Goal: Task Accomplishment & Management: Use online tool/utility

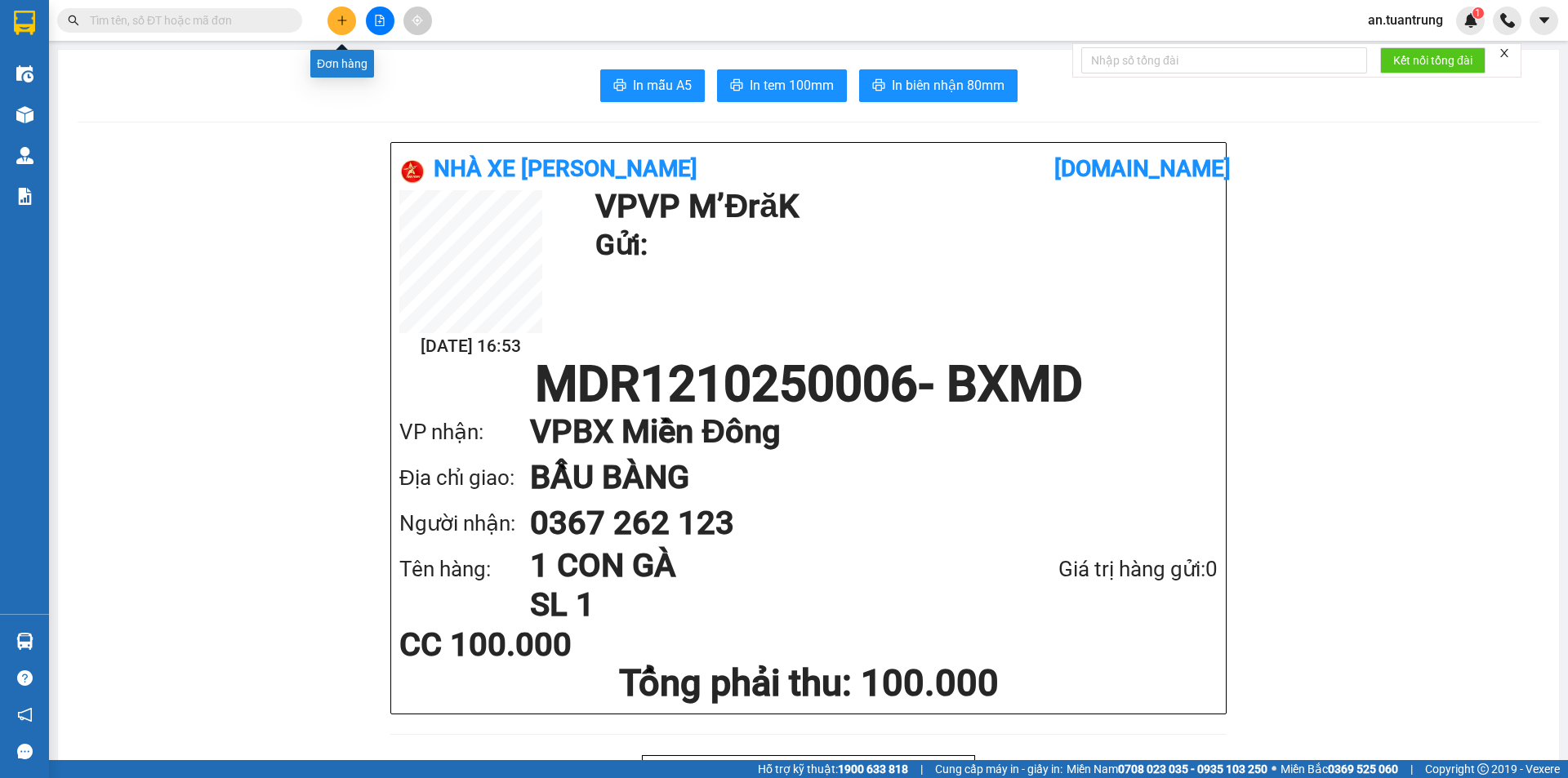
click at [349, 26] on button at bounding box center [342, 21] width 29 height 29
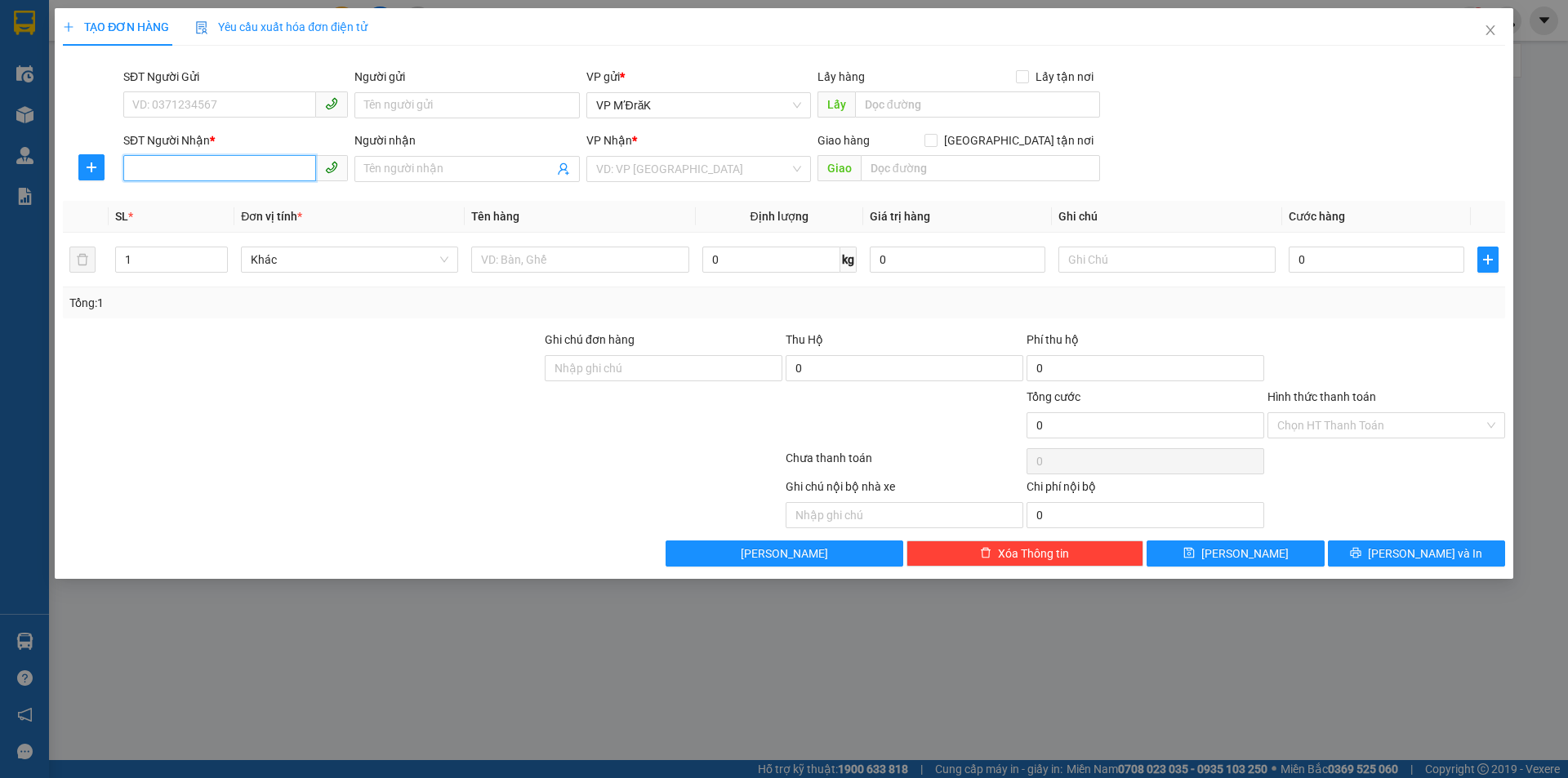
click at [259, 169] on input "SĐT Người Nhận *" at bounding box center [219, 169] width 193 height 26
click at [241, 208] on div "0987742532" at bounding box center [236, 202] width 205 height 18
type input "0987742532"
type input "BẾN CÁT"
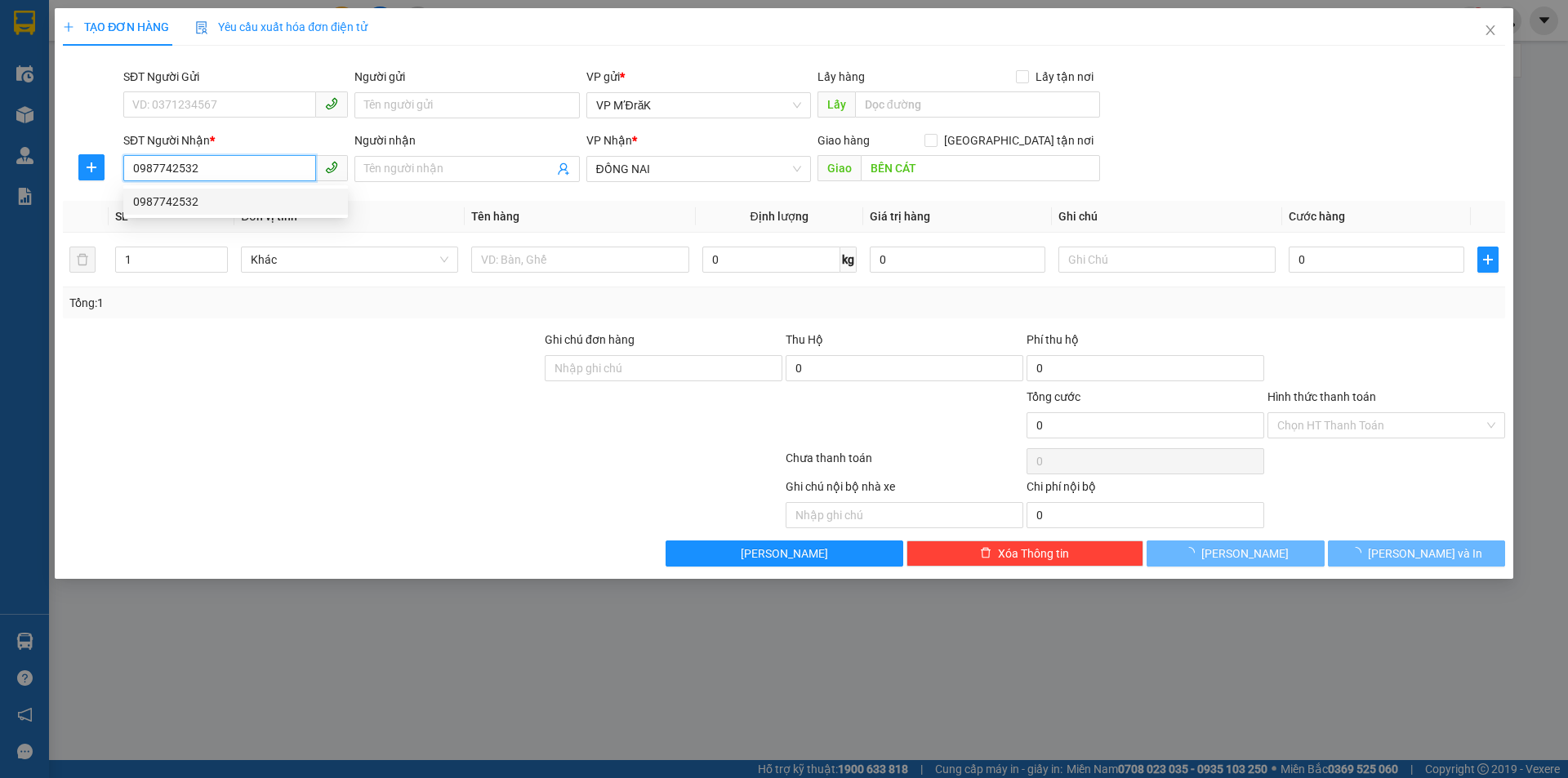
type input "50.000"
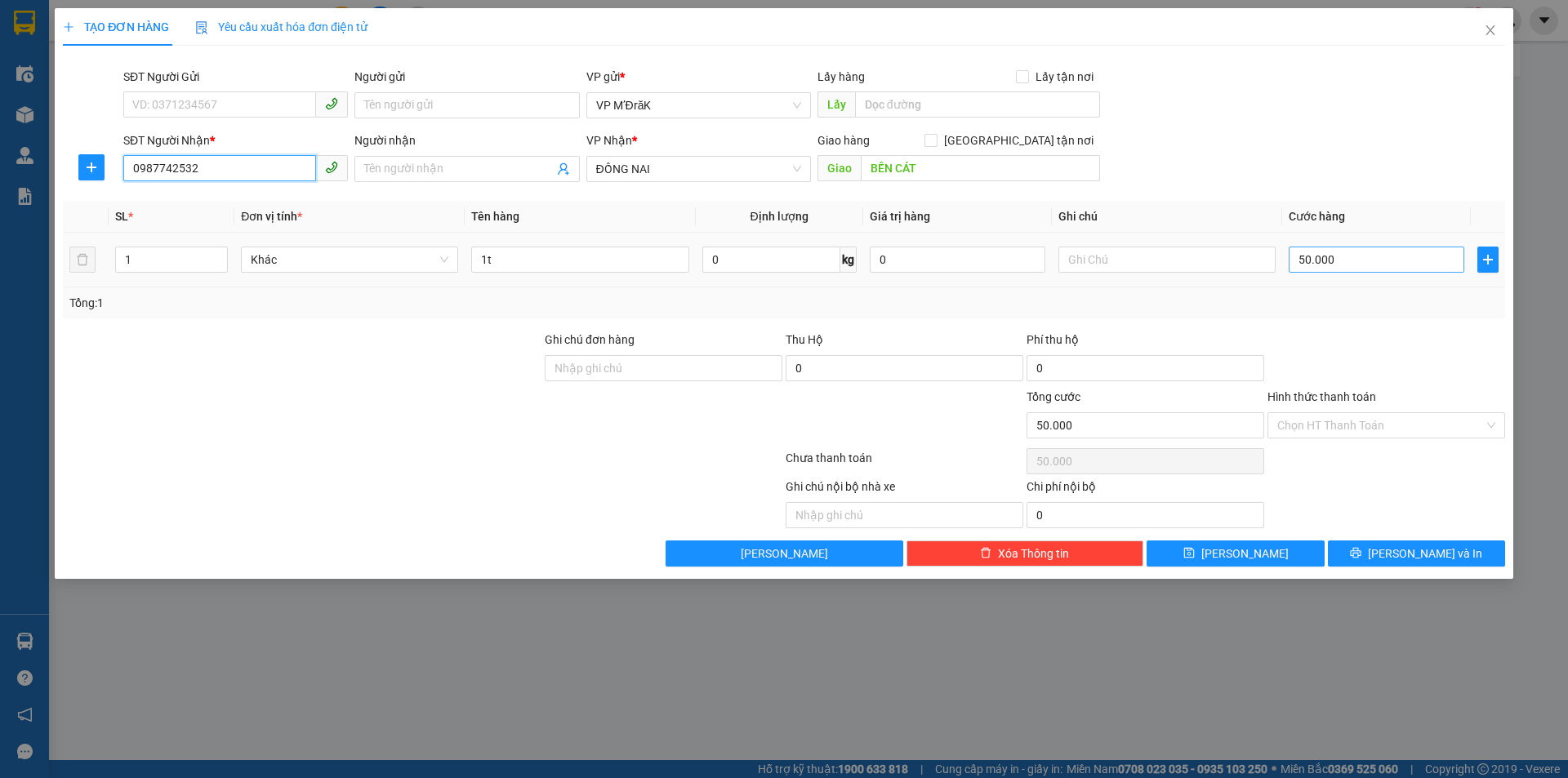
type input "0987742532"
click at [1395, 265] on input "50.000" at bounding box center [1376, 260] width 175 height 26
type input "7"
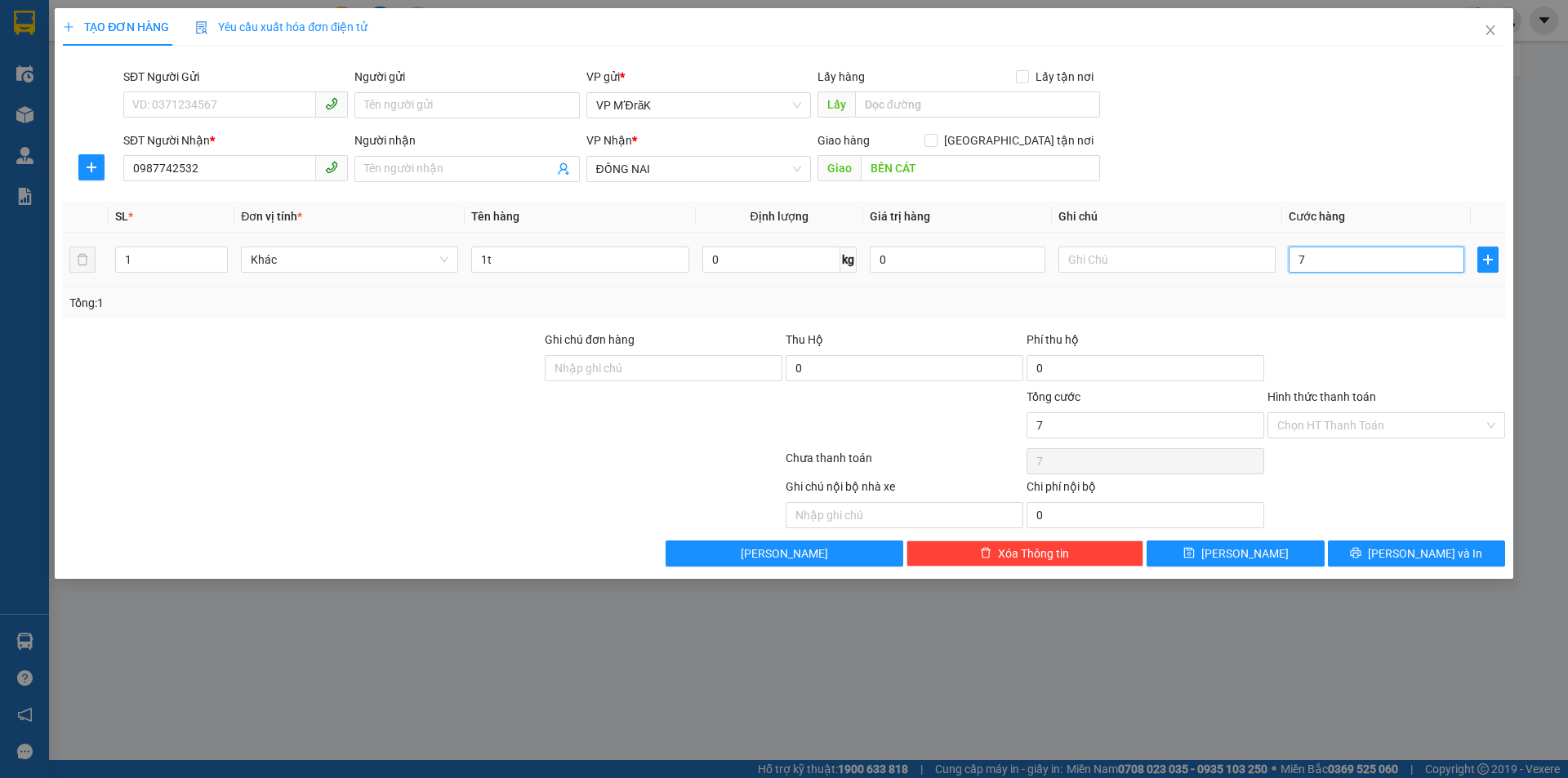
type input "70"
type input "700"
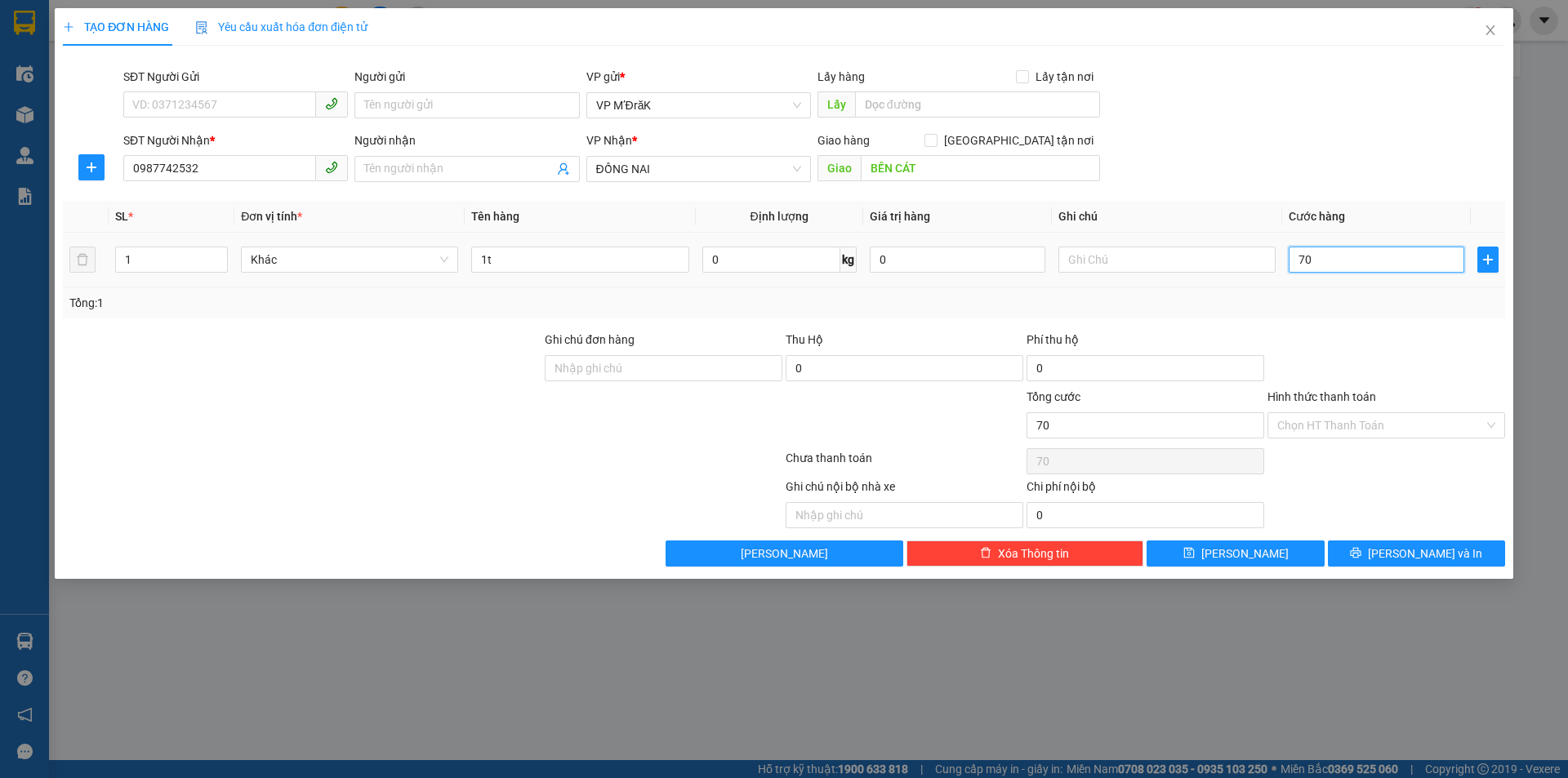
type input "700"
type input "7.000"
type input "70.000"
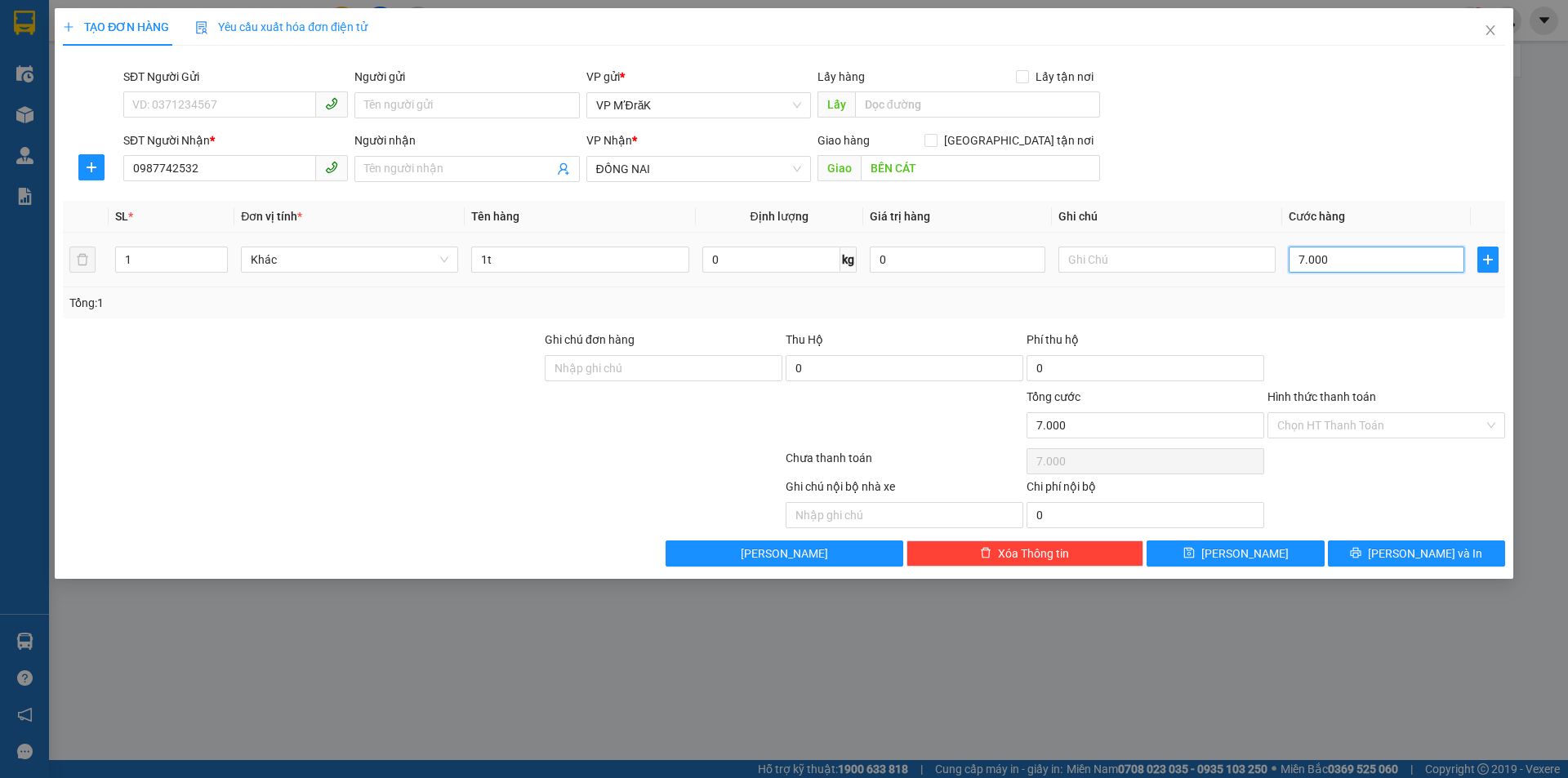
type input "70.000"
drag, startPoint x: 1370, startPoint y: 570, endPoint x: 1371, endPoint y: 554, distance: 16.0
click at [1370, 567] on div "TẠO ĐƠN HÀNG Yêu cầu xuất hóa đơn điện tử Transit Pickup Surcharge Ids Transit …" at bounding box center [784, 294] width 1459 height 570
click at [1371, 554] on button "[PERSON_NAME] và In" at bounding box center [1417, 554] width 177 height 26
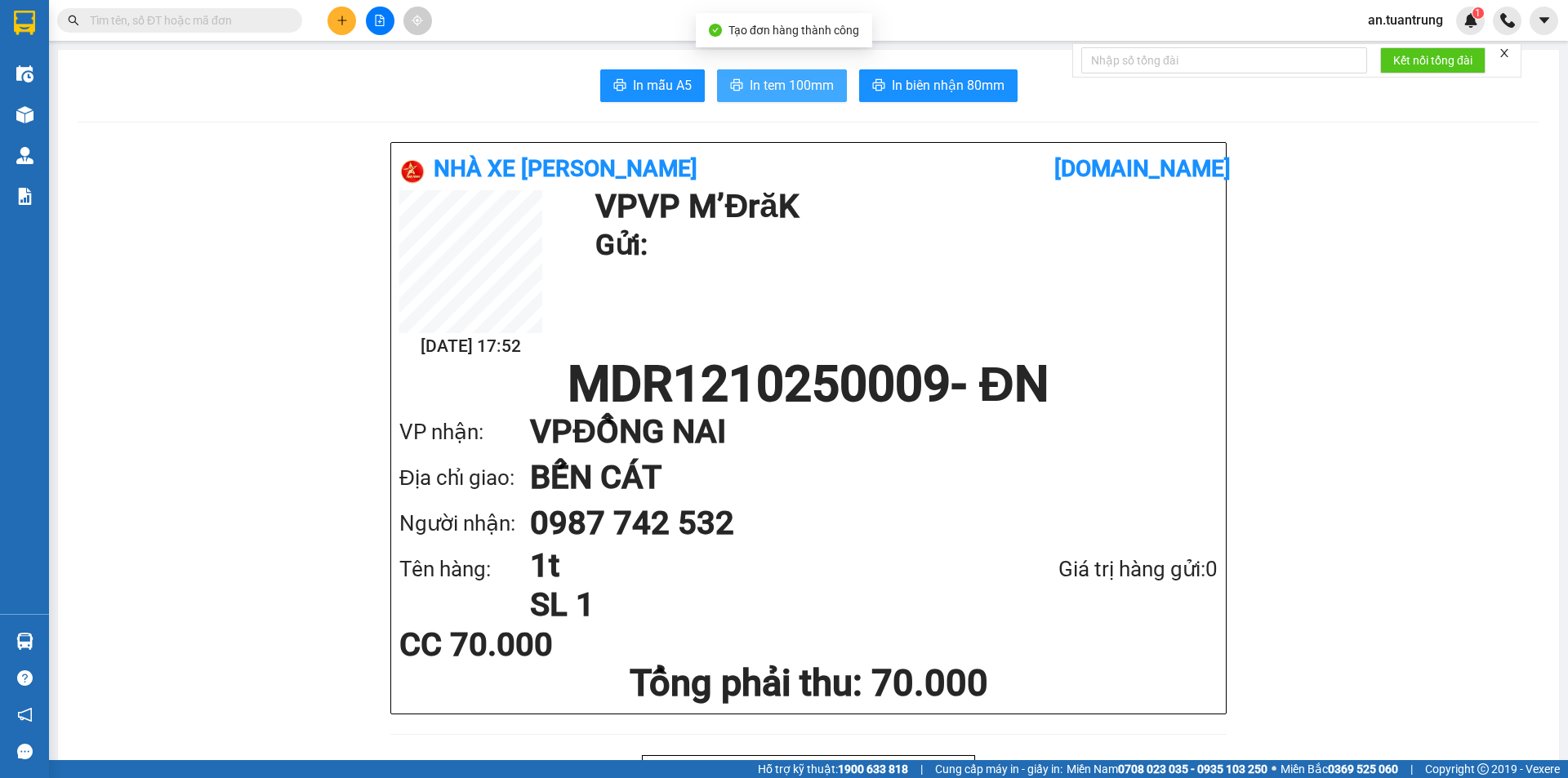
click at [765, 98] on button "In tem 100mm" at bounding box center [782, 86] width 130 height 33
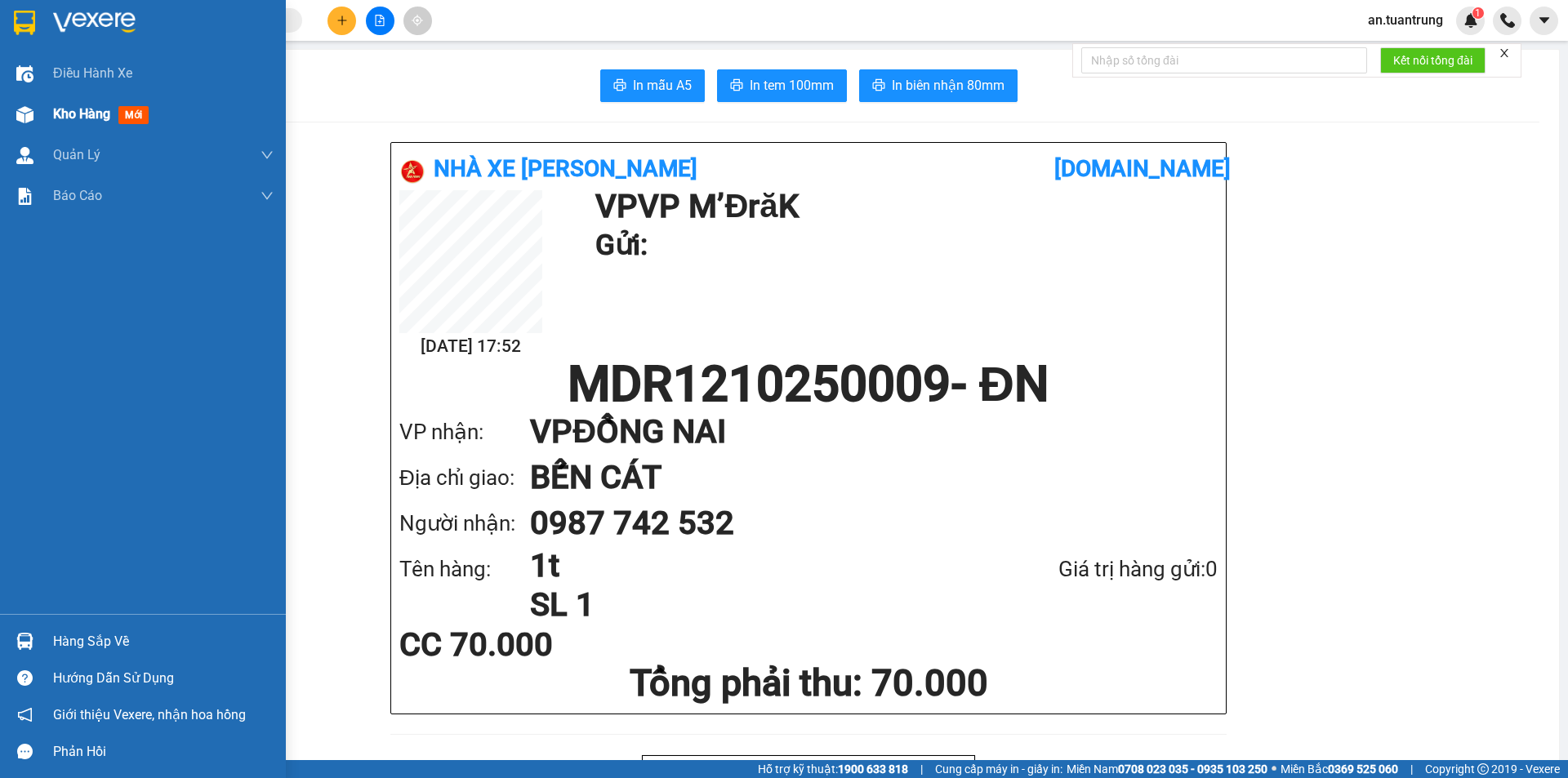
click at [94, 108] on span "Kho hàng" at bounding box center [81, 113] width 57 height 16
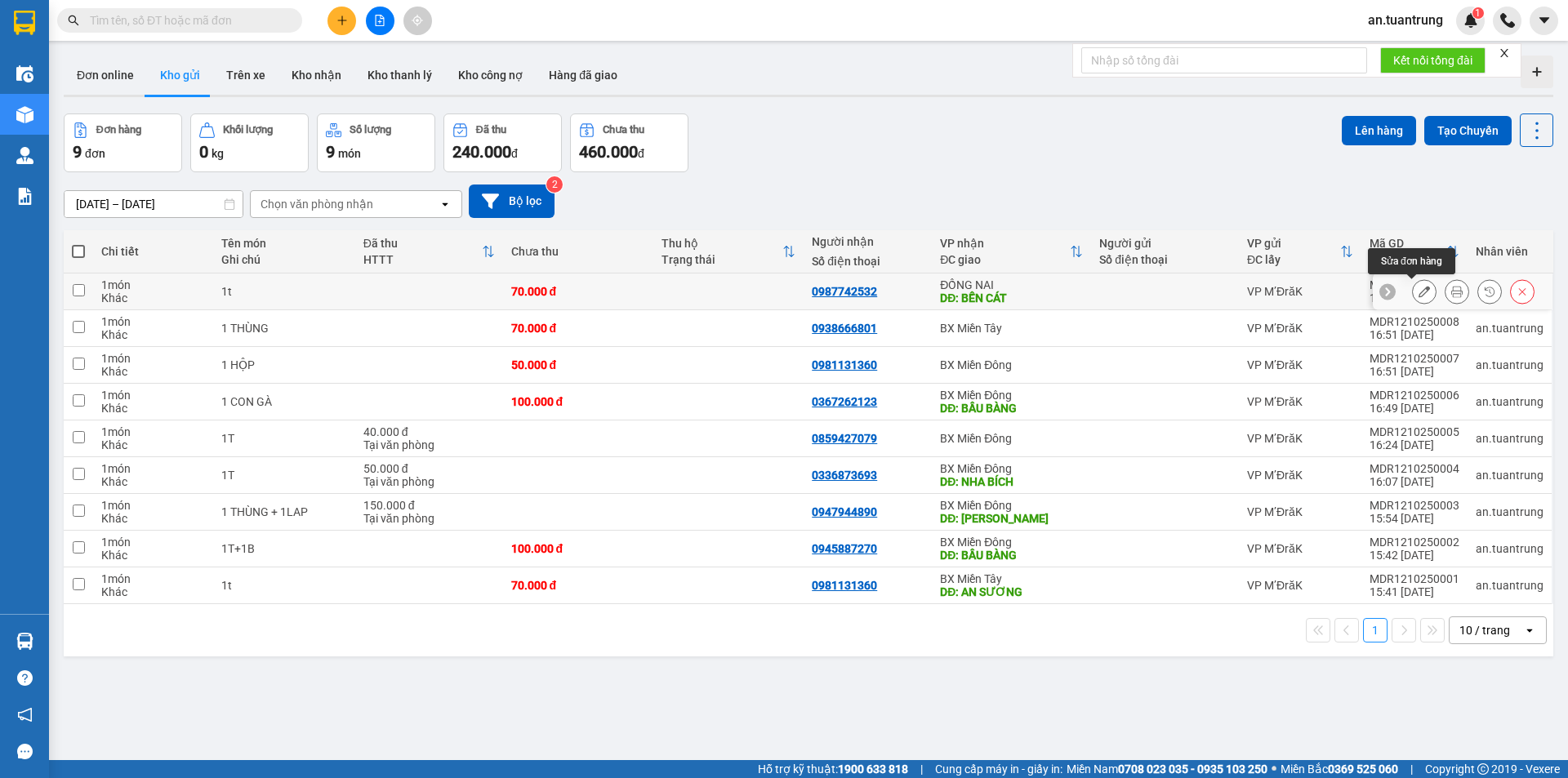
click at [1418, 295] on icon at bounding box center [1424, 292] width 12 height 12
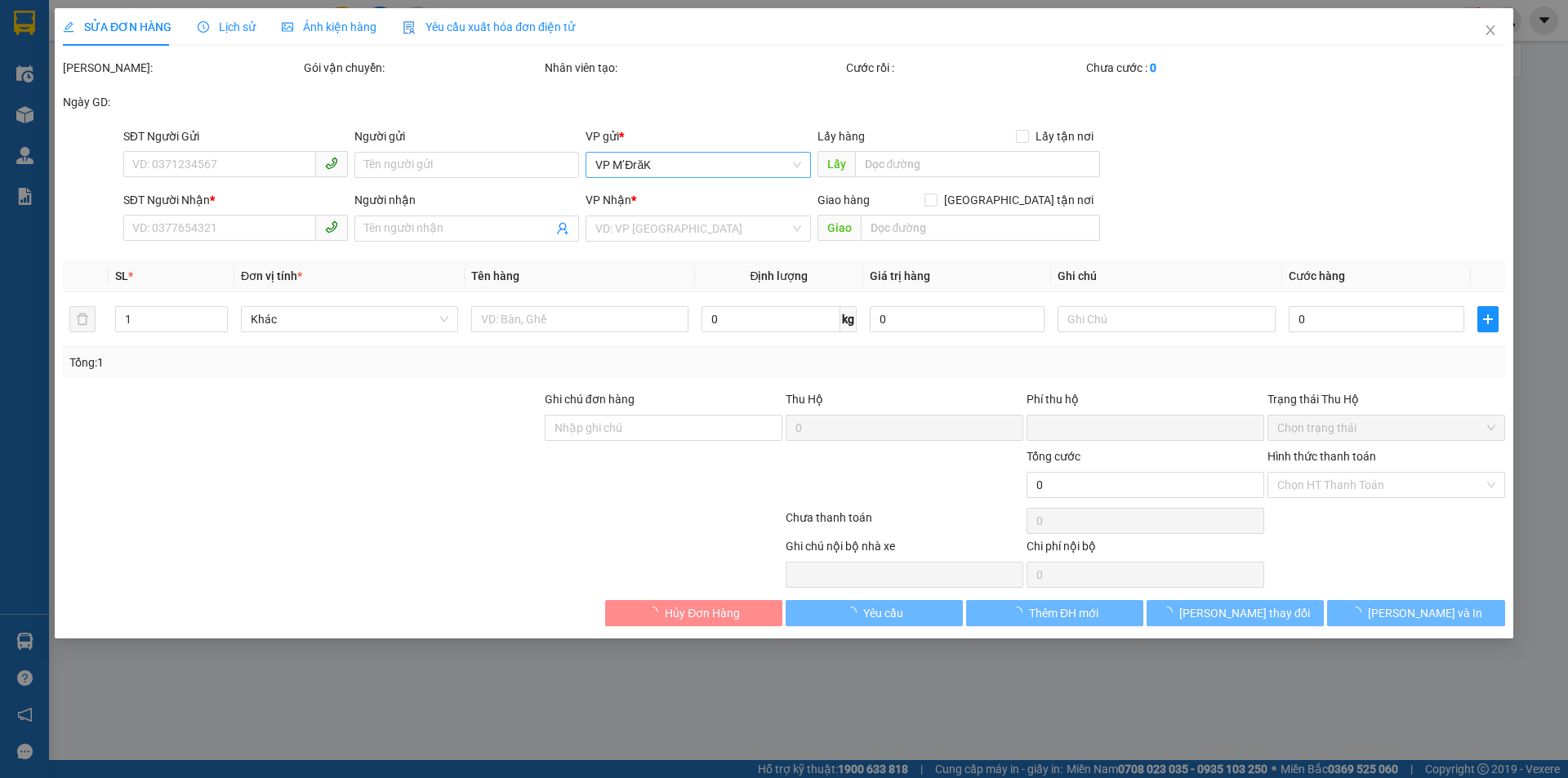
type input "0987742532"
type input "BẾN CÁT"
type input "0"
type input "70.000"
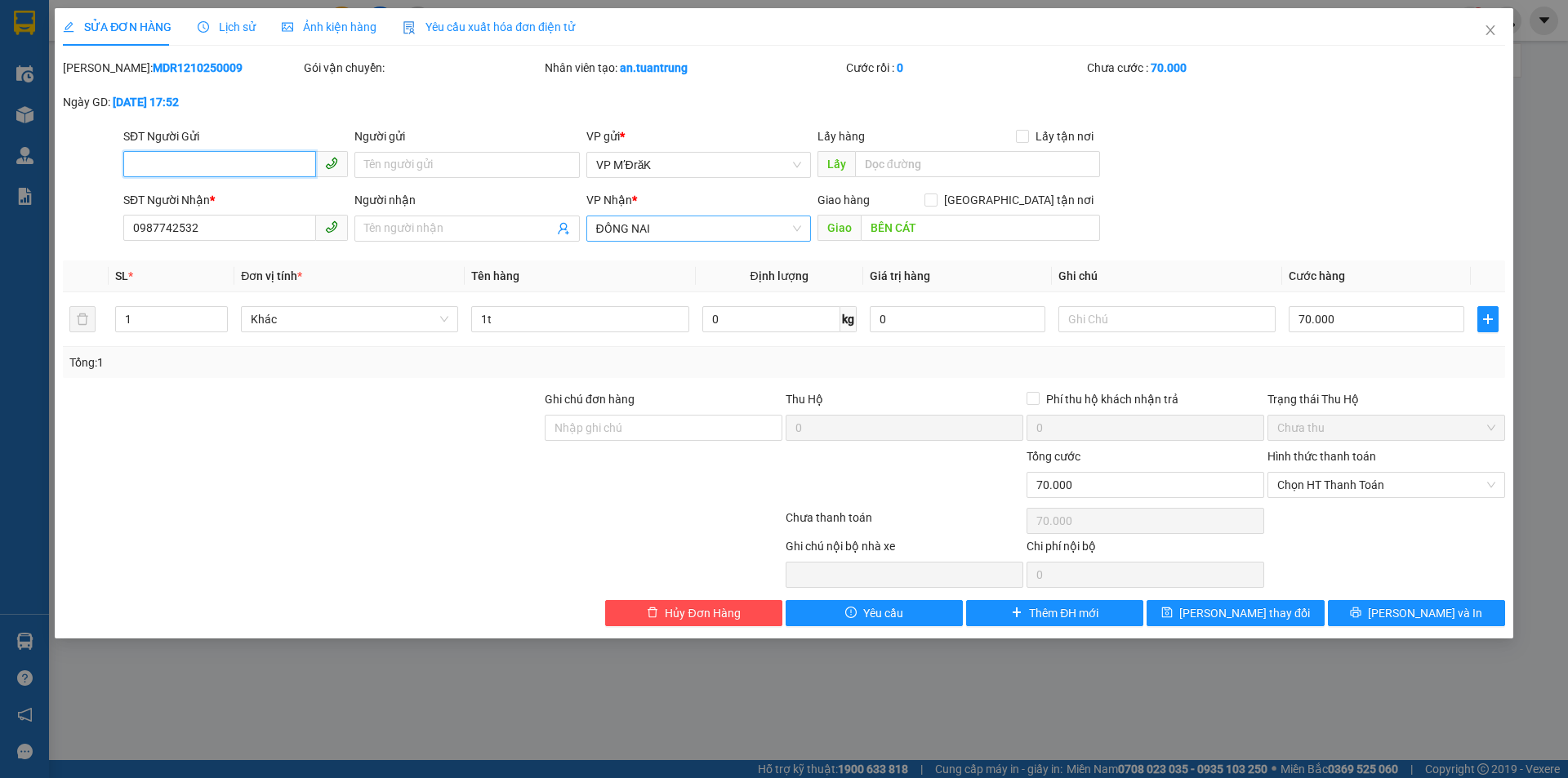
click at [708, 223] on span "ĐỒNG NAI" at bounding box center [699, 229] width 205 height 25
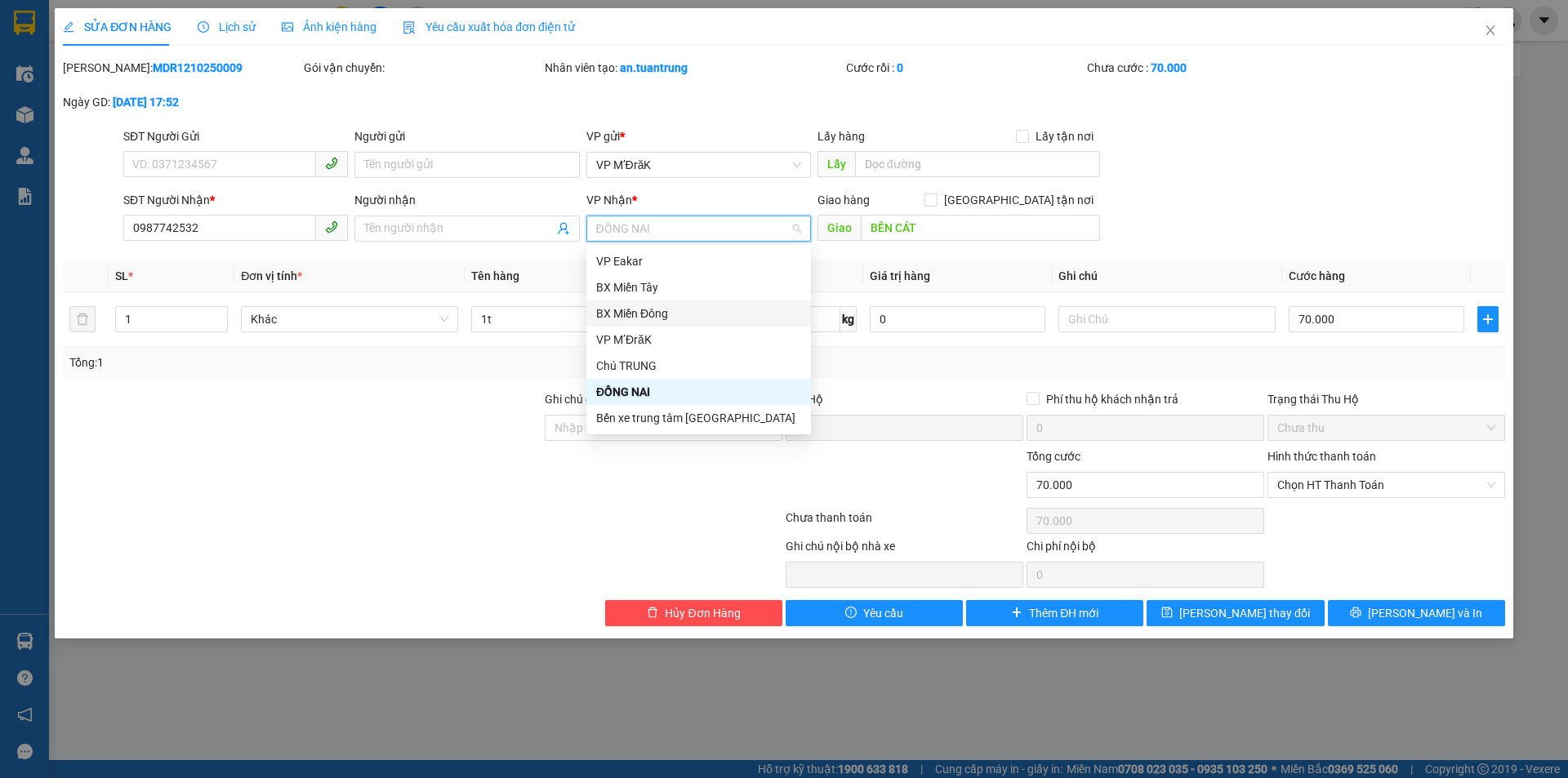
click at [653, 314] on div "BX Miền Đông" at bounding box center [699, 313] width 205 height 18
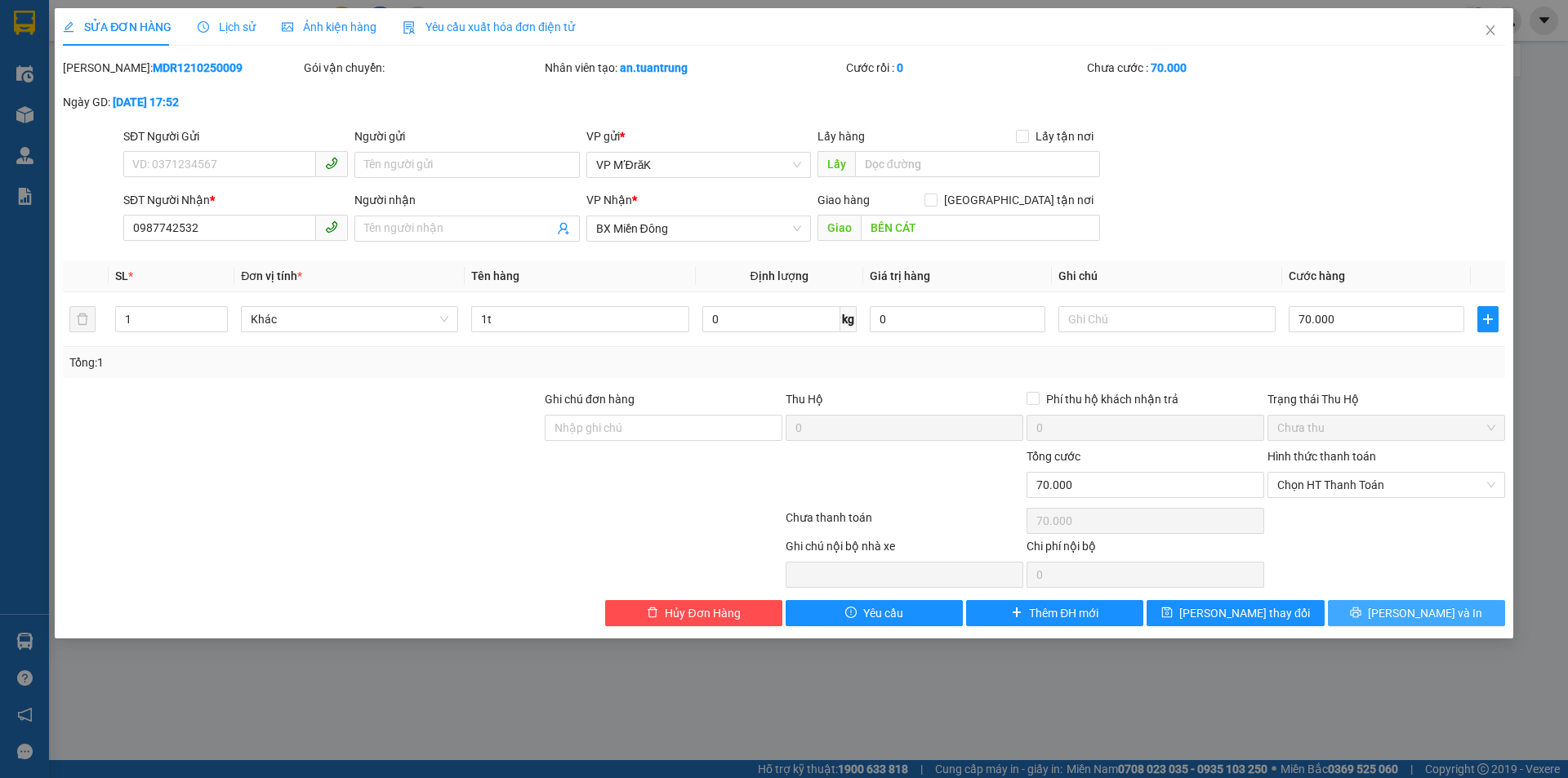
click at [1379, 609] on button "[PERSON_NAME] và In" at bounding box center [1417, 613] width 177 height 26
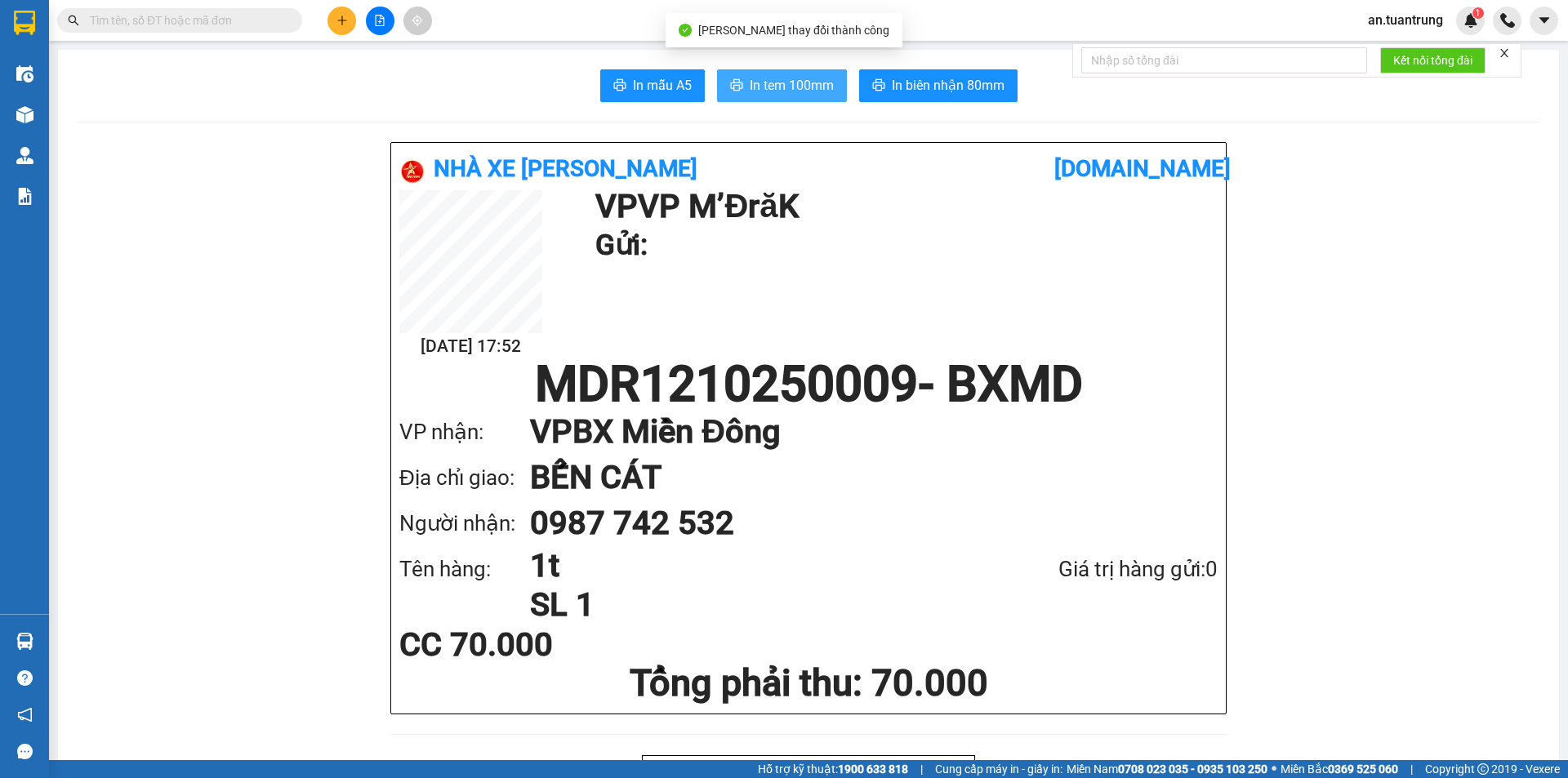
click at [778, 73] on button "In tem 100mm" at bounding box center [782, 86] width 130 height 33
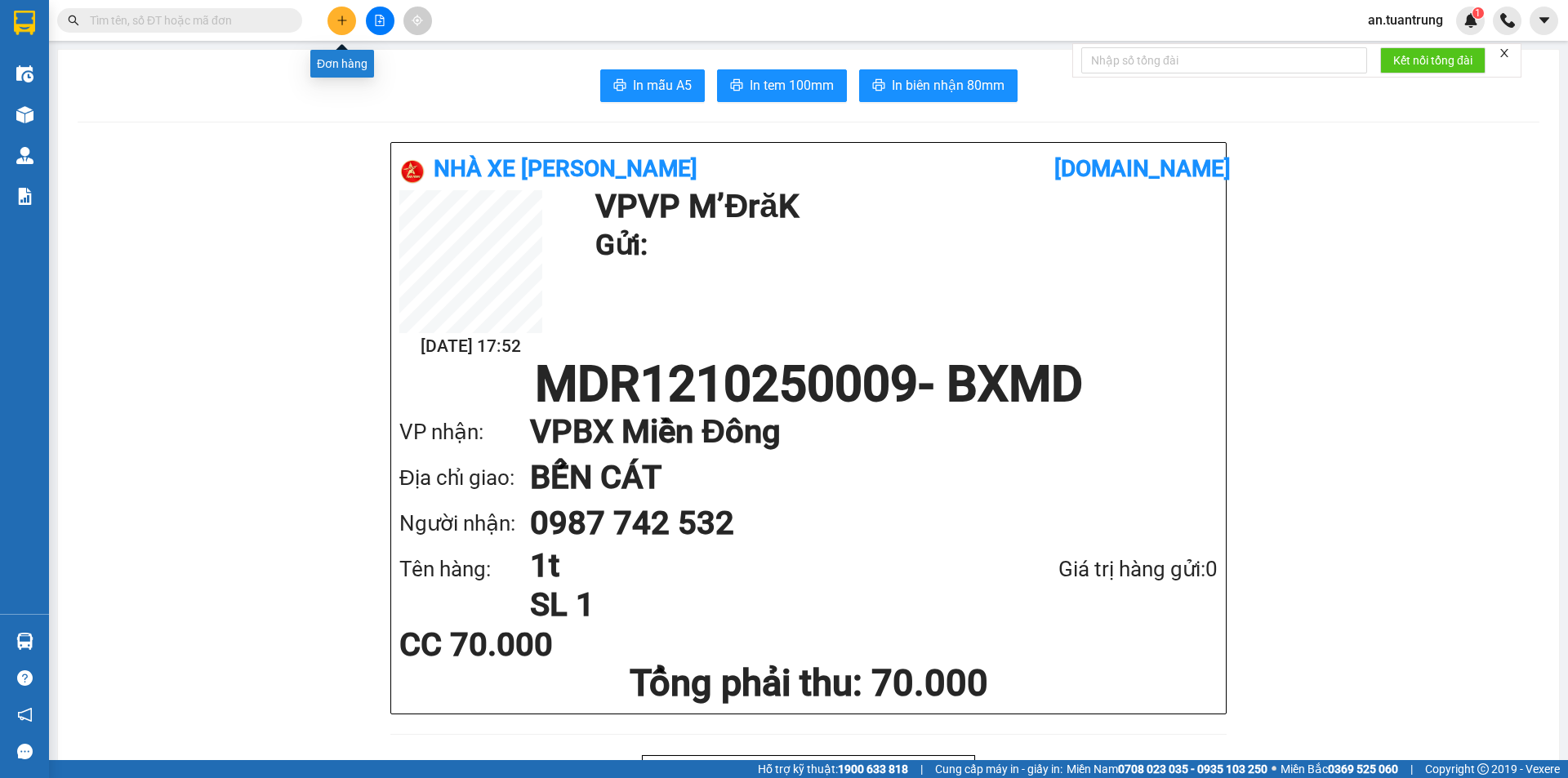
click at [337, 18] on icon "plus" at bounding box center [342, 21] width 12 height 12
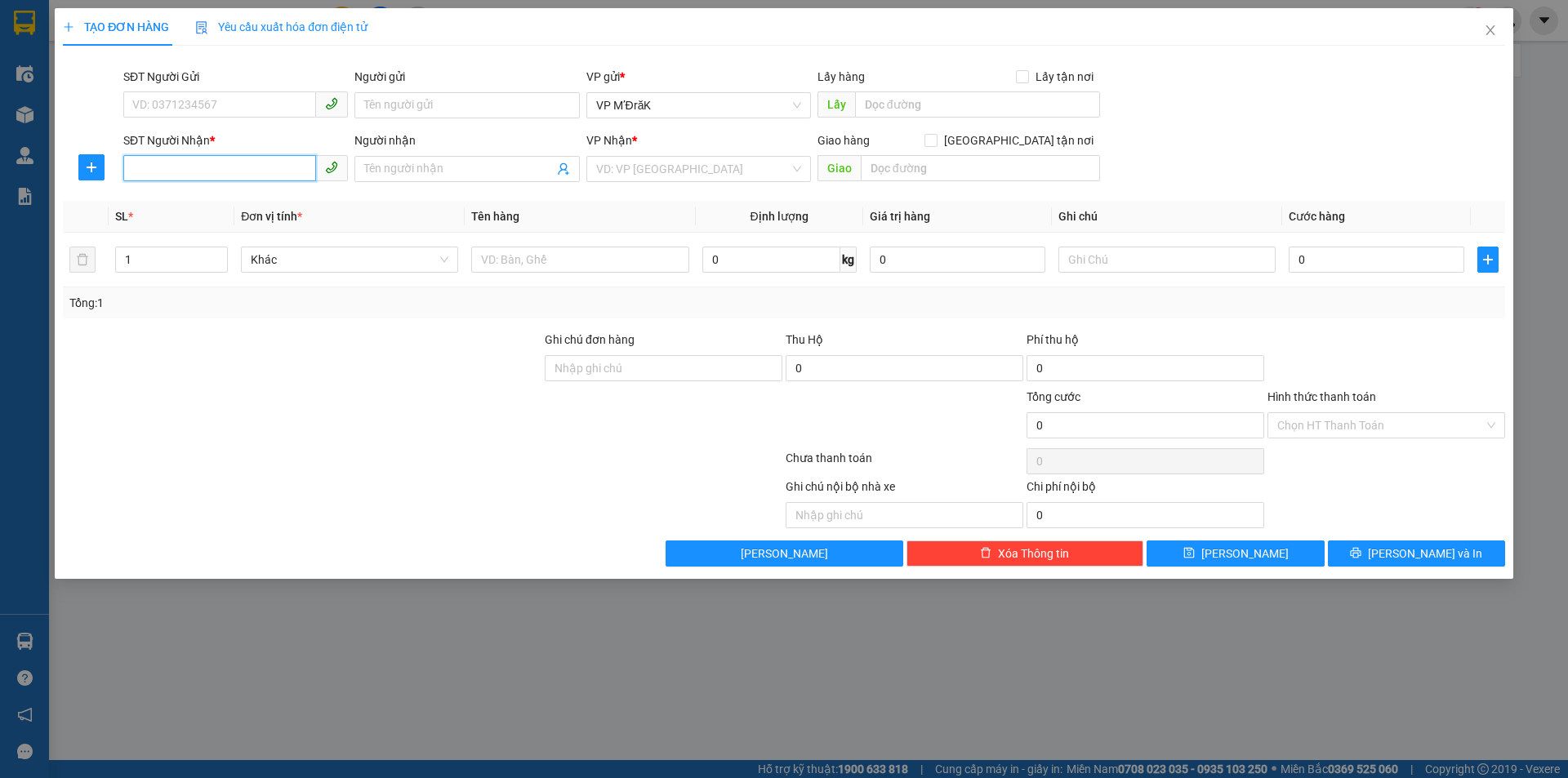
click at [251, 171] on input "SĐT Người Nhận *" at bounding box center [219, 169] width 193 height 26
type input "0907339902"
click at [748, 171] on input "search" at bounding box center [693, 169] width 194 height 25
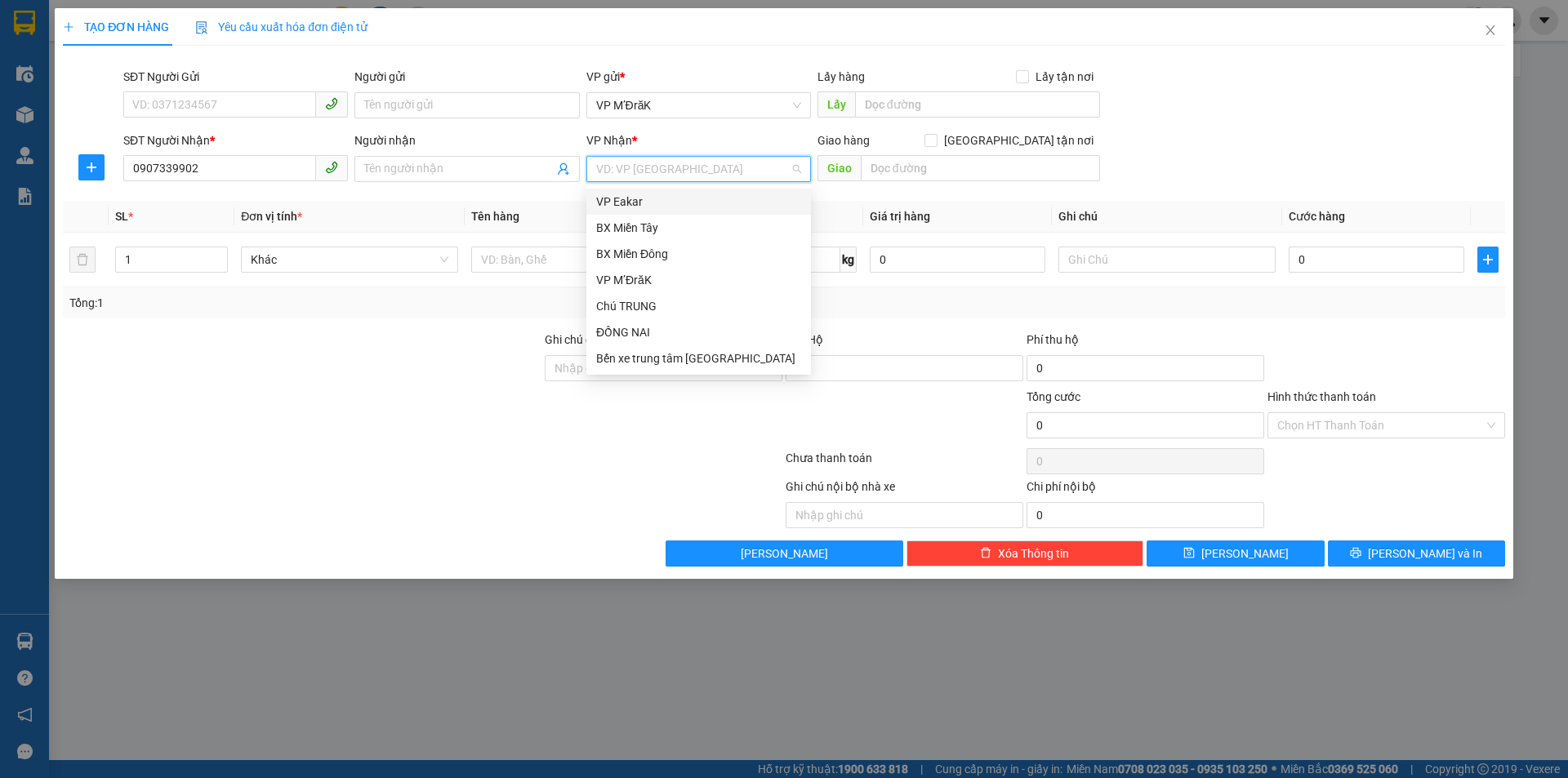
drag, startPoint x: 682, startPoint y: 213, endPoint x: 691, endPoint y: 221, distance: 12.0
click at [682, 214] on div "VP Eakar" at bounding box center [699, 202] width 225 height 26
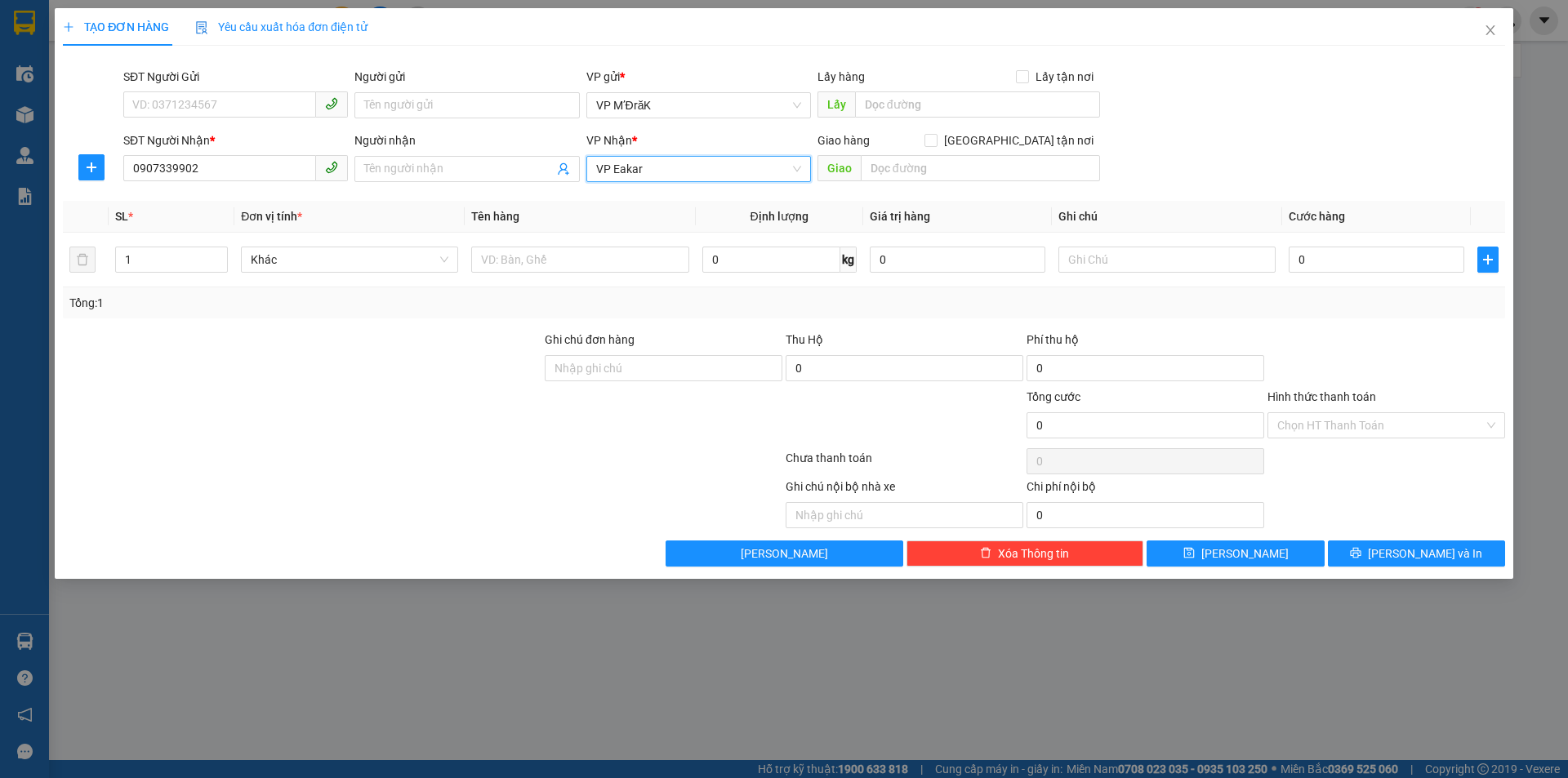
click at [688, 171] on span "VP Eakar" at bounding box center [699, 169] width 205 height 25
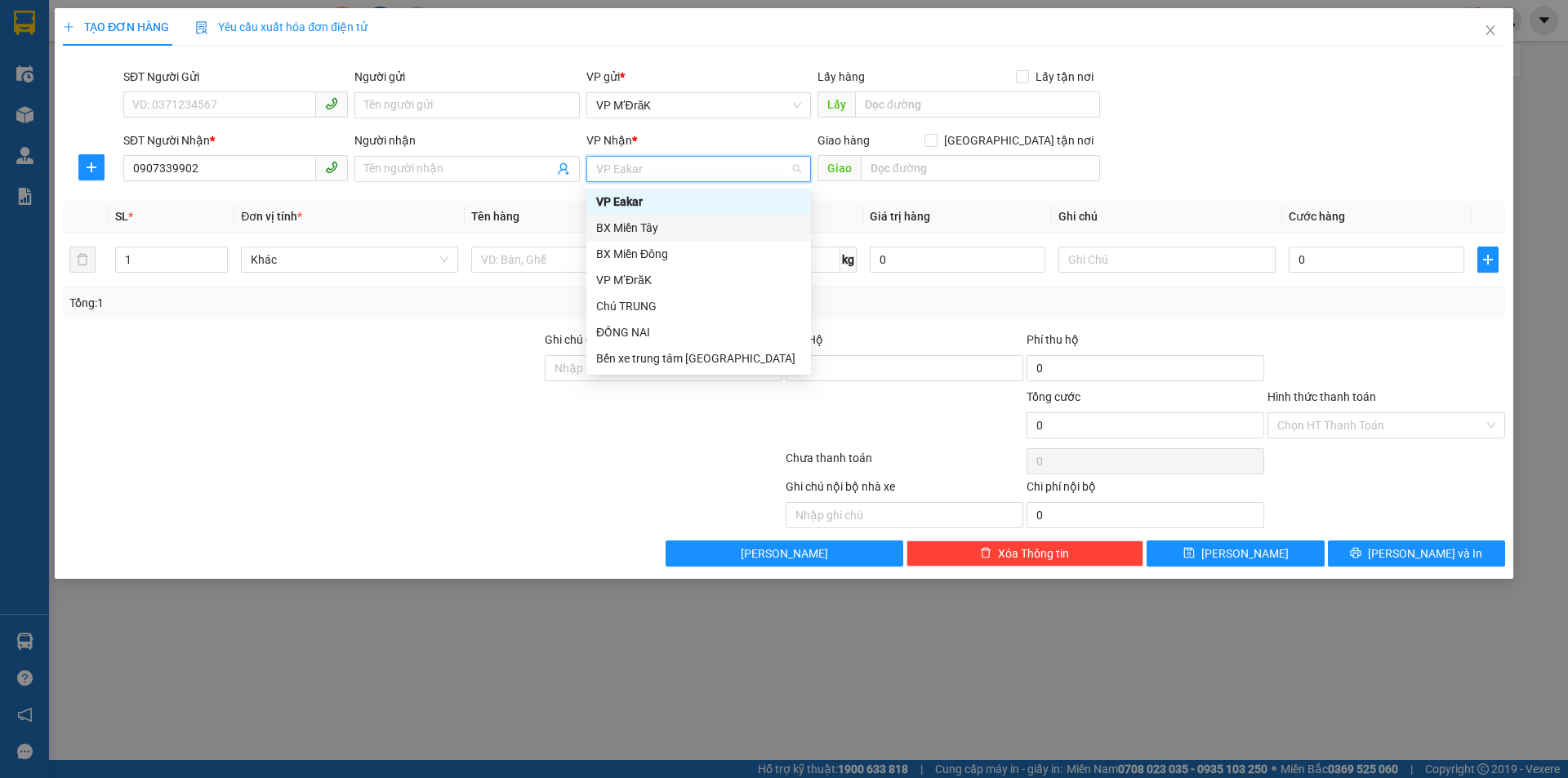
click at [664, 230] on div "BX Miền Tây" at bounding box center [699, 228] width 205 height 18
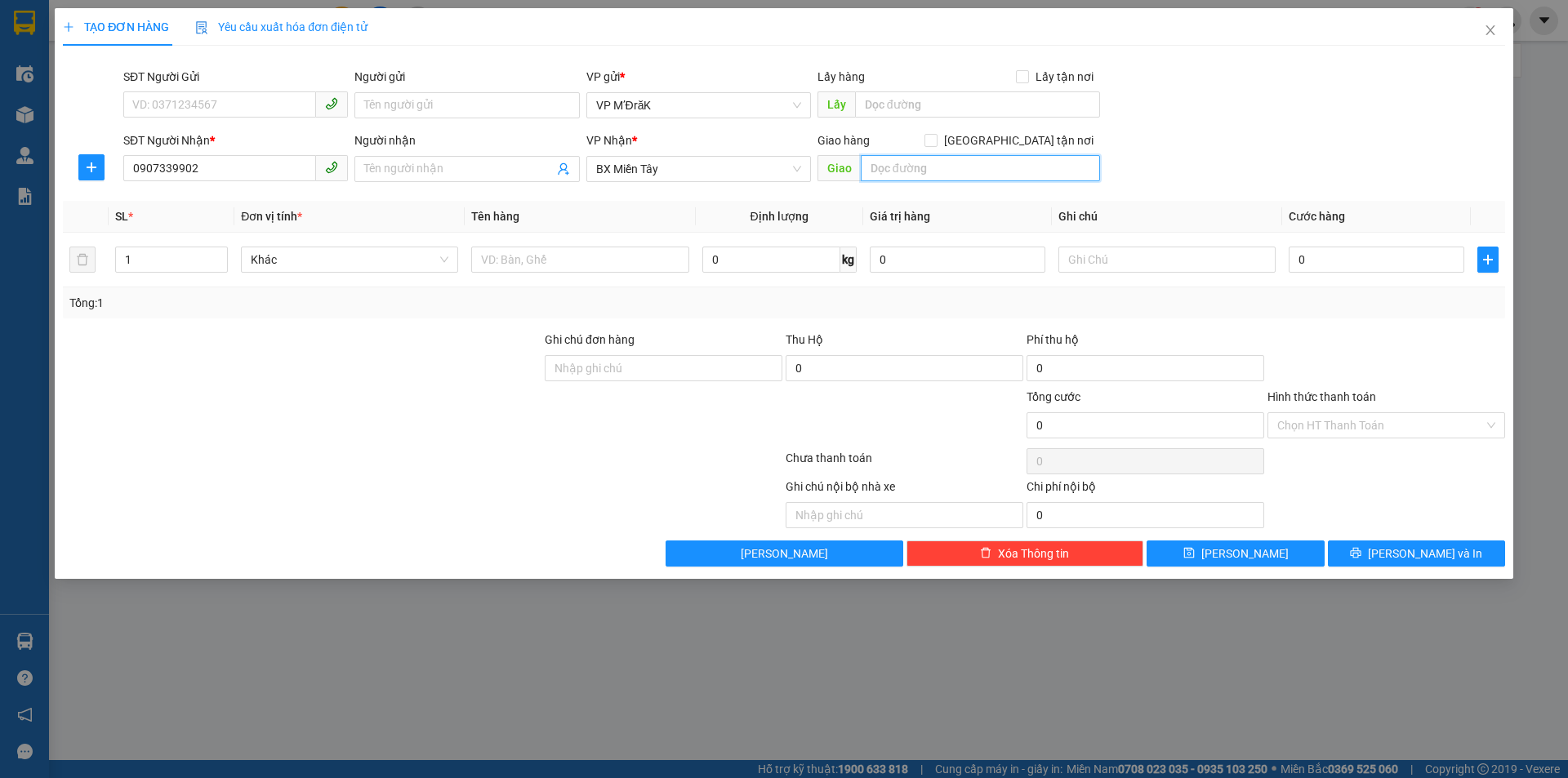
click at [941, 169] on input "text" at bounding box center [980, 169] width 239 height 26
type input "AN SƯƠNG"
click at [639, 274] on div at bounding box center [580, 260] width 218 height 33
click at [633, 263] on input "text" at bounding box center [580, 260] width 218 height 26
click at [627, 272] on input "text" at bounding box center [580, 260] width 218 height 26
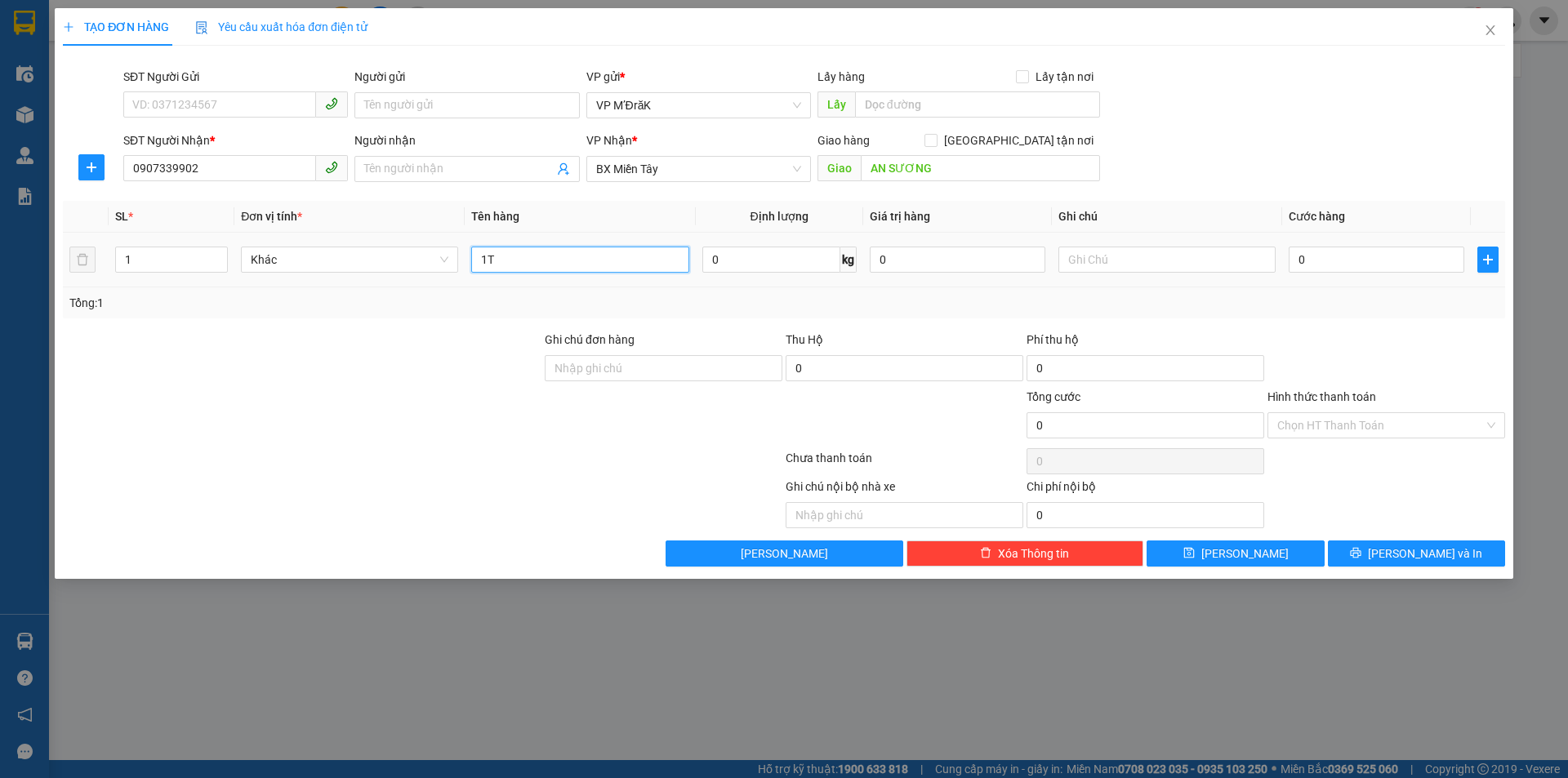
type input "1T"
click at [1367, 267] on td "0" at bounding box center [1377, 260] width 189 height 55
click at [1367, 267] on input "0" at bounding box center [1376, 260] width 175 height 26
type input "7"
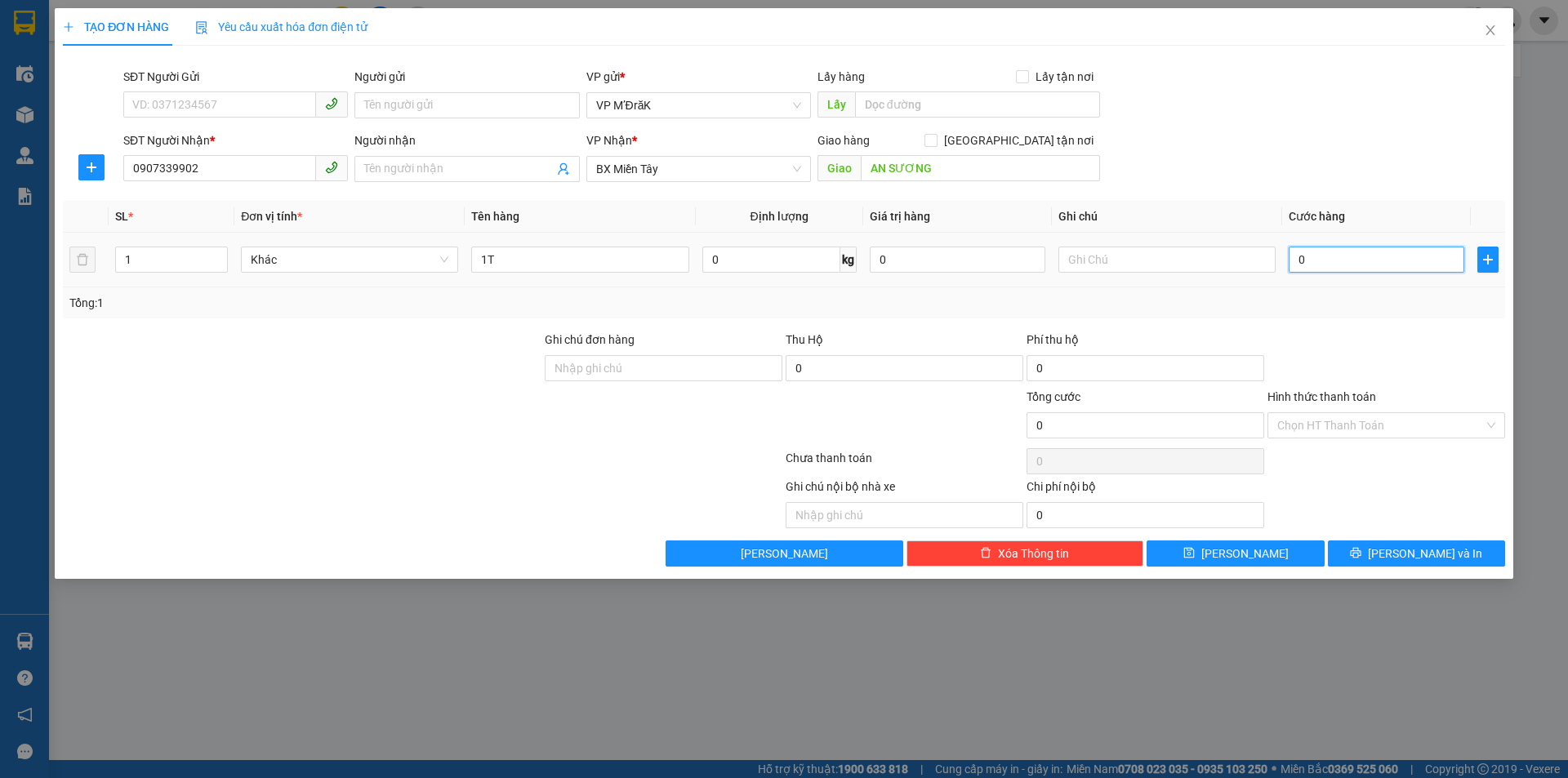
type input "7"
type input "70"
type input "700"
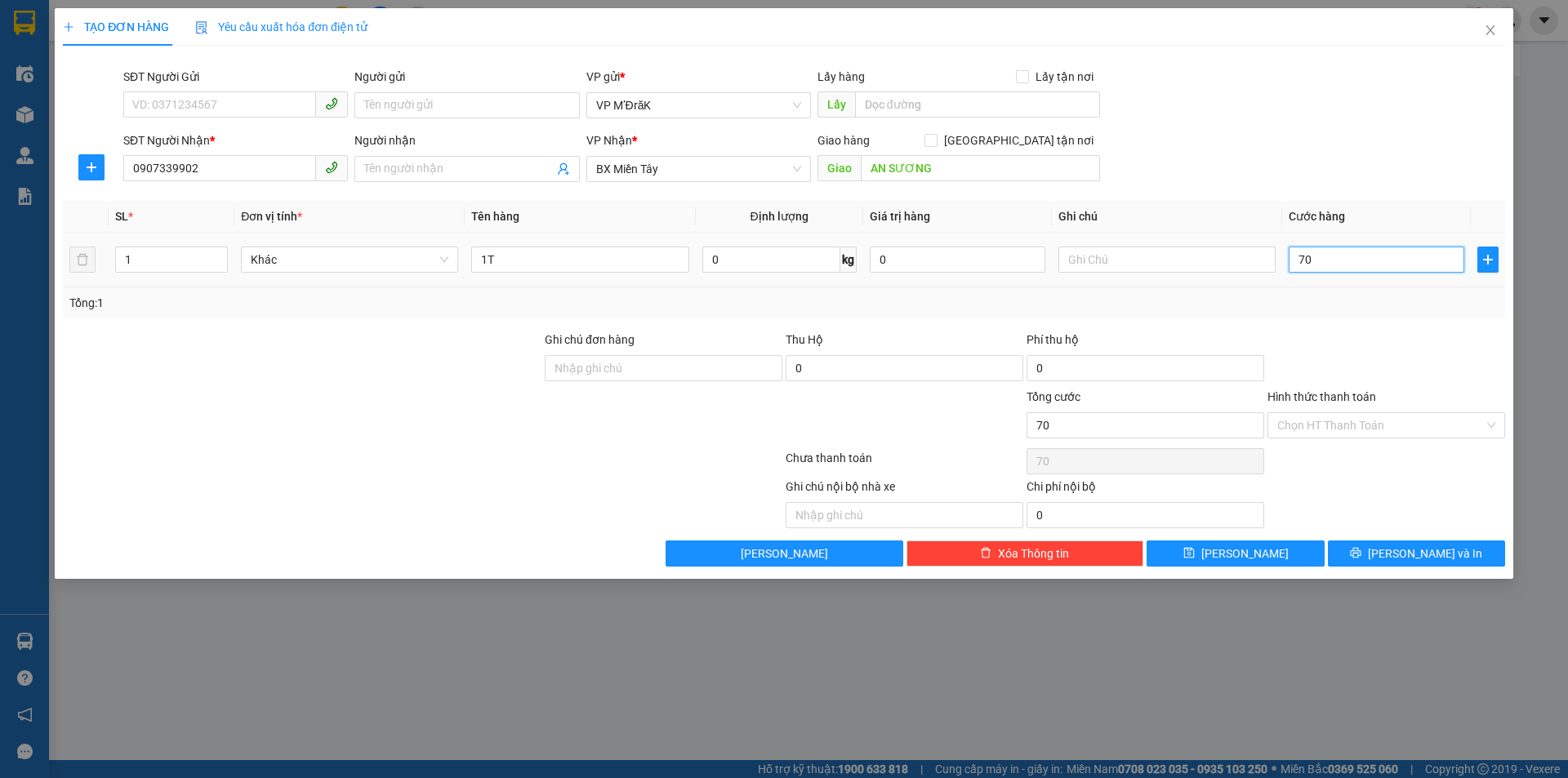
type input "700"
type input "7.000"
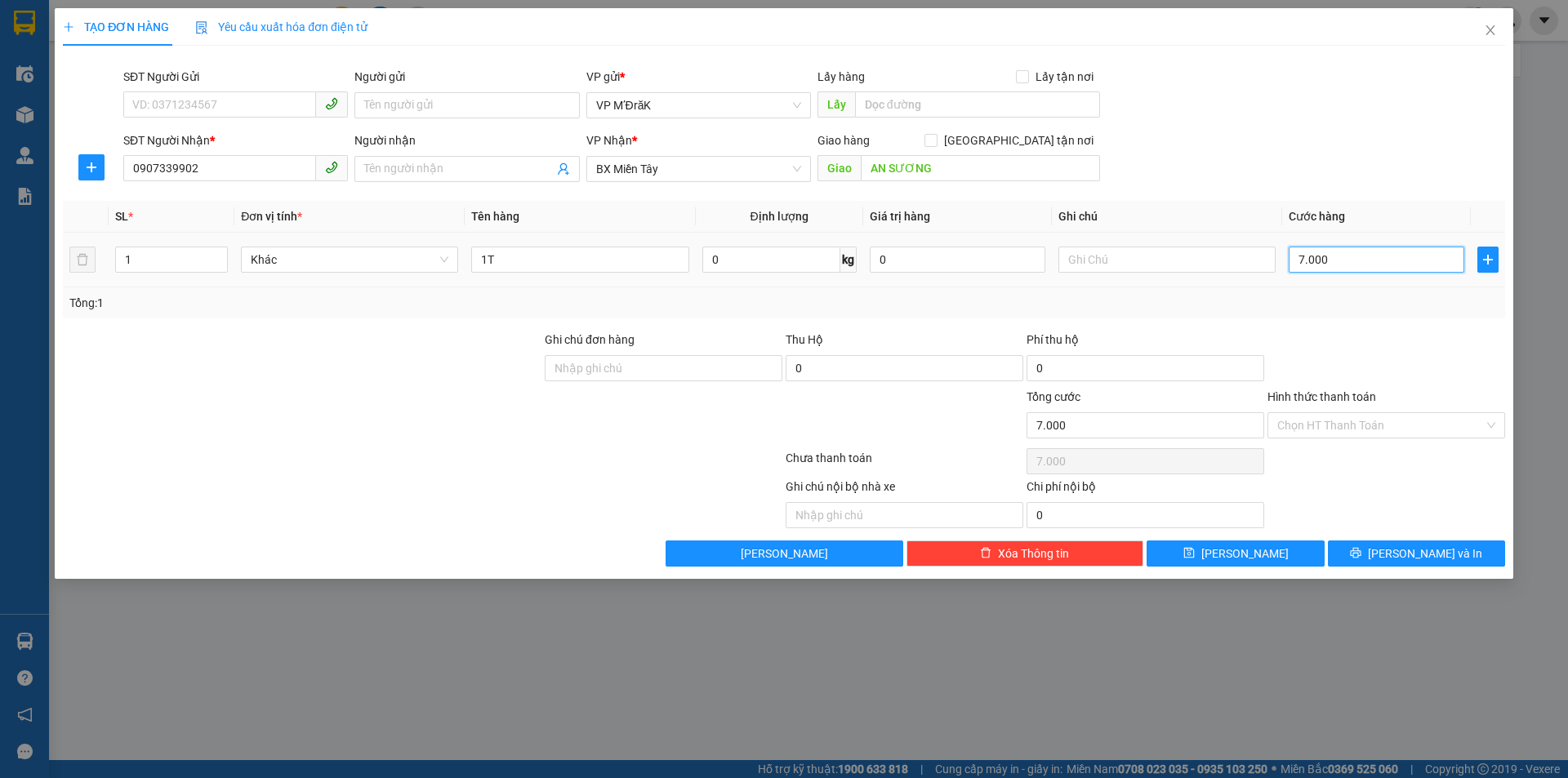
type input "70.000"
click at [1392, 545] on button "[PERSON_NAME] và In" at bounding box center [1417, 554] width 177 height 26
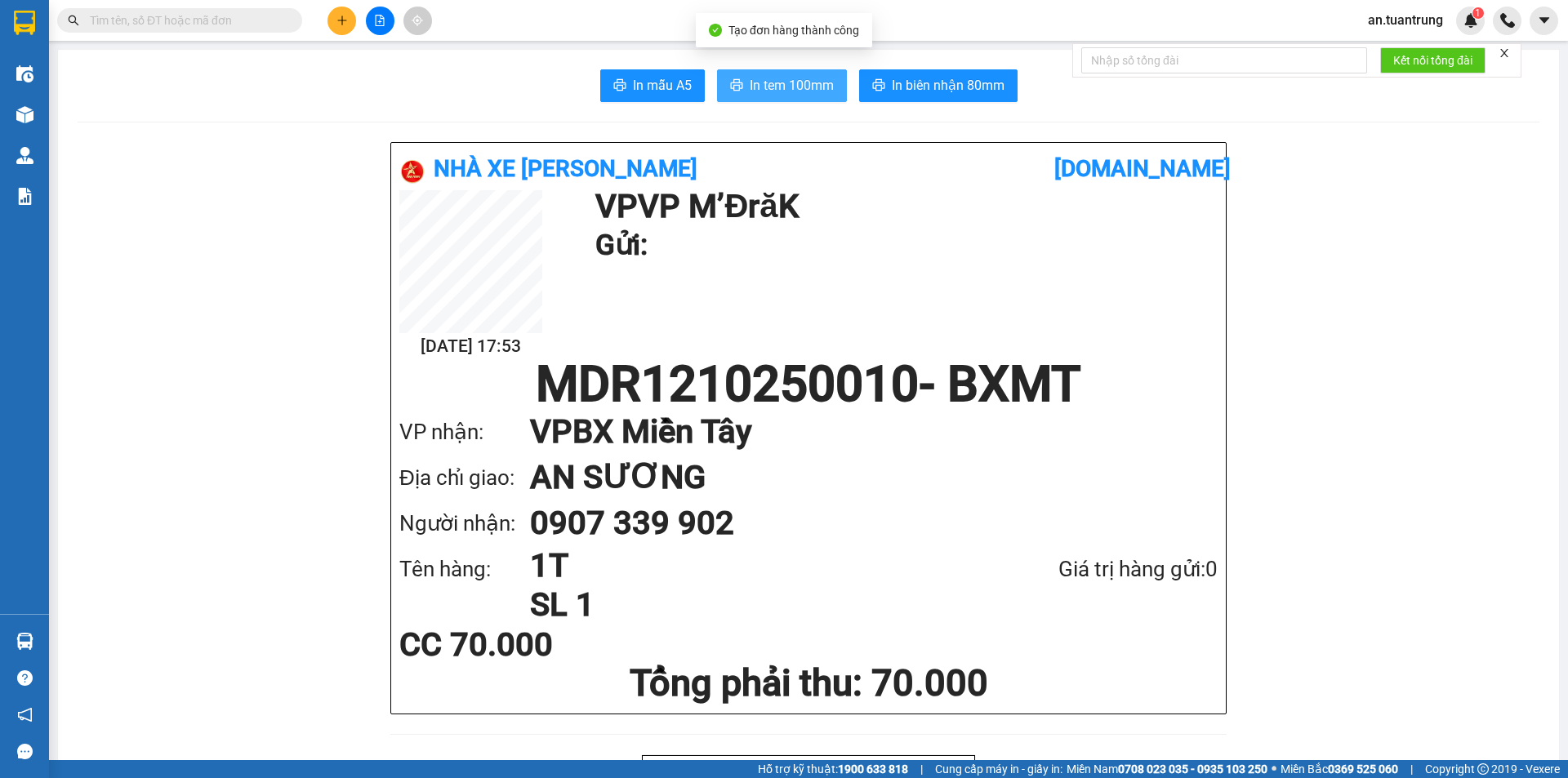
click at [770, 89] on span "In tem 100mm" at bounding box center [792, 85] width 84 height 21
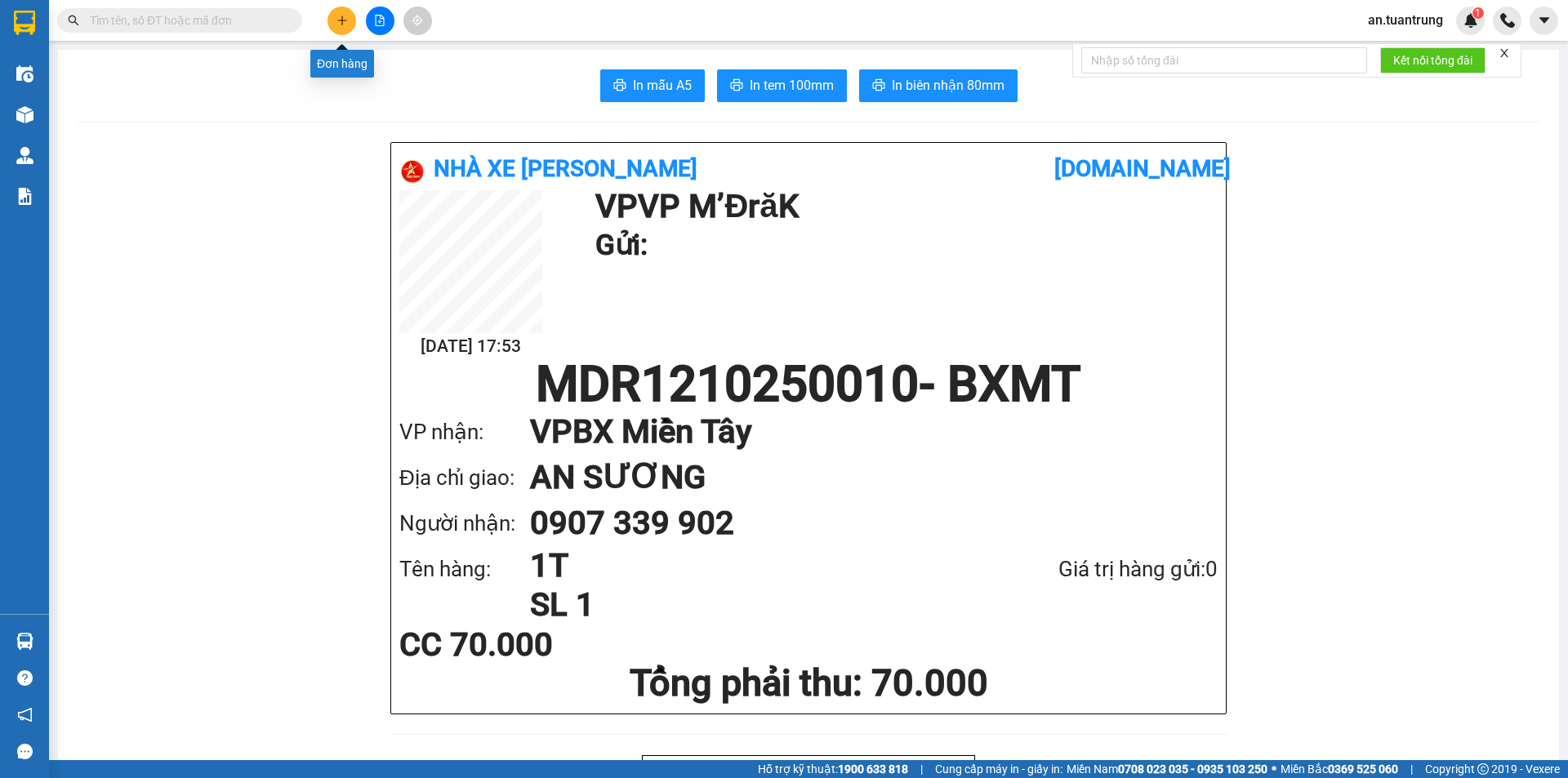
click at [341, 26] on icon "plus" at bounding box center [342, 21] width 12 height 12
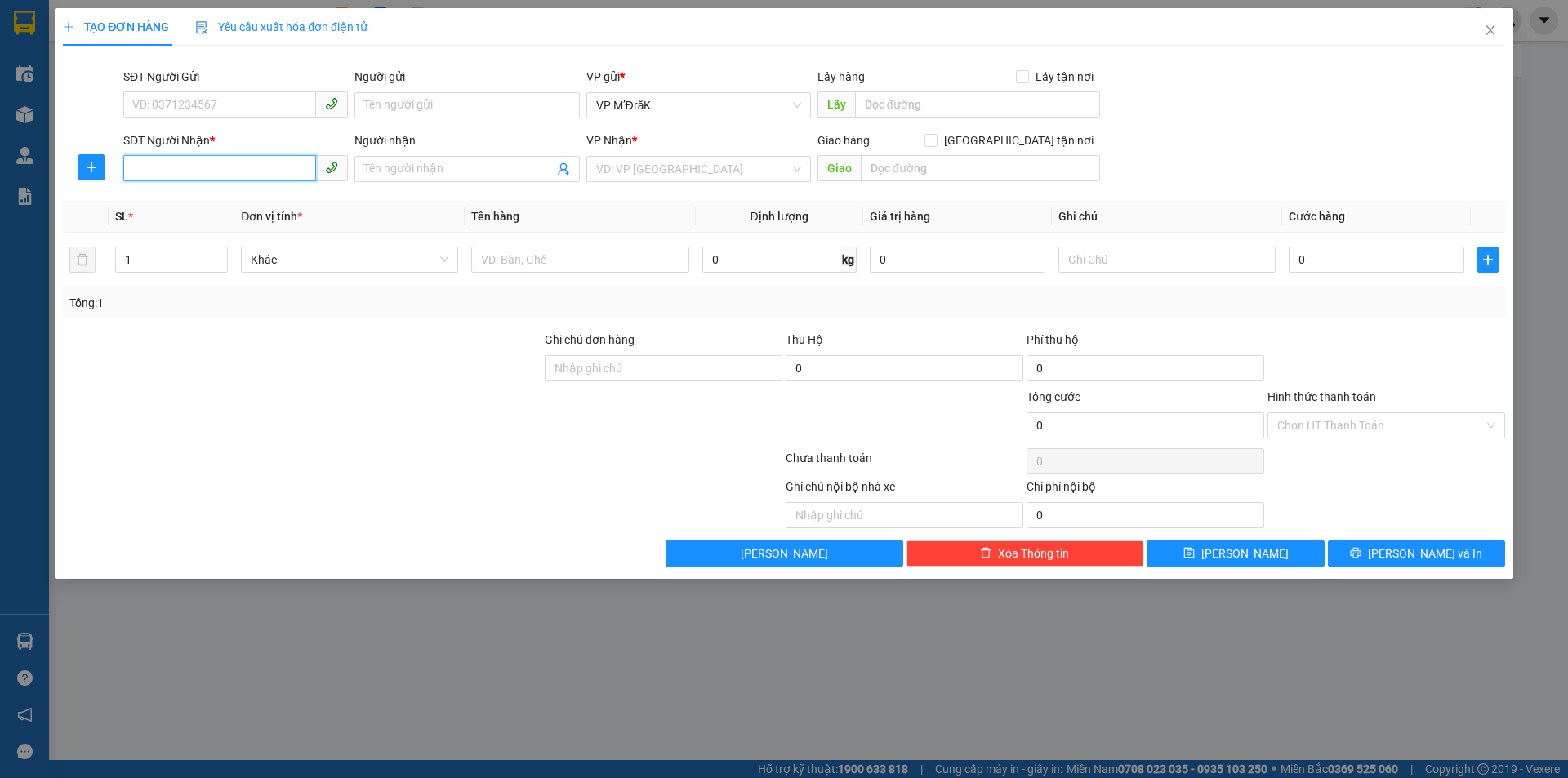
click at [277, 169] on input "SĐT Người Nhận *" at bounding box center [219, 169] width 193 height 26
type input "0818210398"
click at [259, 202] on div "0818210398" at bounding box center [236, 202] width 205 height 18
type input "CỔNG XANH"
type input "50.000"
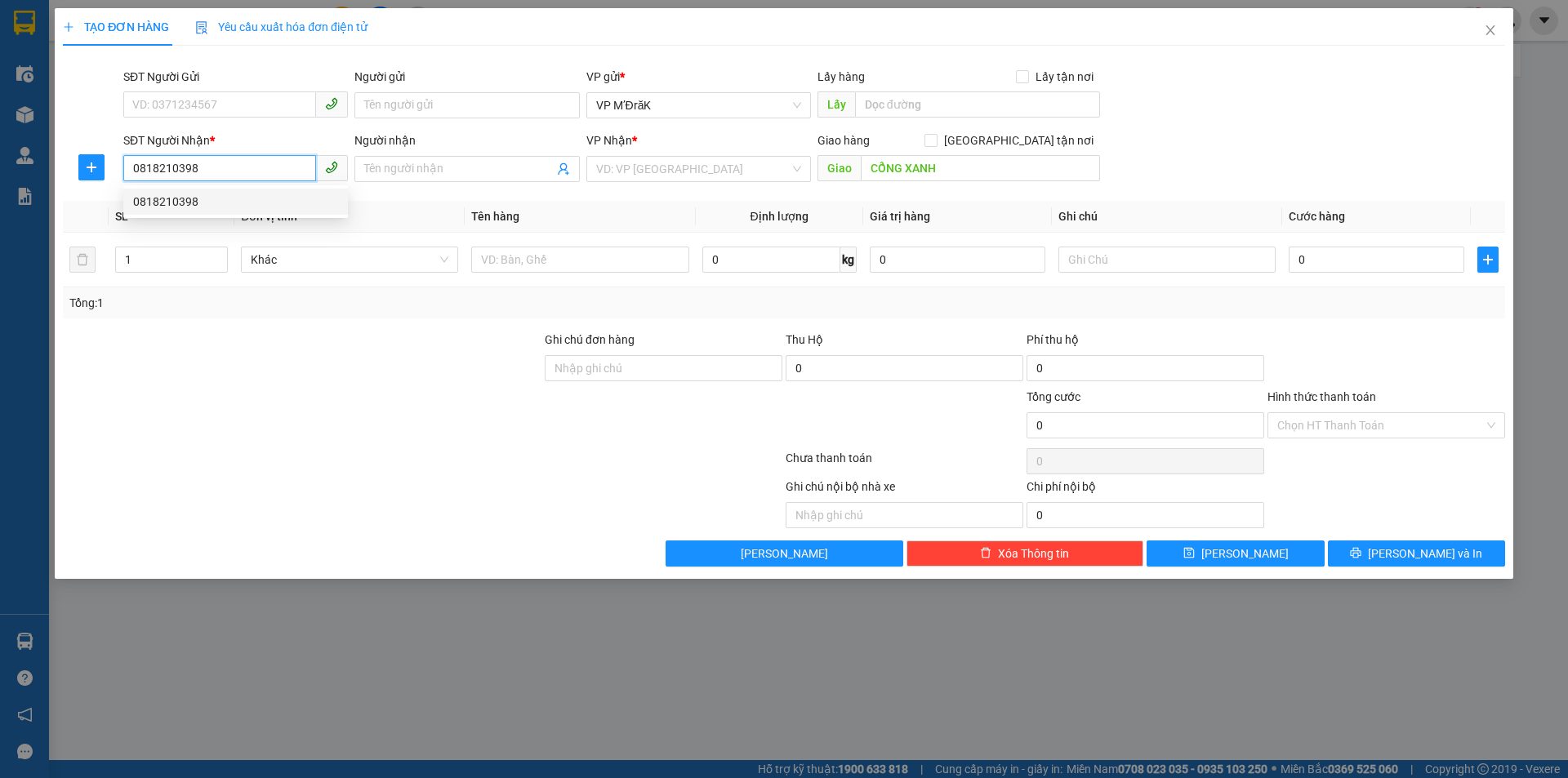
type input "50.000"
type input "0818210398"
click at [1365, 427] on input "Hình thức thanh toán" at bounding box center [1381, 426] width 207 height 25
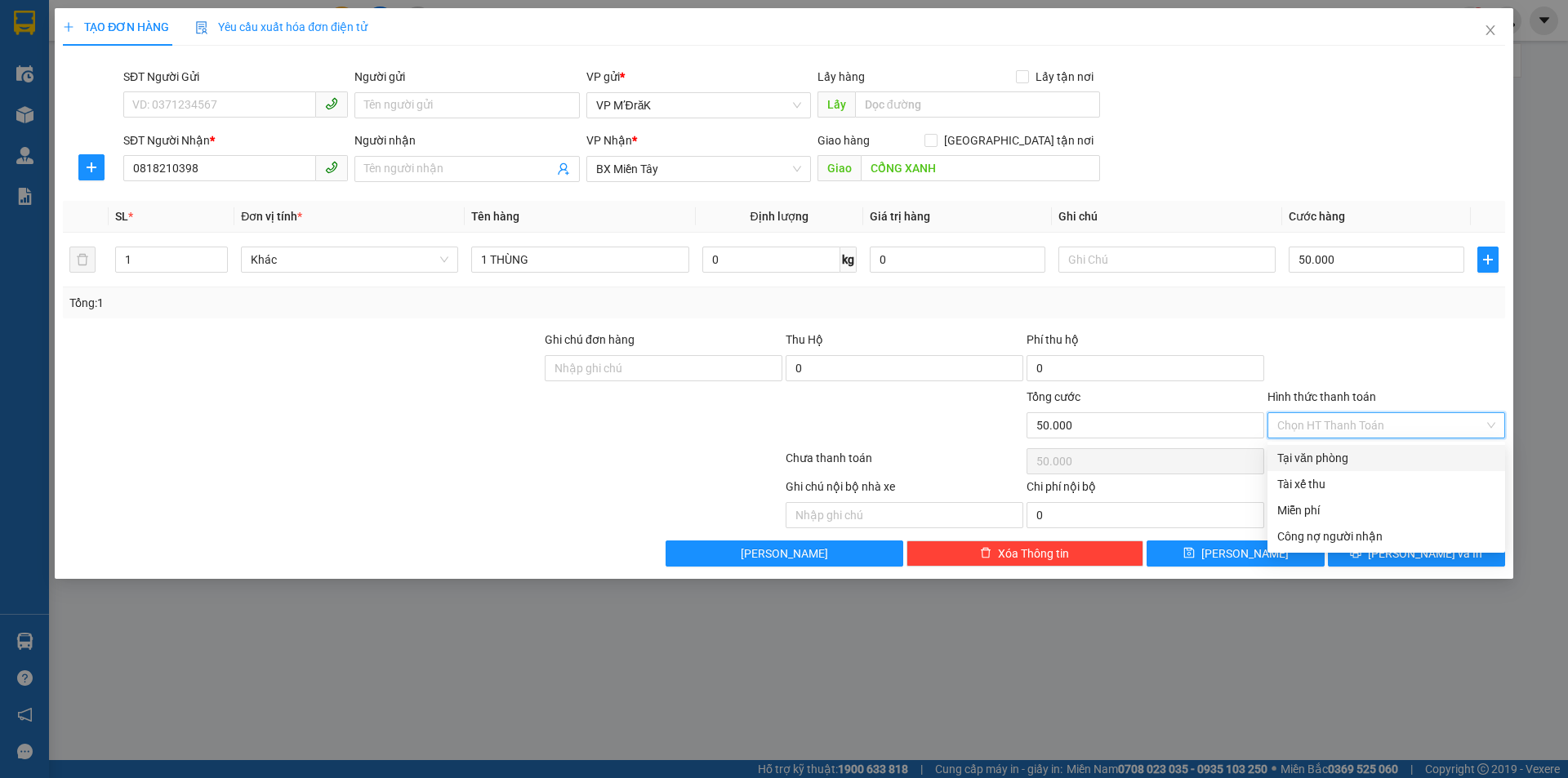
click at [1352, 452] on div "Tại văn phòng" at bounding box center [1387, 458] width 218 height 18
type input "0"
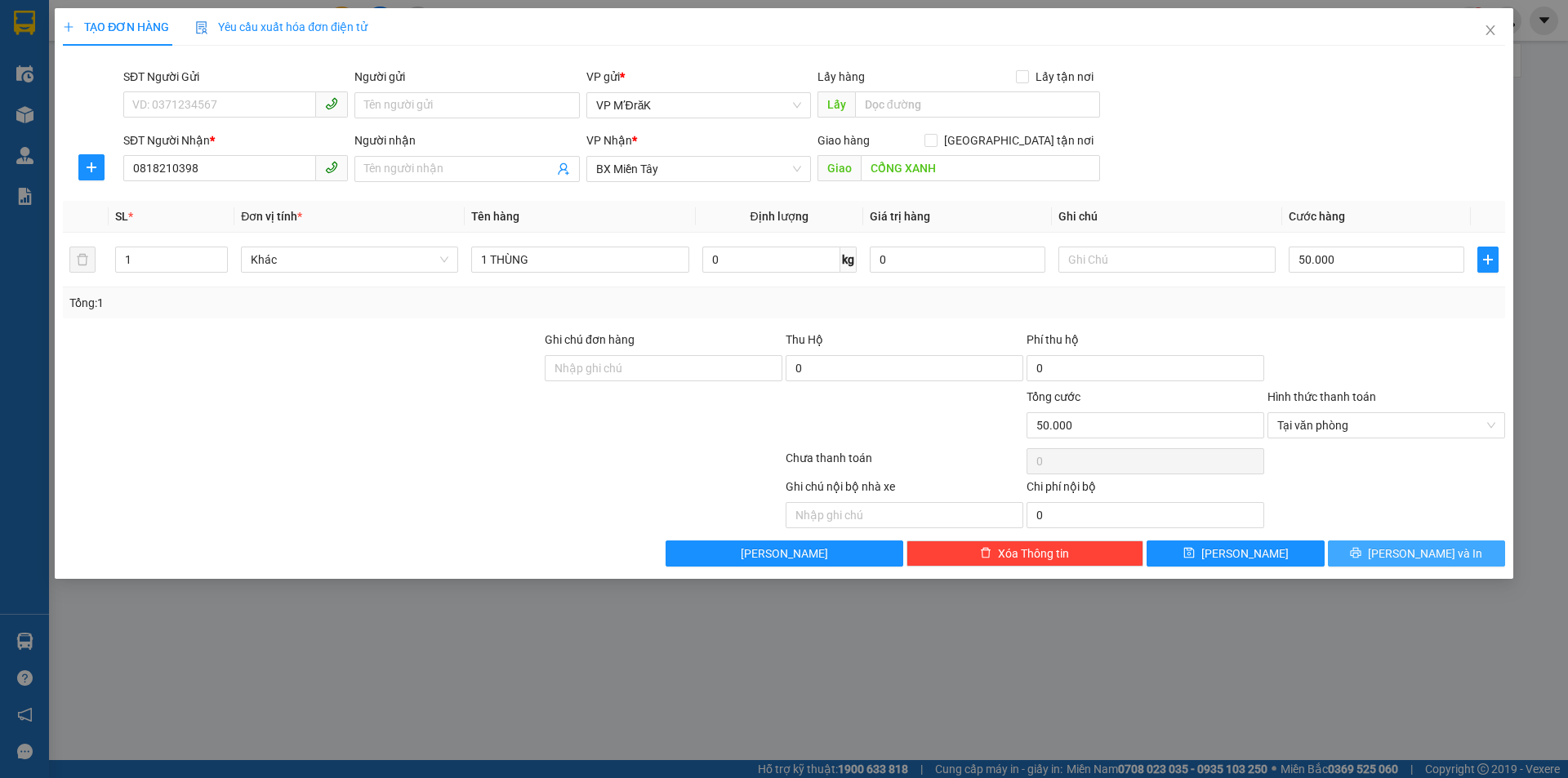
click at [1391, 561] on button "[PERSON_NAME] và In" at bounding box center [1417, 554] width 177 height 26
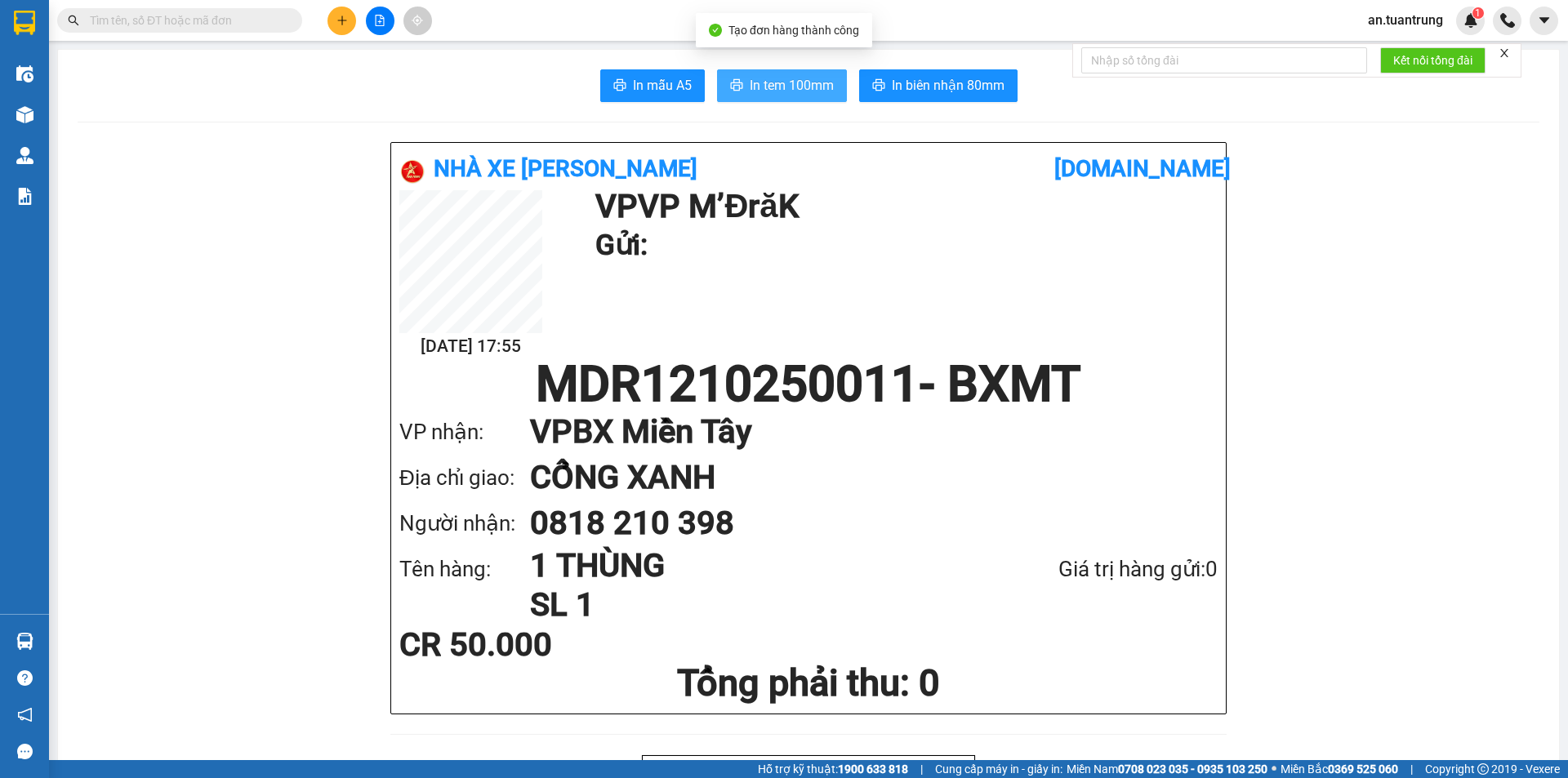
click at [759, 98] on button "In tem 100mm" at bounding box center [782, 86] width 130 height 33
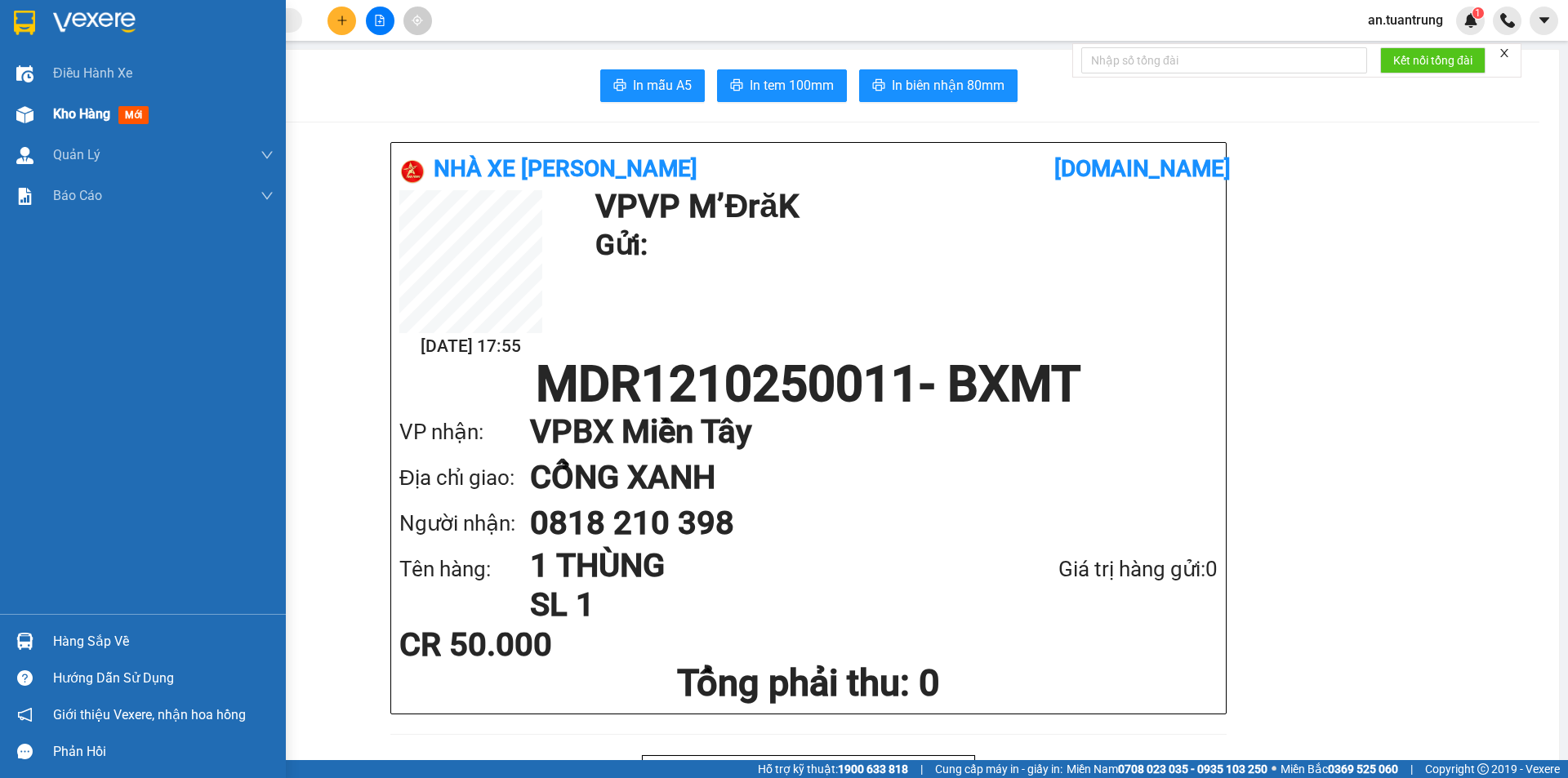
click at [79, 121] on span "Kho hàng" at bounding box center [81, 113] width 57 height 16
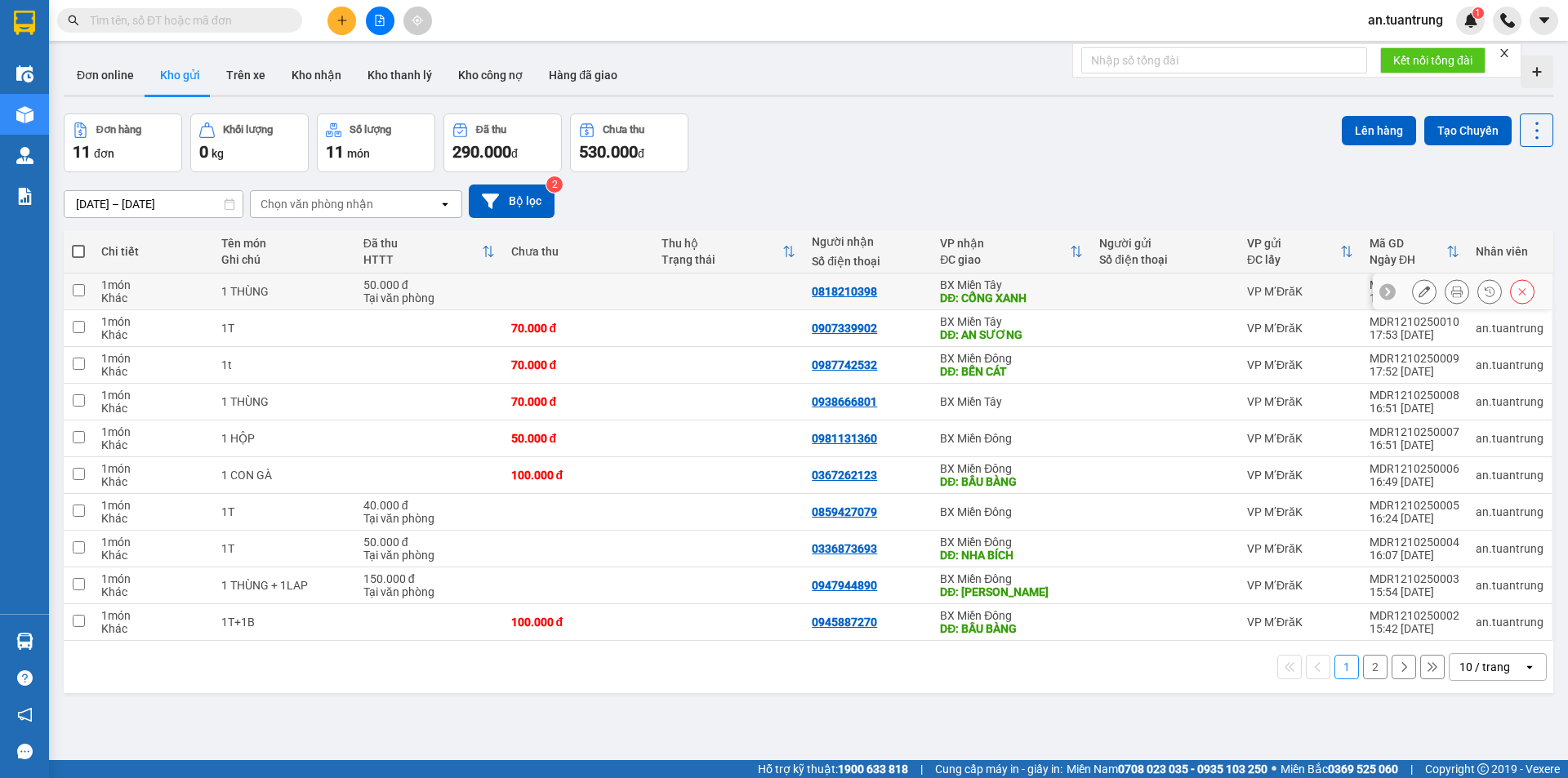
click at [1099, 288] on div at bounding box center [1164, 292] width 131 height 13
checkbox input "true"
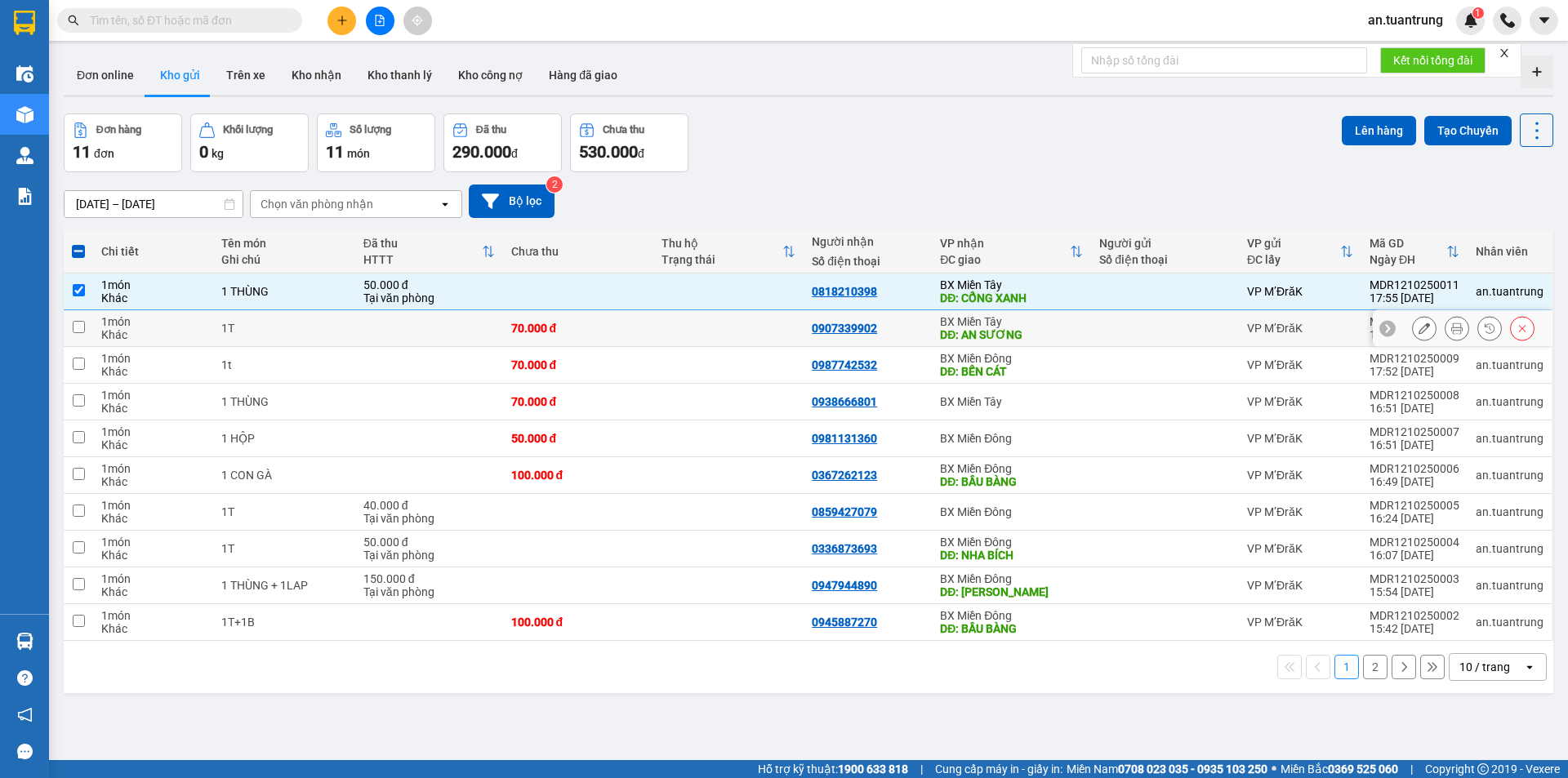
click at [1068, 329] on div "DĐ: AN SƯƠNG" at bounding box center [1011, 335] width 143 height 13
checkbox input "true"
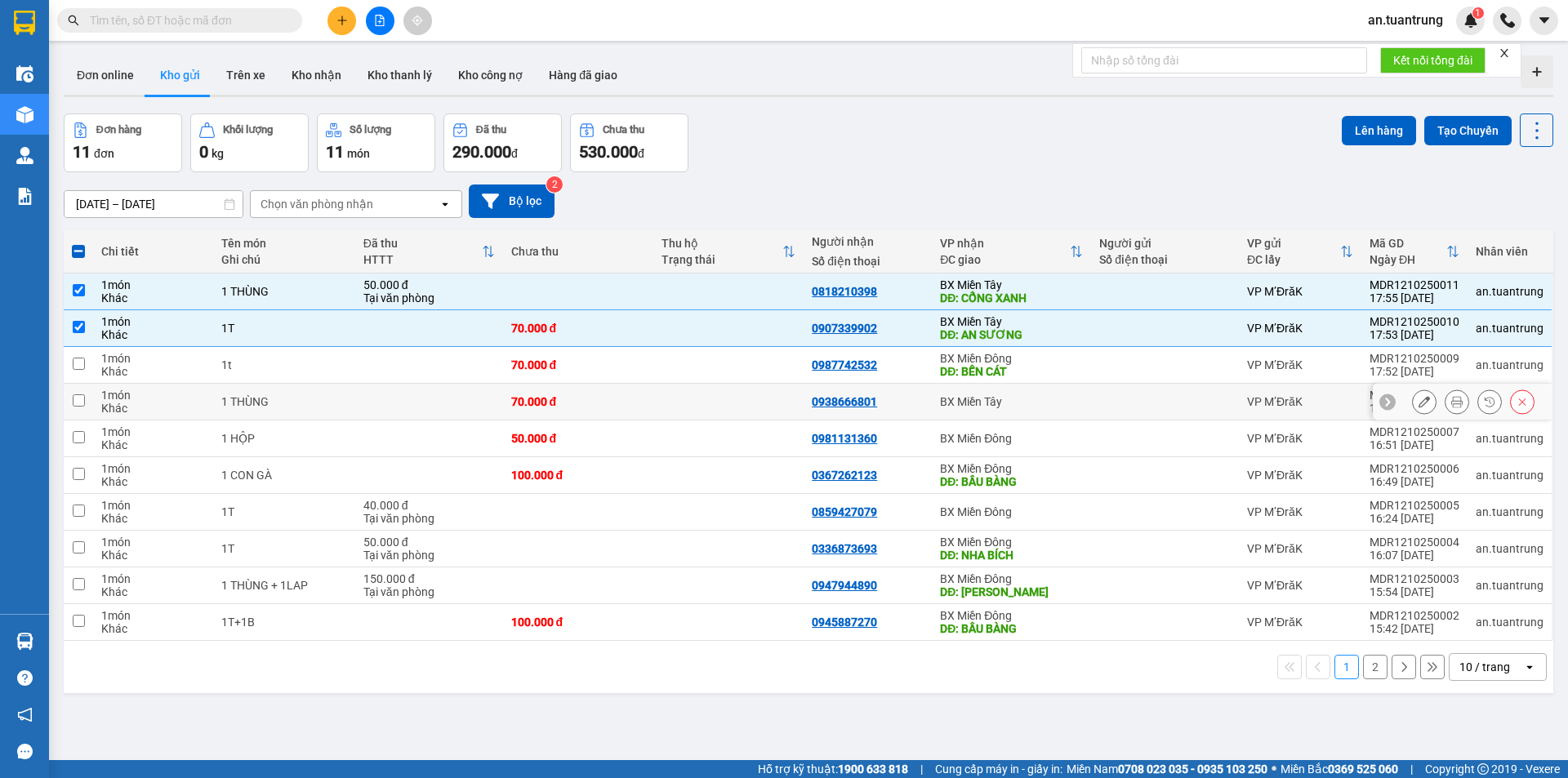
click at [1042, 404] on div "BX Miền Tây" at bounding box center [1011, 402] width 143 height 13
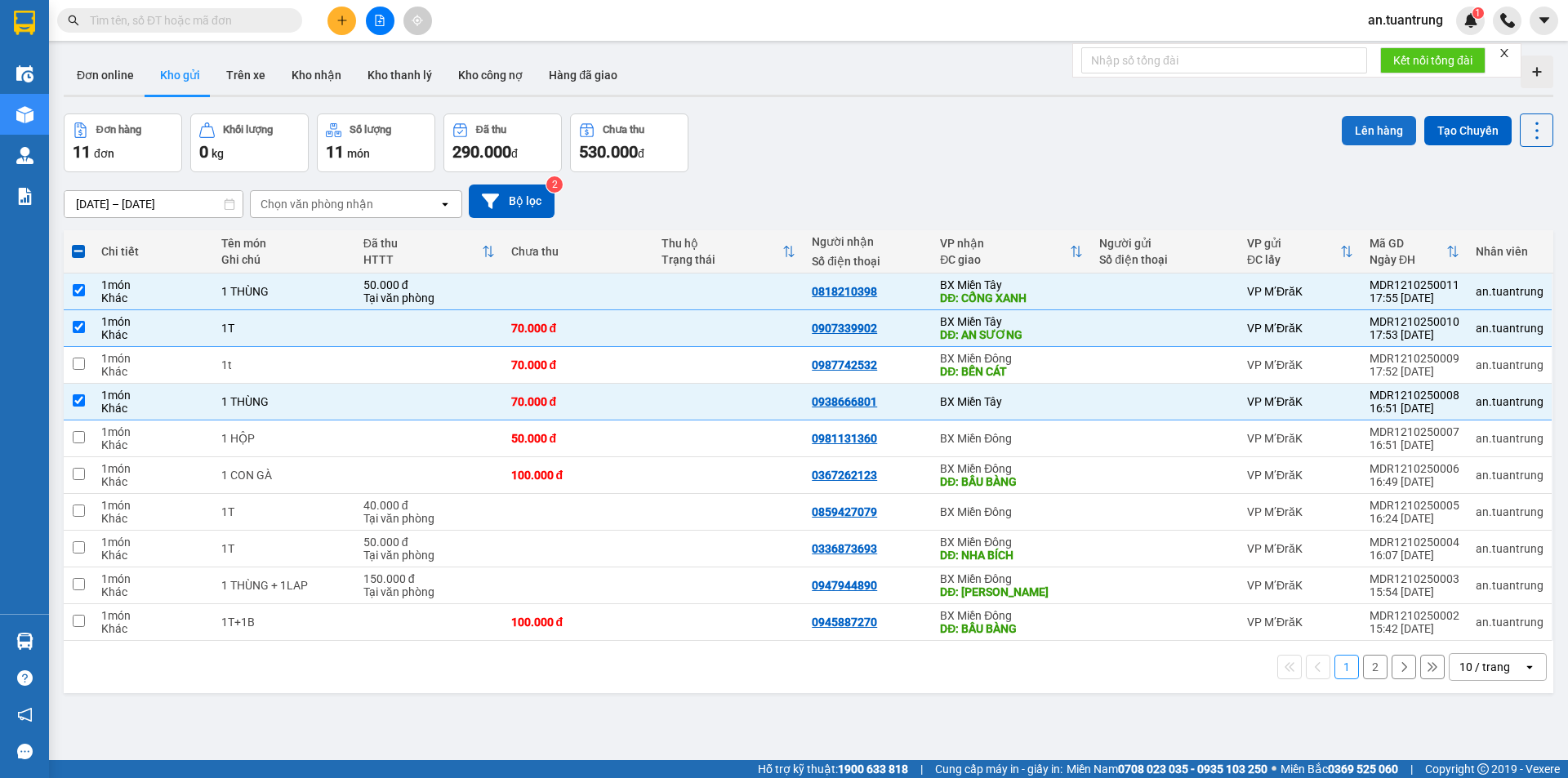
click at [1348, 136] on button "Lên hàng" at bounding box center [1379, 131] width 74 height 30
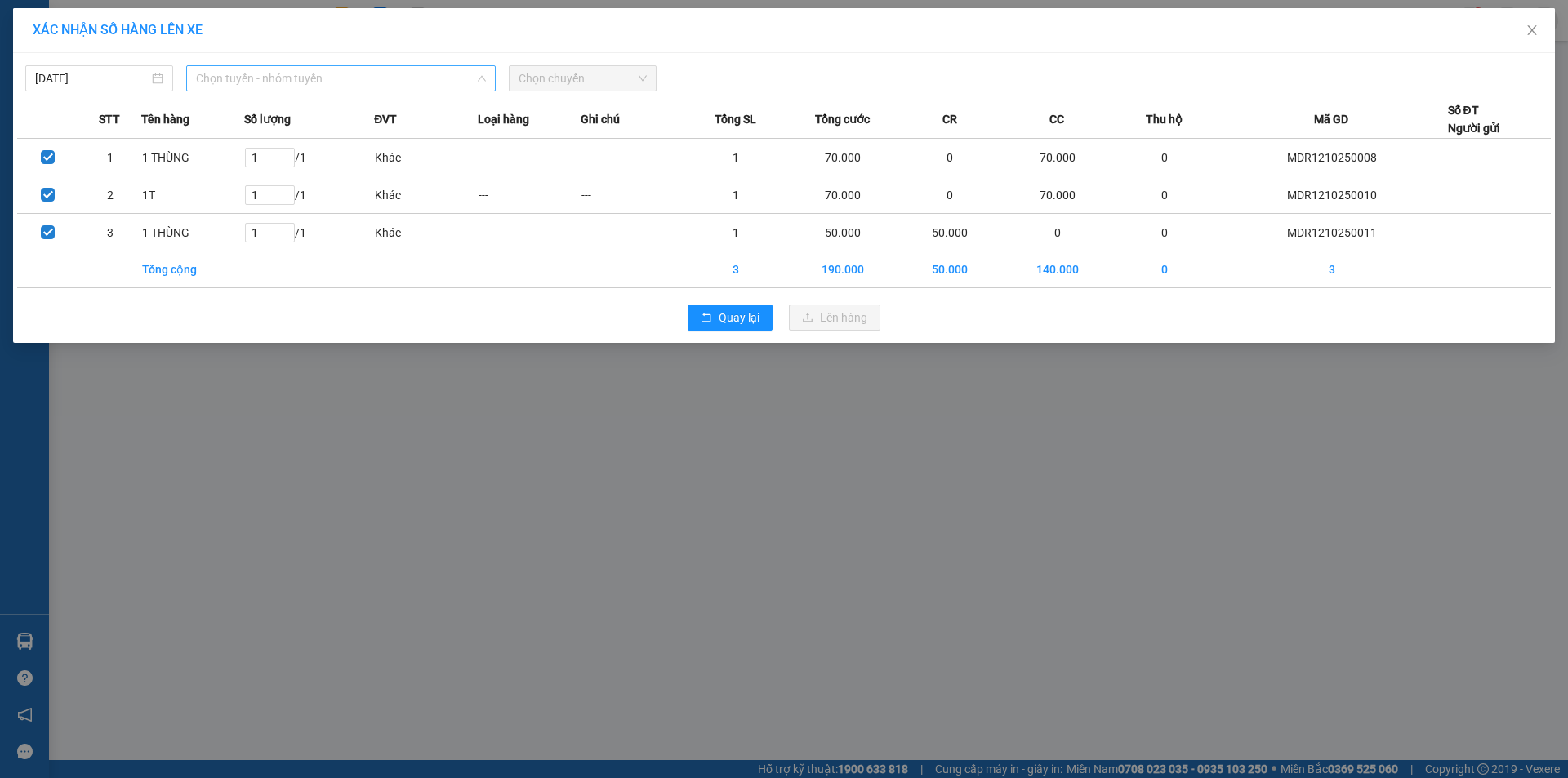
click at [323, 81] on span "Chọn tuyến - nhóm tuyến" at bounding box center [341, 79] width 290 height 25
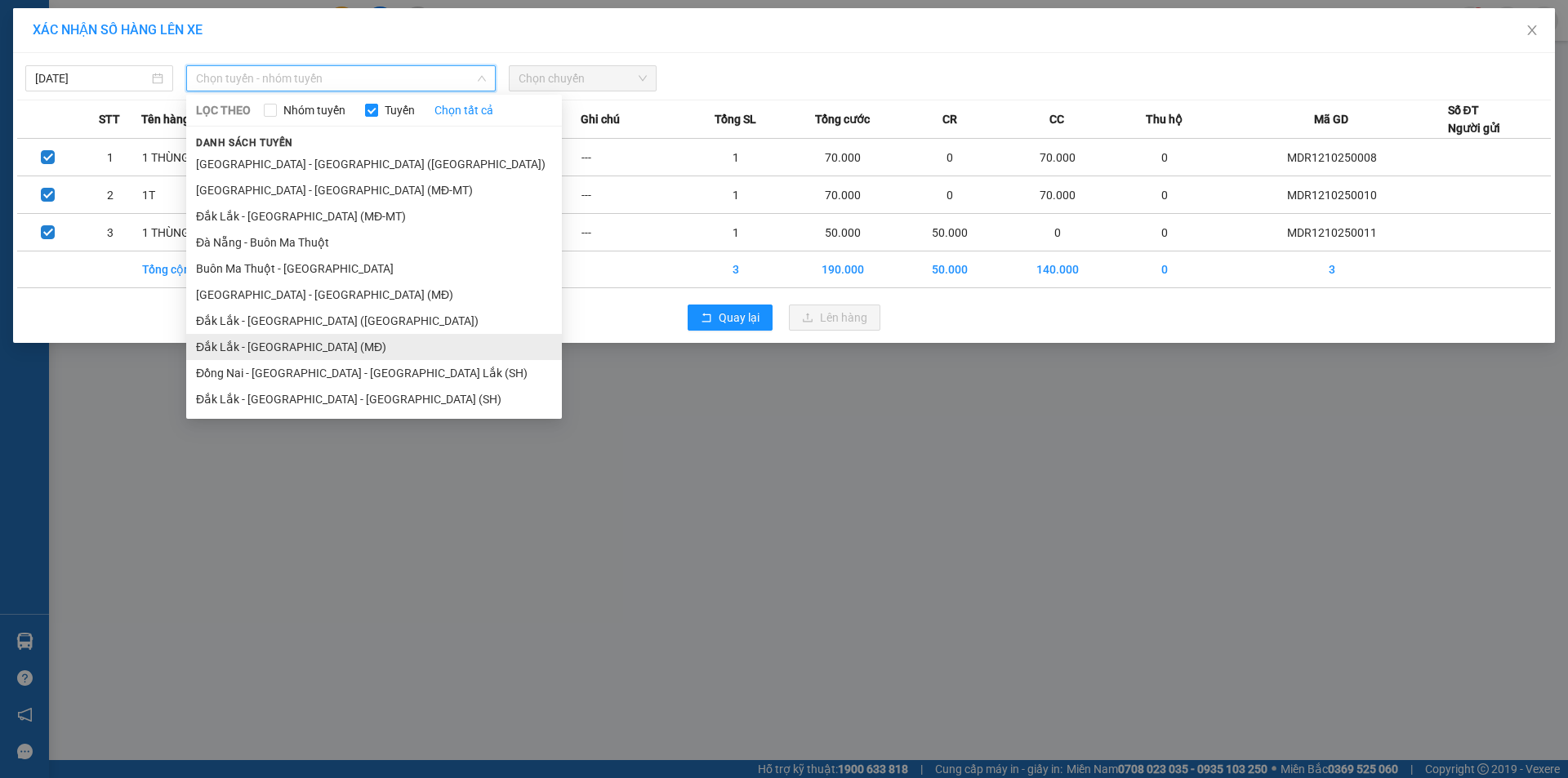
click at [294, 344] on li "Đắk Lắk - [GEOGRAPHIC_DATA] (MĐ)" at bounding box center [374, 347] width 375 height 26
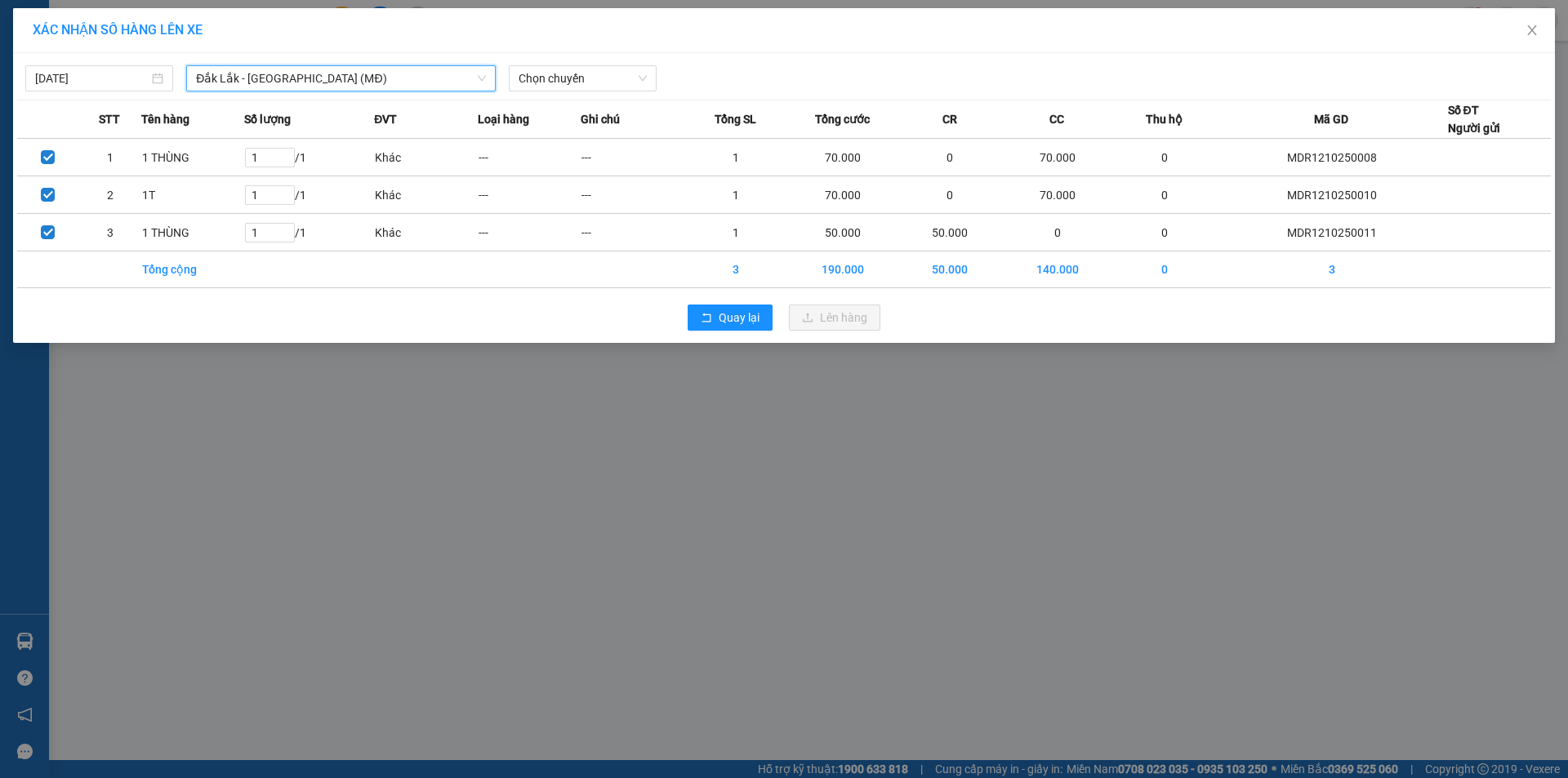
click at [330, 86] on span "Đắk Lắk - [GEOGRAPHIC_DATA] (MĐ)" at bounding box center [341, 79] width 290 height 25
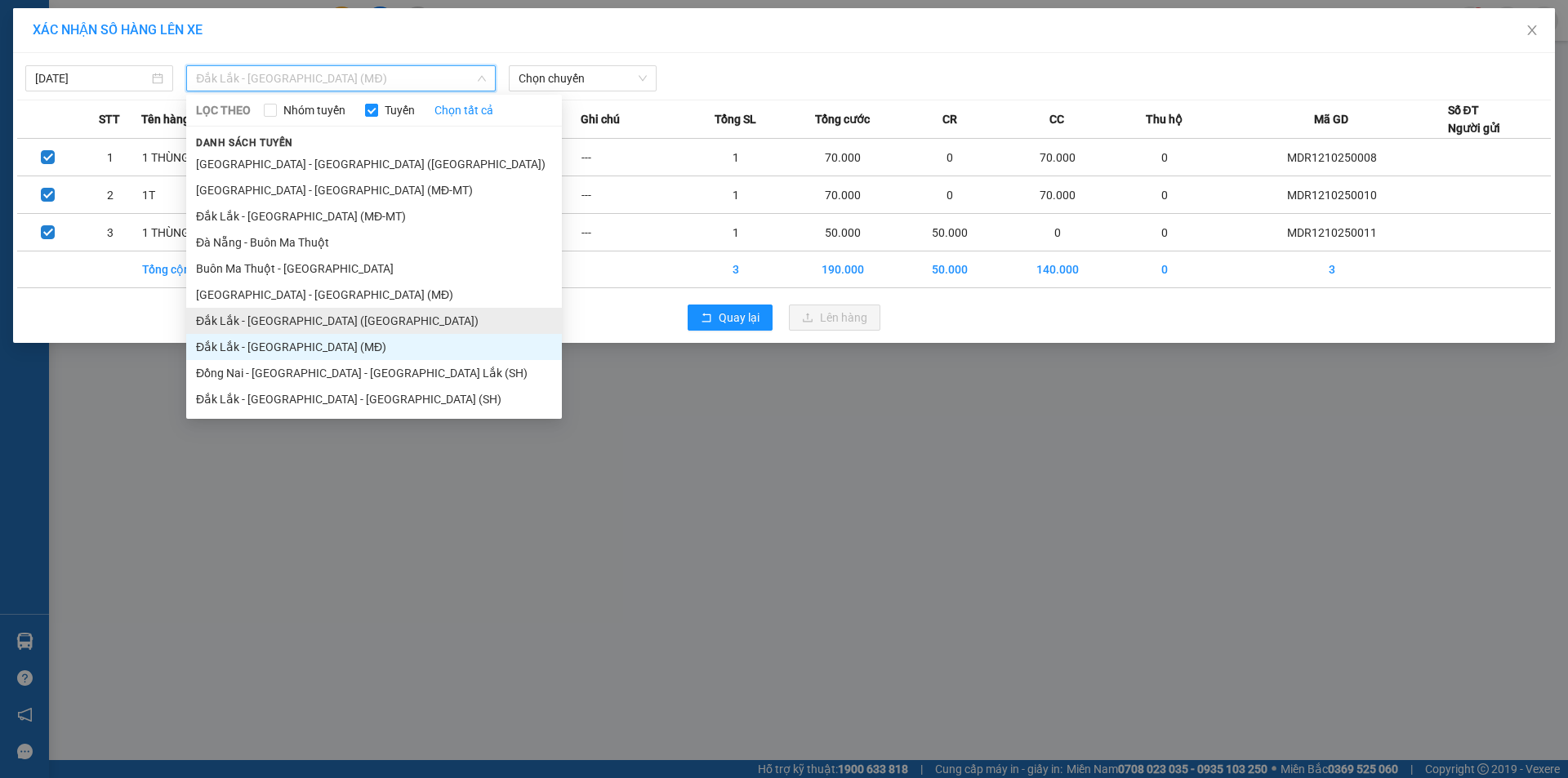
click at [277, 316] on li "Đắk Lắk - [GEOGRAPHIC_DATA] ([GEOGRAPHIC_DATA])" at bounding box center [374, 321] width 375 height 26
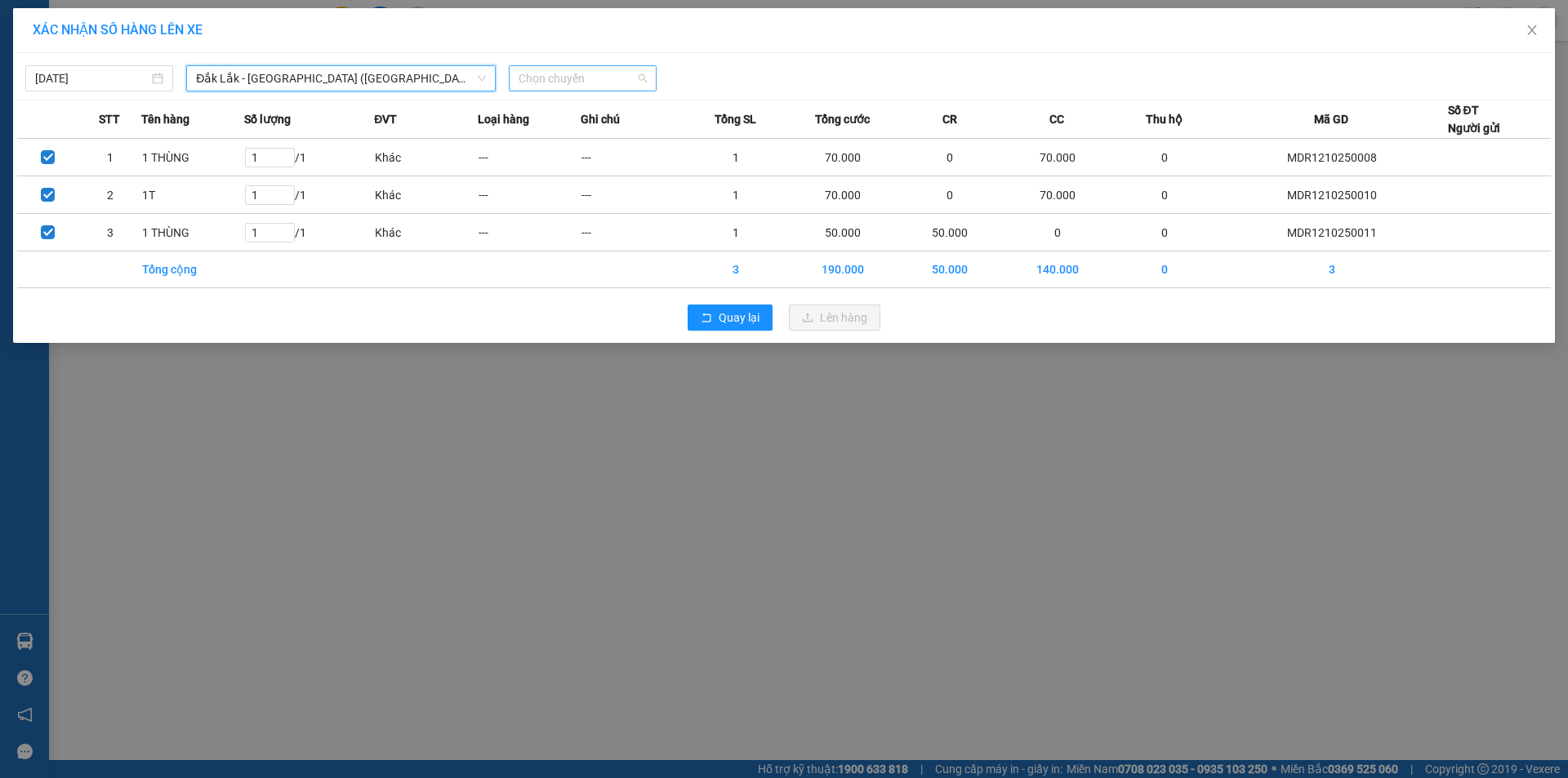
click at [568, 84] on span "Chọn chuyến" at bounding box center [582, 79] width 128 height 25
click at [572, 125] on div "21:15 - 50E-145.17" at bounding box center [582, 137] width 147 height 26
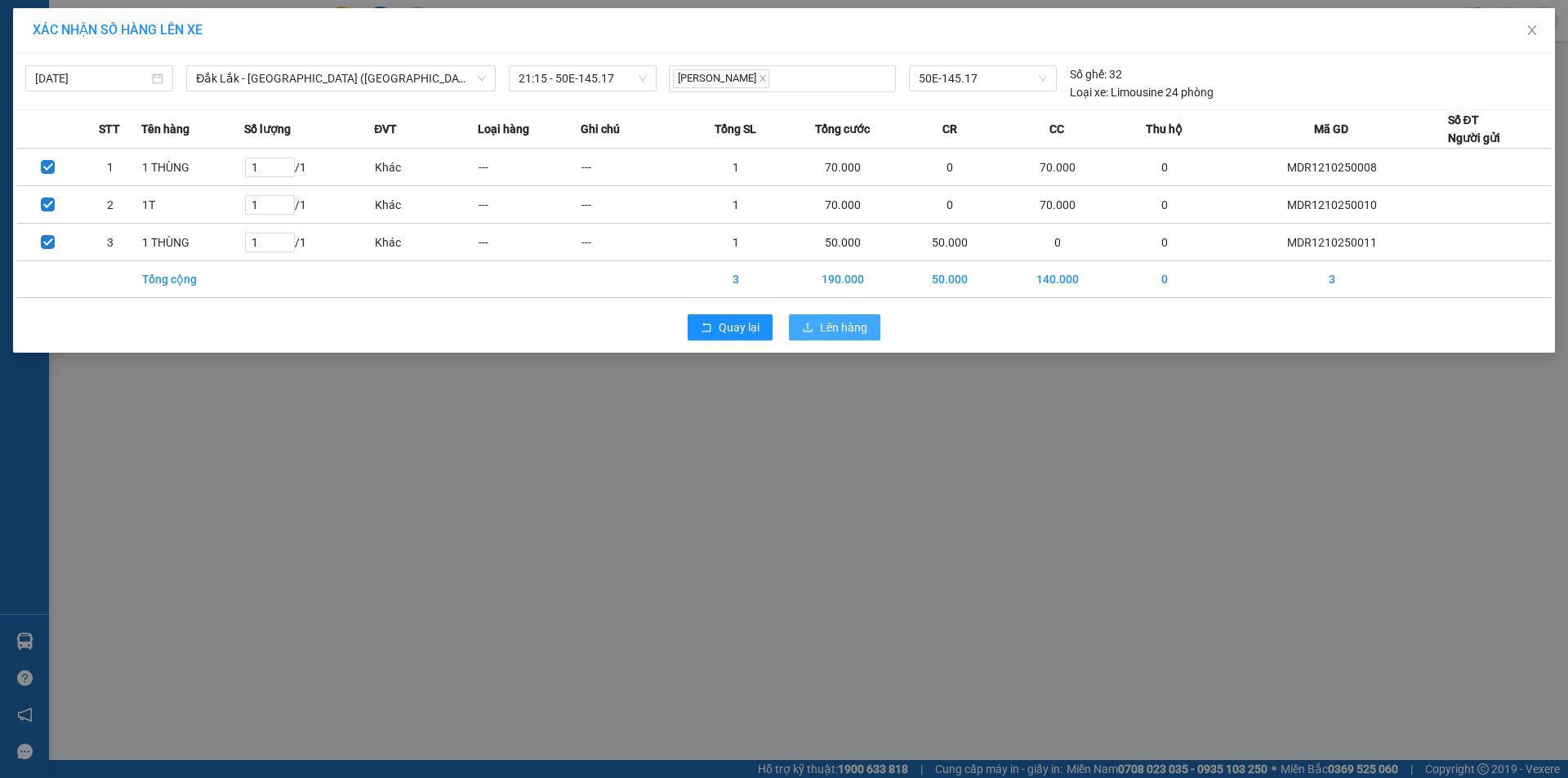
click at [832, 331] on span "Lên hàng" at bounding box center [844, 327] width 47 height 18
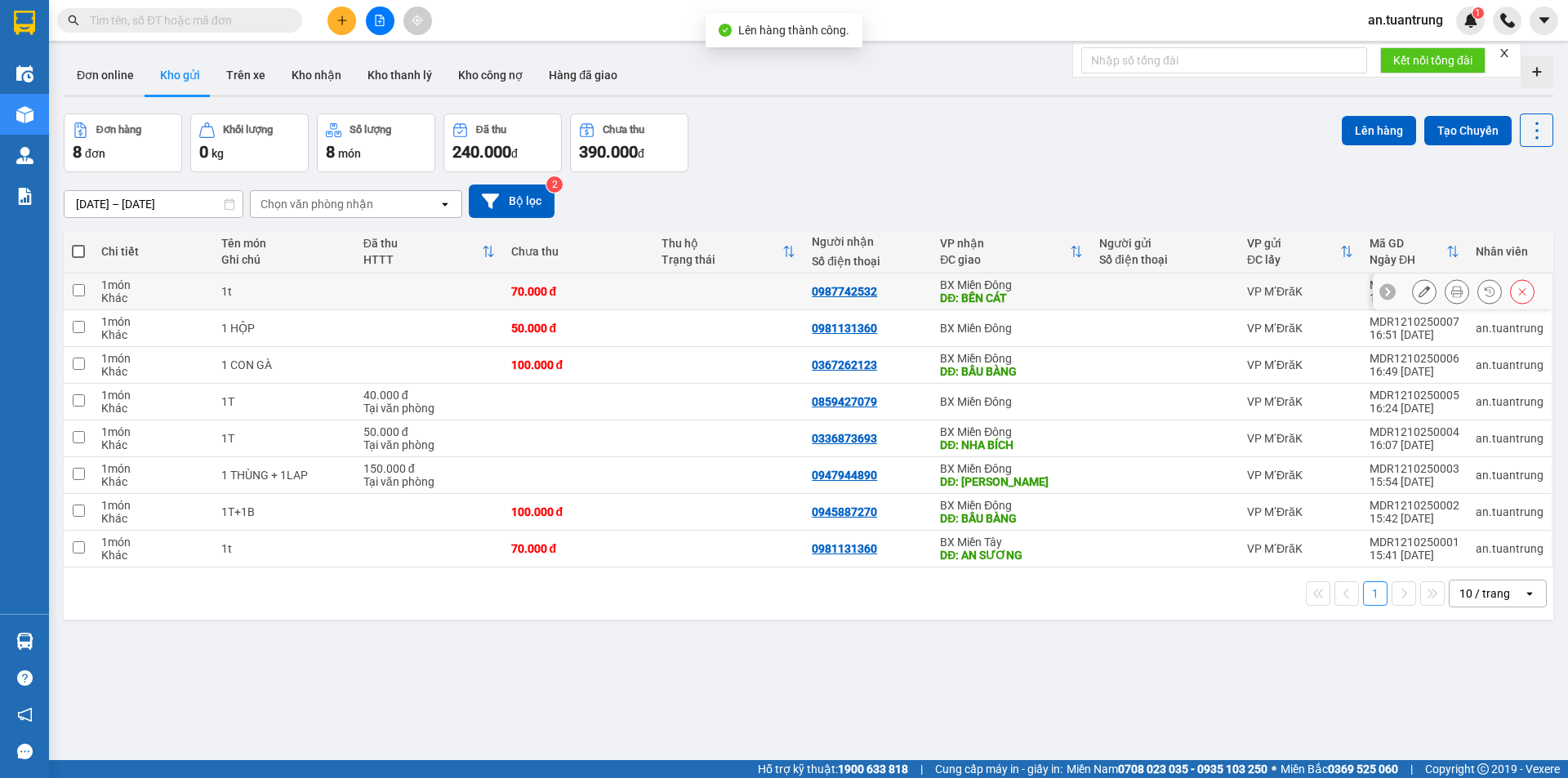
click at [1035, 295] on div "DĐ: BẾN CÁT" at bounding box center [1011, 298] width 143 height 13
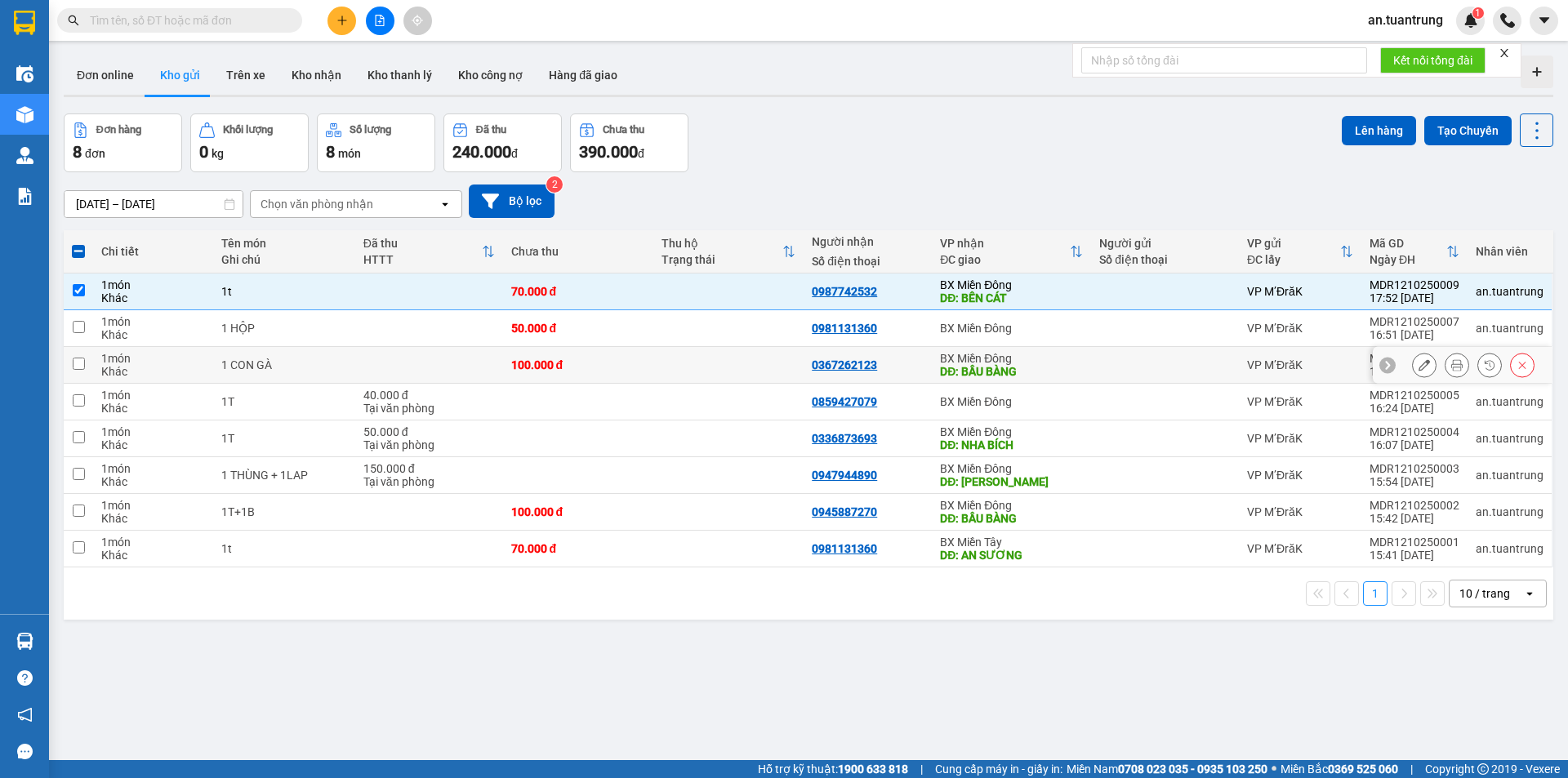
click at [1038, 365] on div "DĐ: BẦU BÀNG" at bounding box center [1011, 371] width 143 height 13
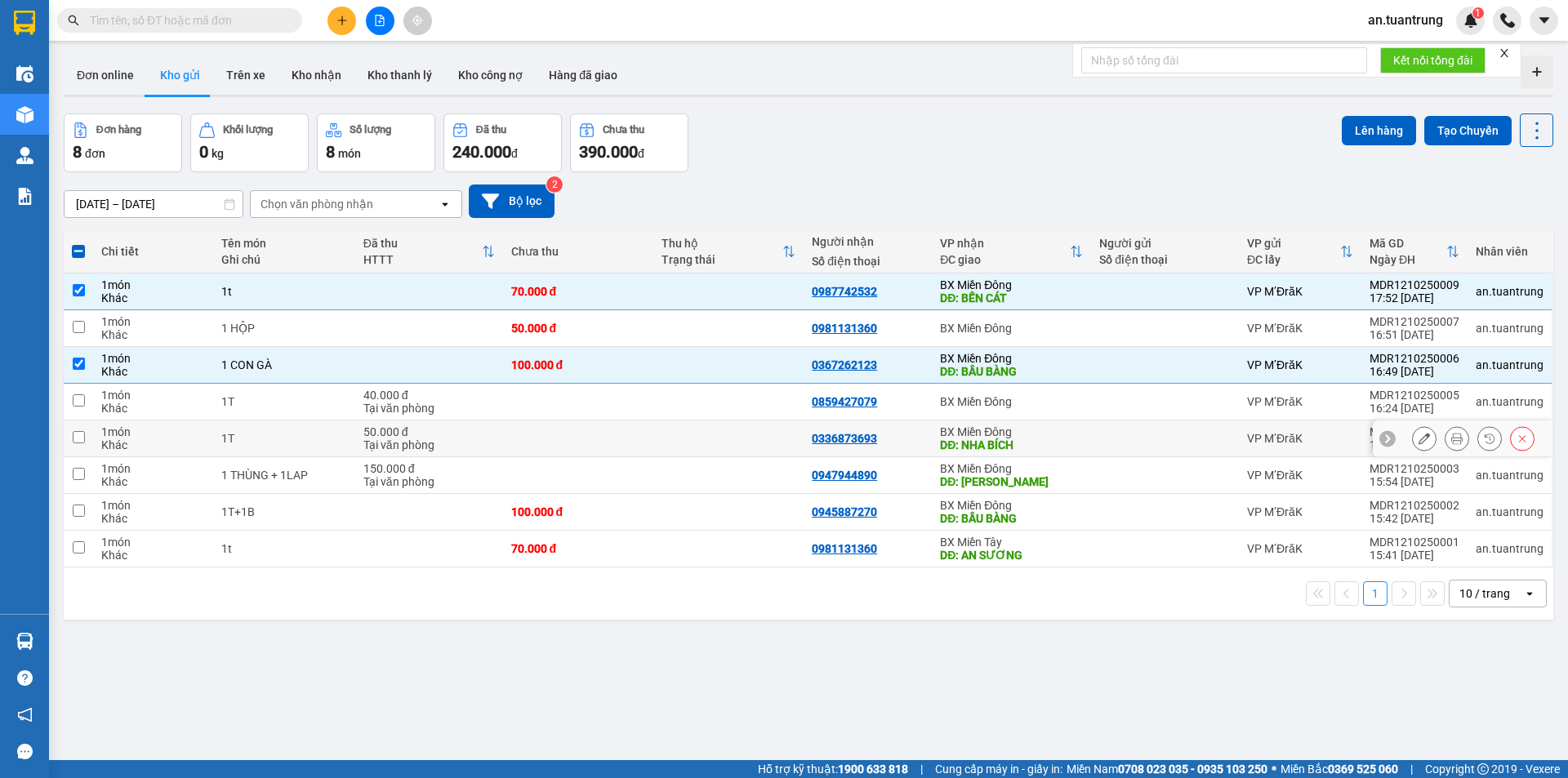
click at [1041, 444] on div "DĐ: NHA BÍCH" at bounding box center [1011, 445] width 143 height 13
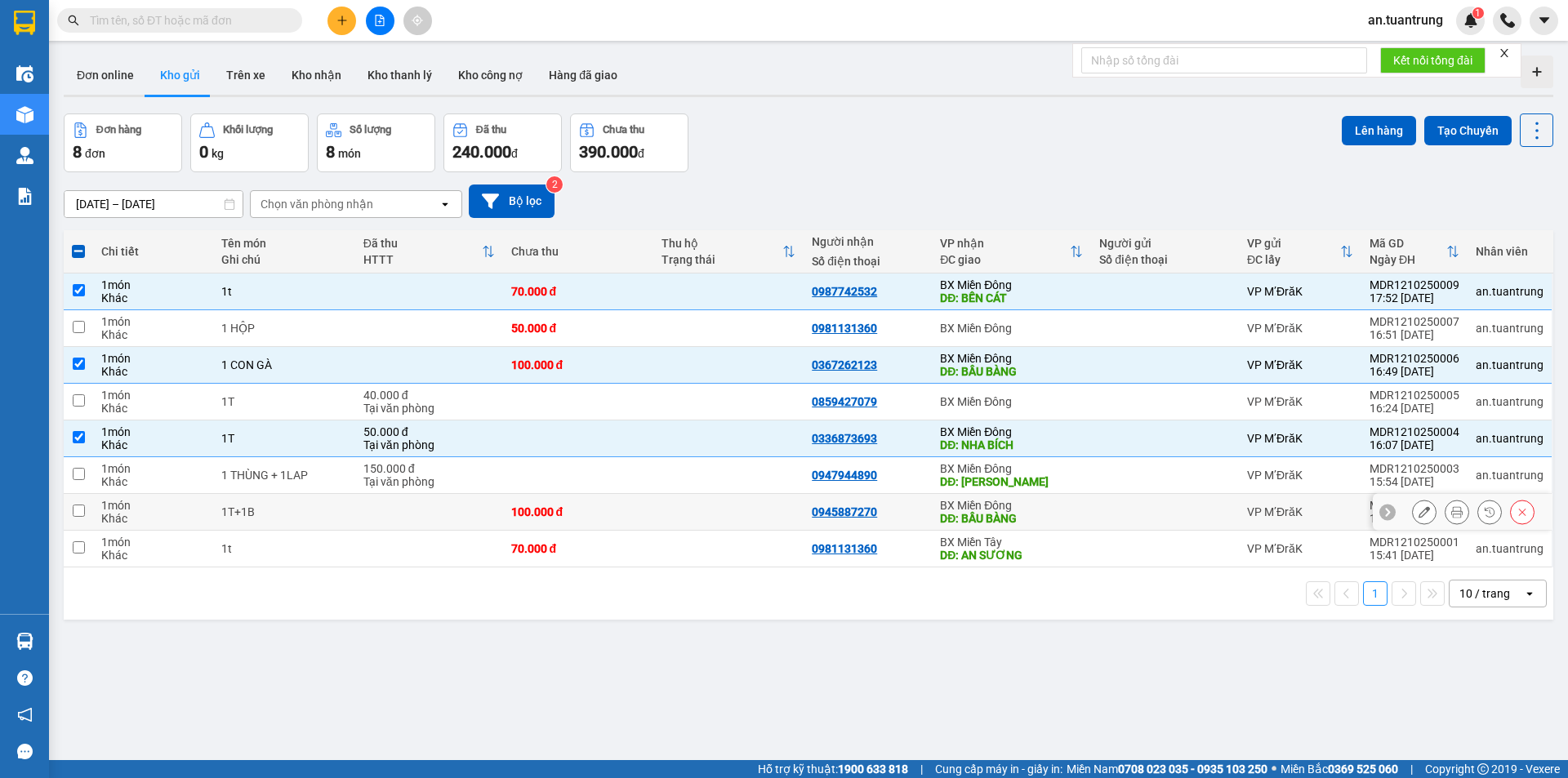
click at [1048, 513] on div "DĐ: BẦU BÀNG" at bounding box center [1011, 518] width 143 height 13
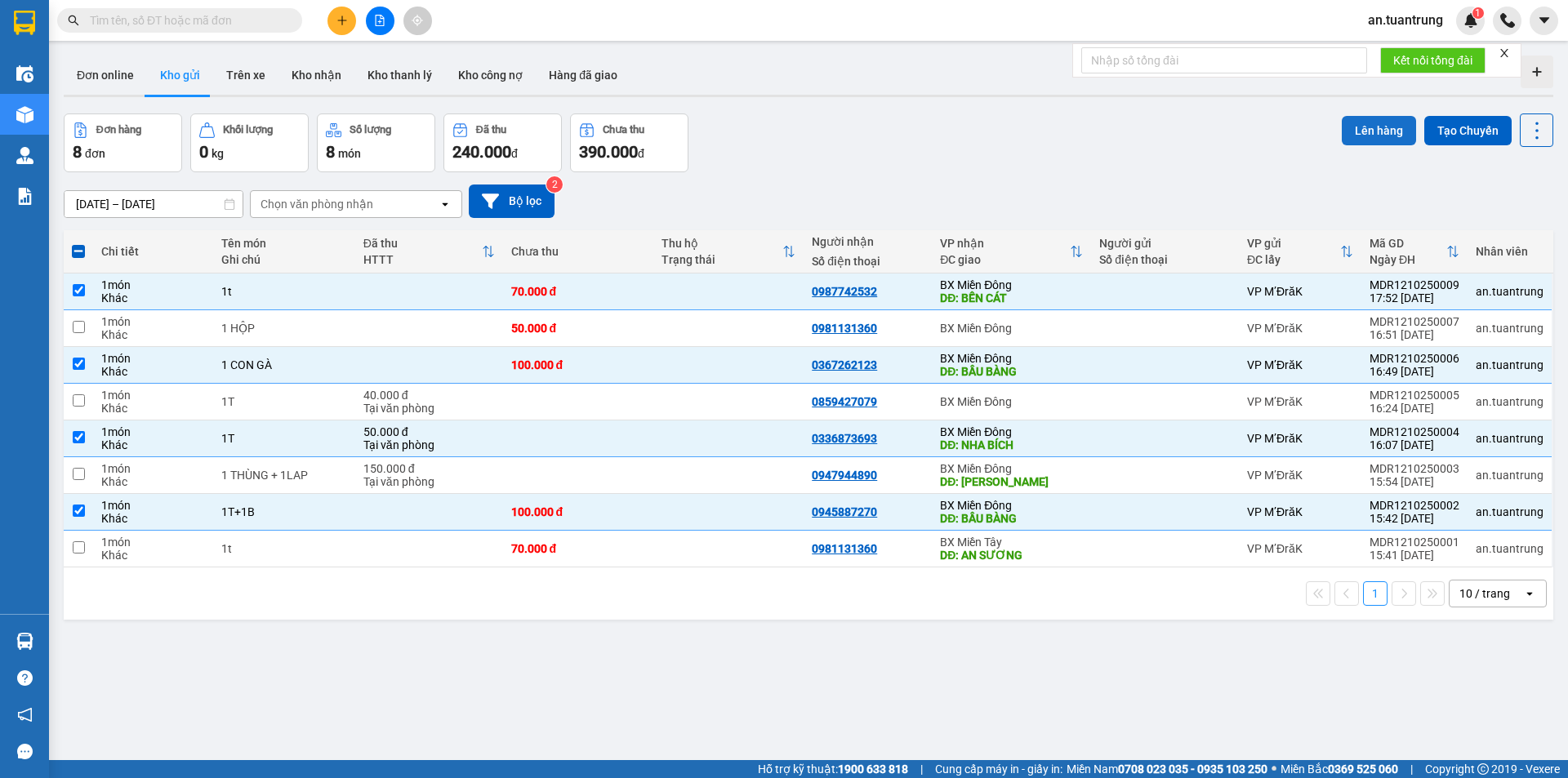
click at [1365, 126] on button "Lên hàng" at bounding box center [1379, 131] width 74 height 30
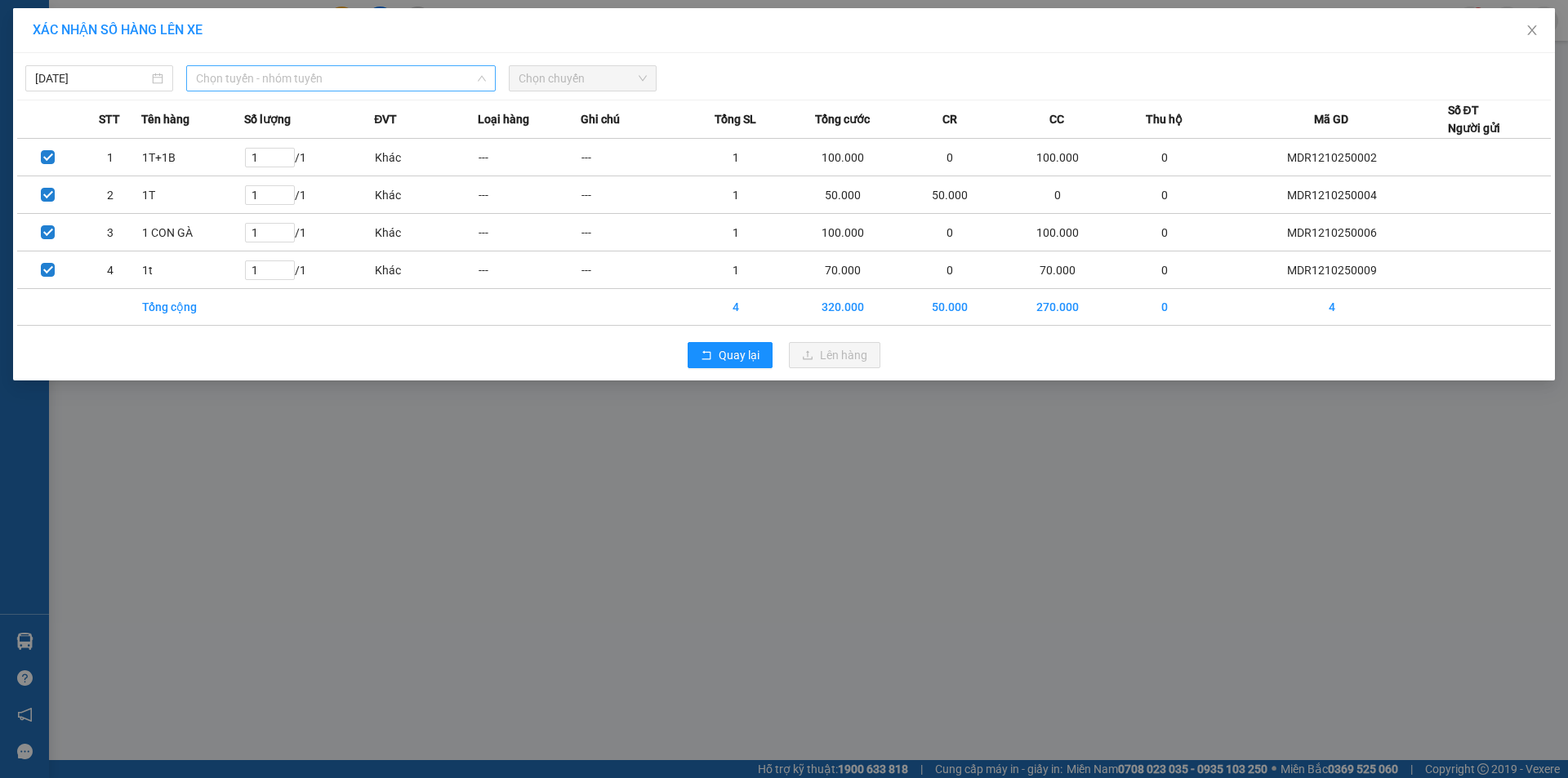
click at [447, 79] on span "Chọn tuyến - nhóm tuyến" at bounding box center [341, 79] width 290 height 25
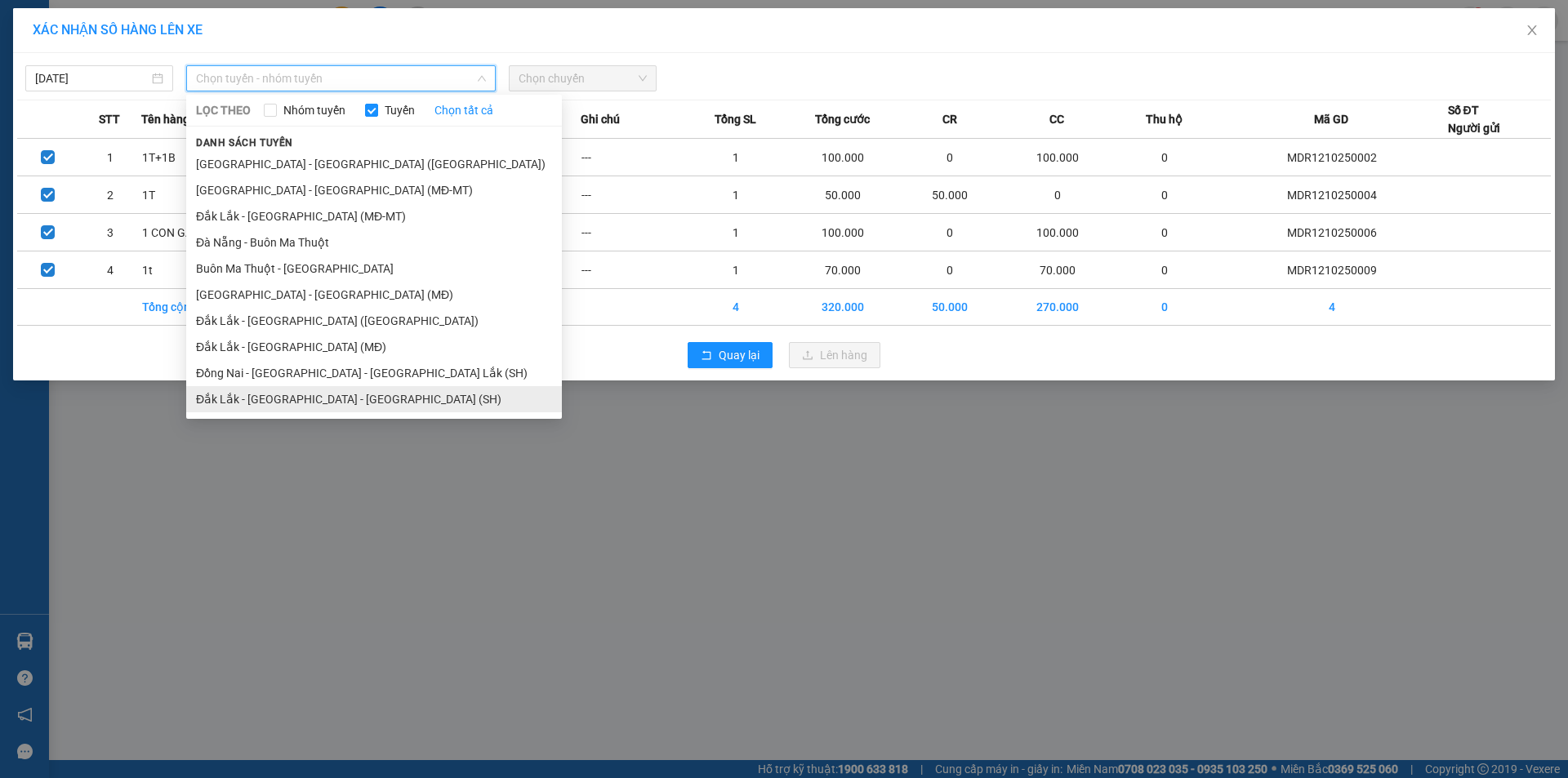
click at [321, 397] on li "Đắk Lắk - [GEOGRAPHIC_DATA] - [GEOGRAPHIC_DATA] (SH)" at bounding box center [374, 399] width 375 height 26
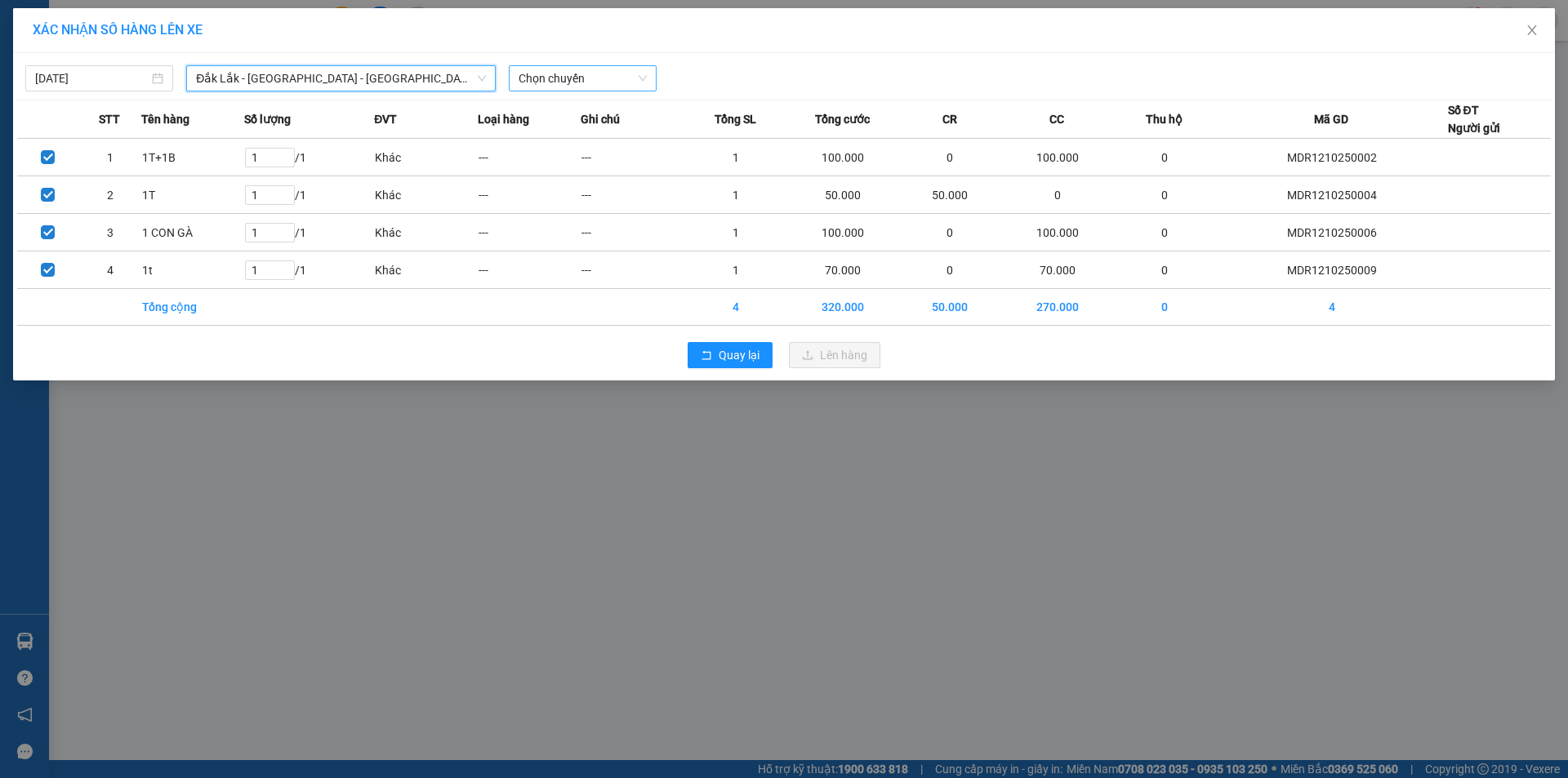
click at [627, 77] on span "Chọn chuyến" at bounding box center [582, 79] width 128 height 25
click at [614, 137] on div "20:30 - 50H-430.12" at bounding box center [582, 137] width 127 height 18
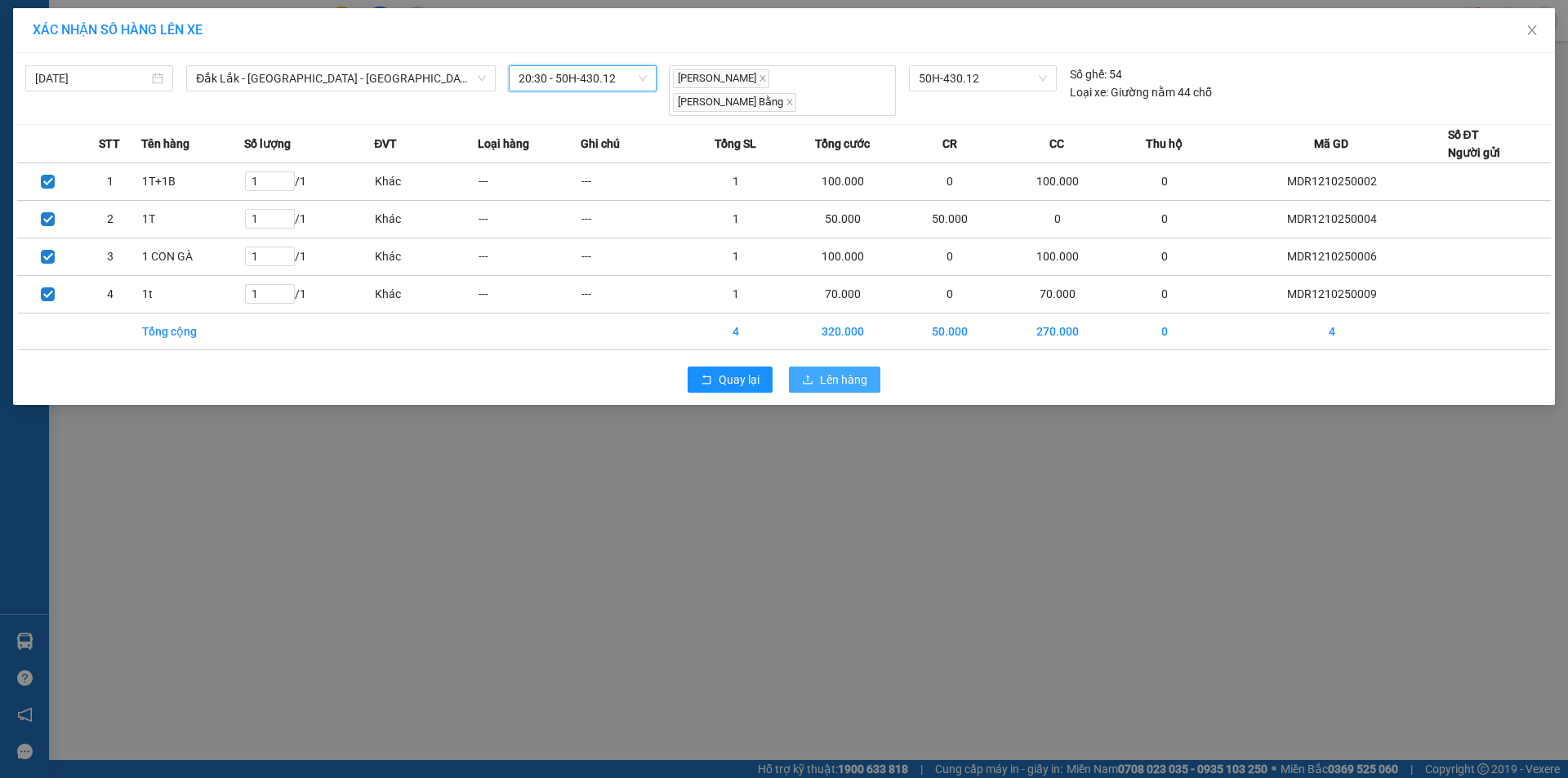
click at [834, 370] on span "Lên hàng" at bounding box center [844, 379] width 47 height 18
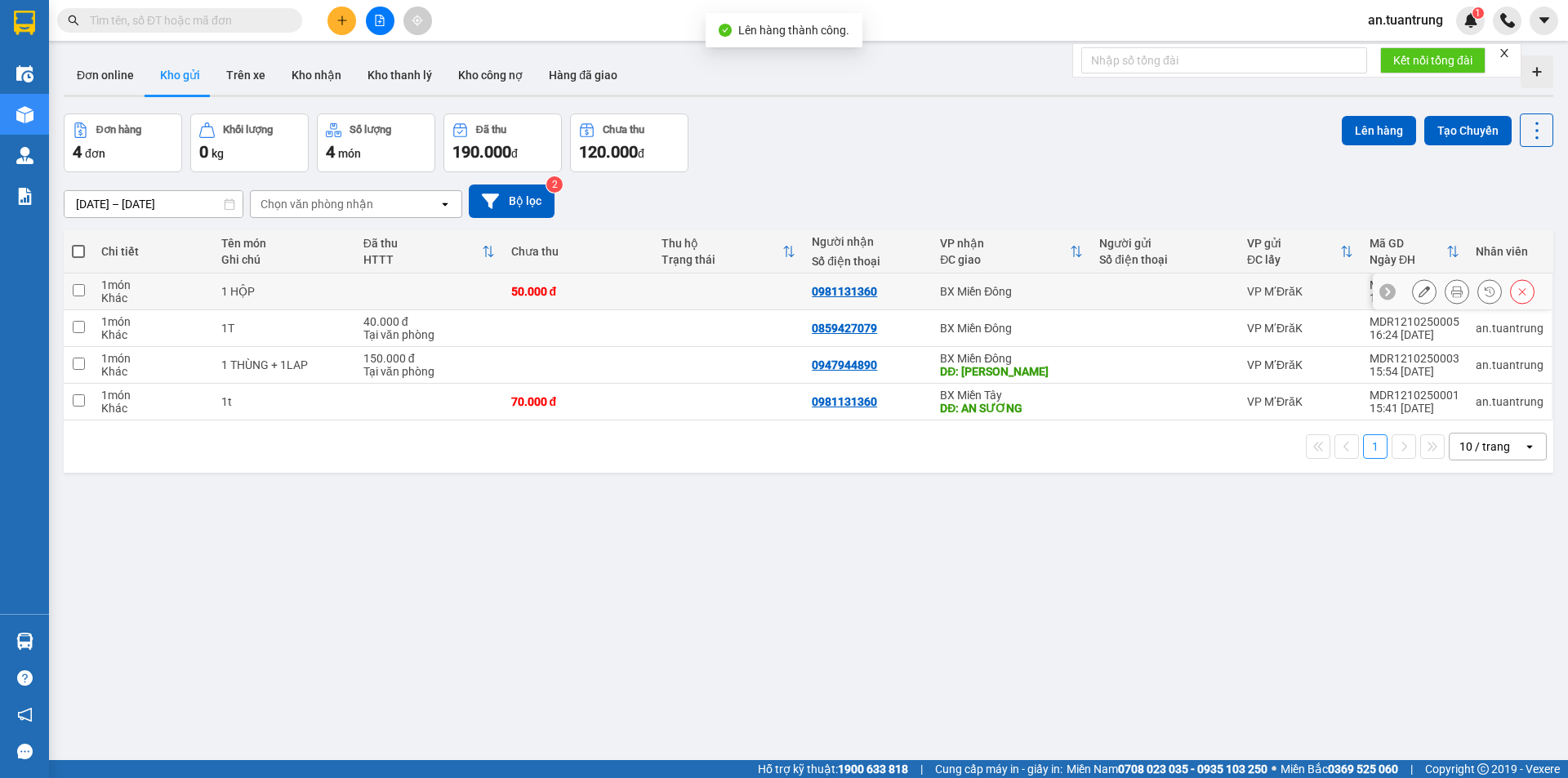
click at [1040, 292] on div "BX Miền Đông" at bounding box center [1011, 292] width 143 height 13
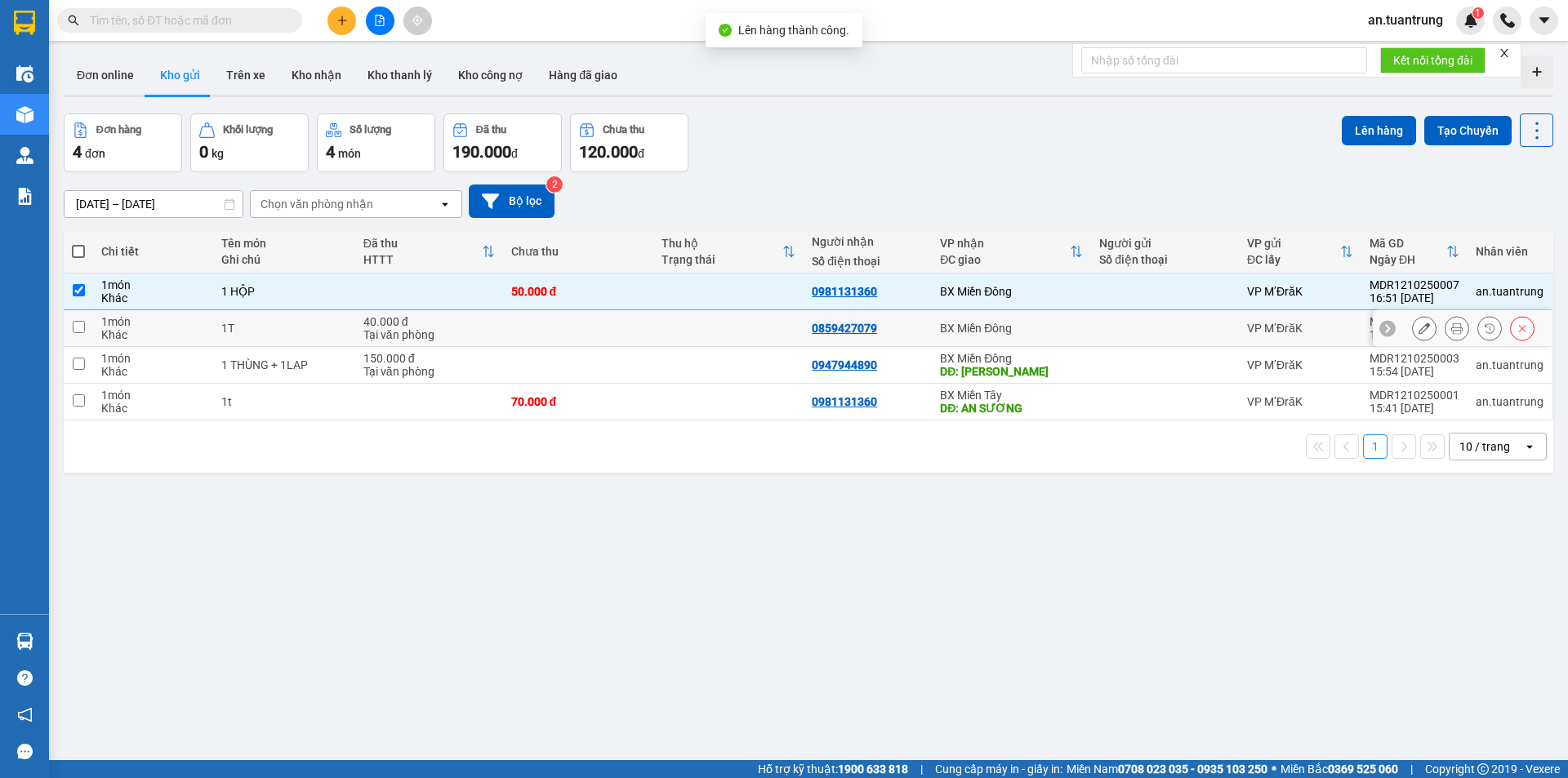
click at [1031, 335] on td "BX Miền Đông" at bounding box center [1011, 328] width 160 height 36
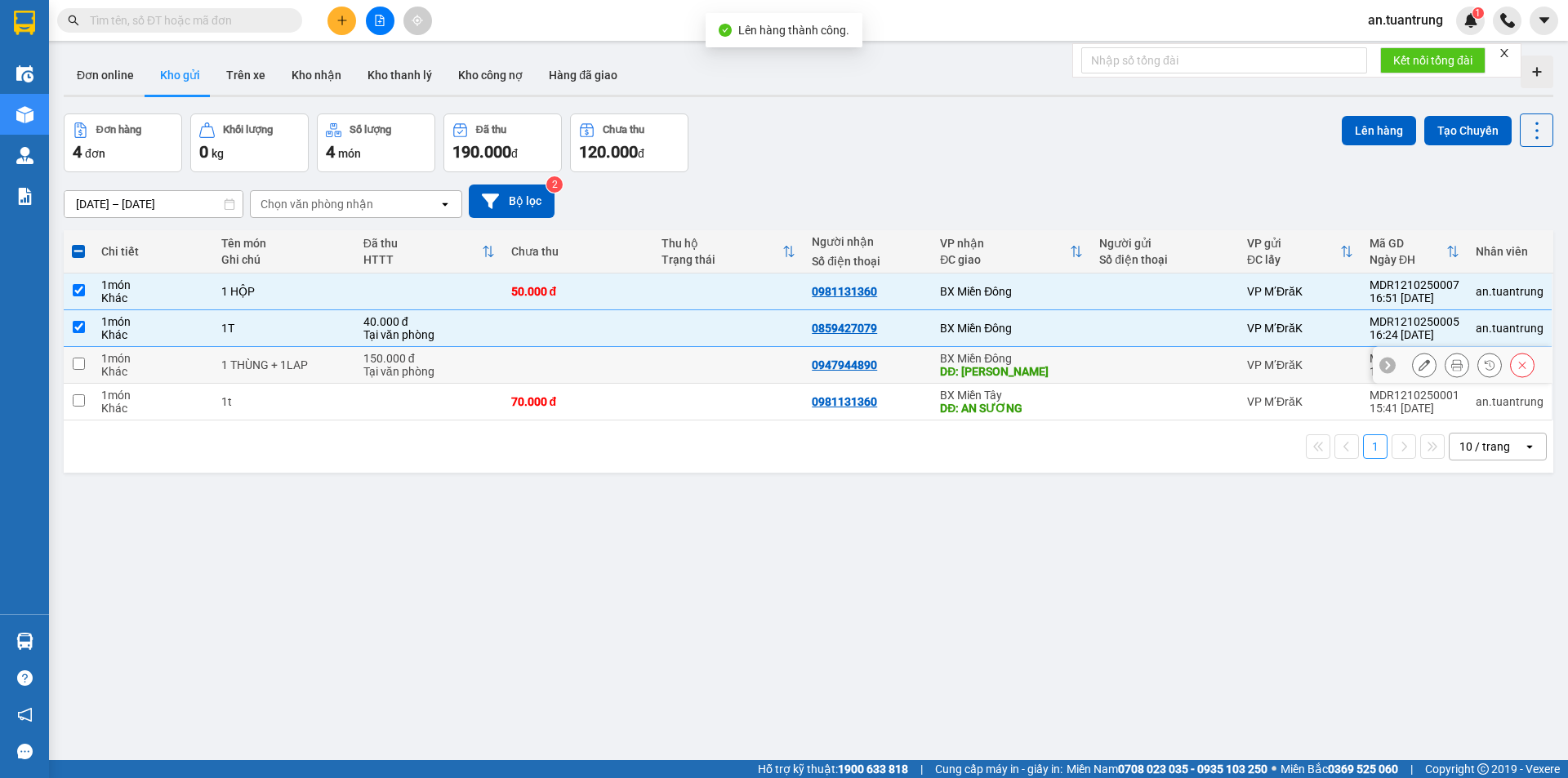
click at [1034, 371] on div "DĐ: [PERSON_NAME]" at bounding box center [1011, 371] width 143 height 13
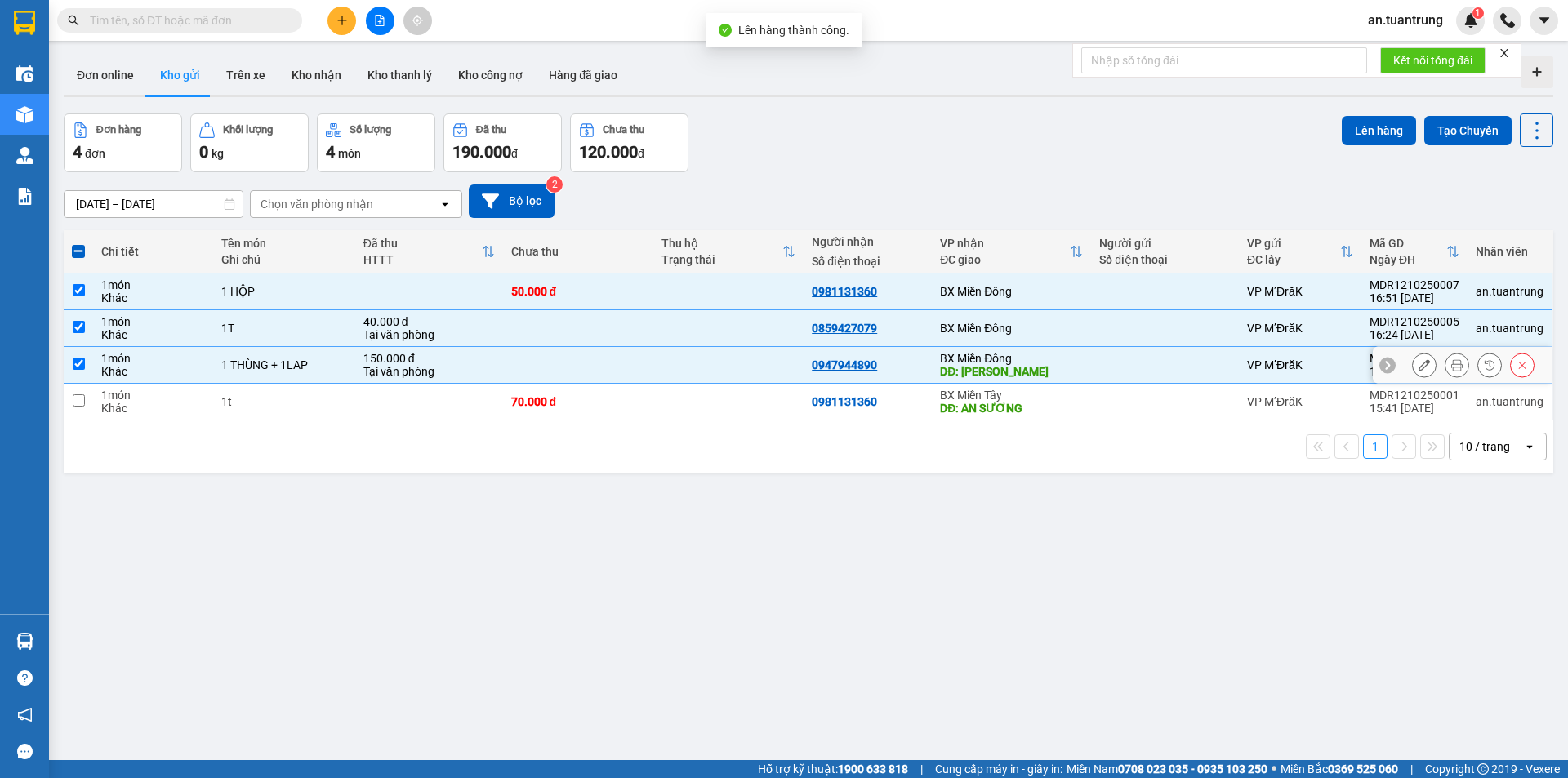
click at [1035, 372] on div "DĐ: [PERSON_NAME]" at bounding box center [1011, 371] width 143 height 13
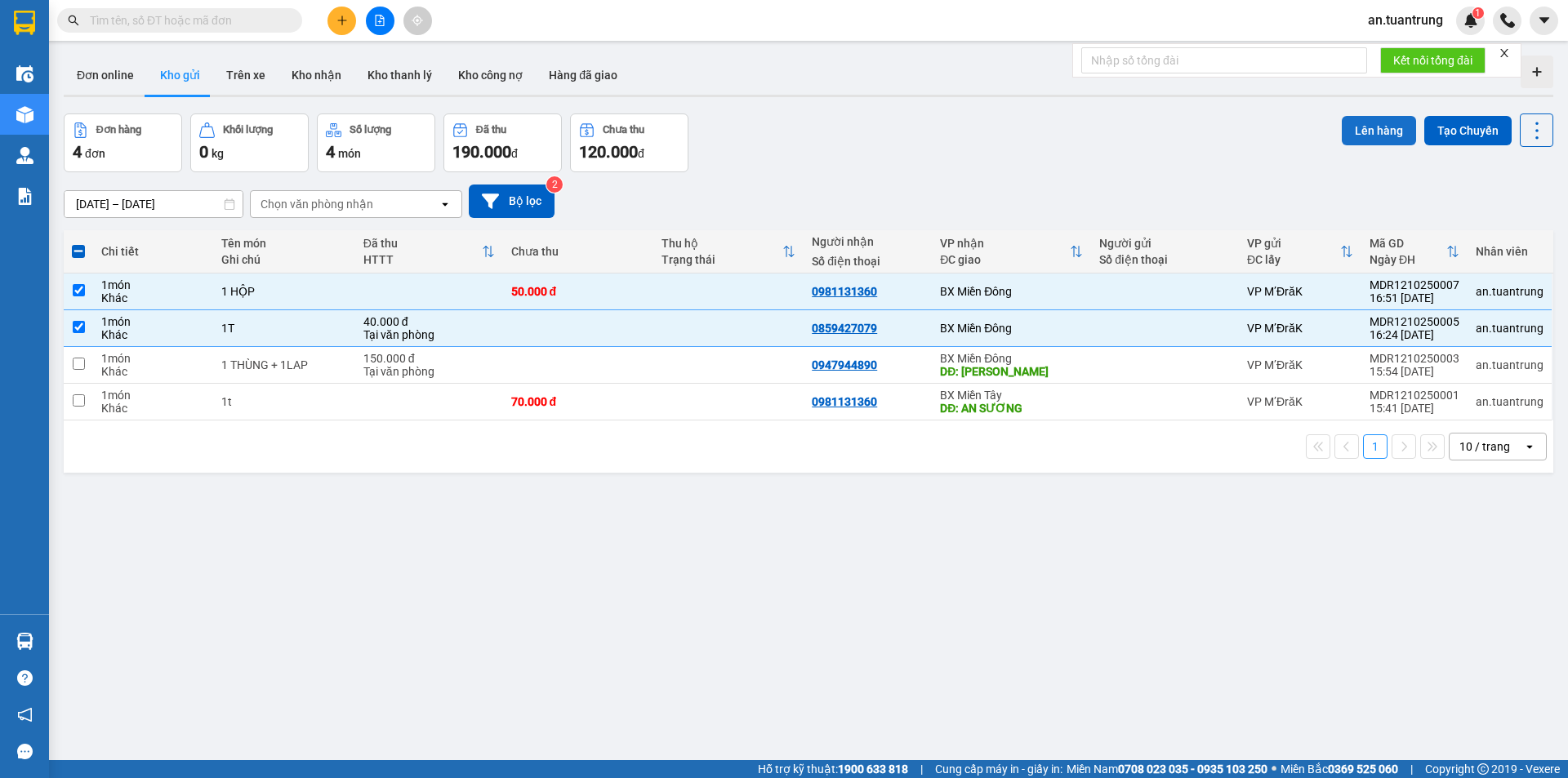
click at [1371, 126] on button "Lên hàng" at bounding box center [1379, 131] width 74 height 30
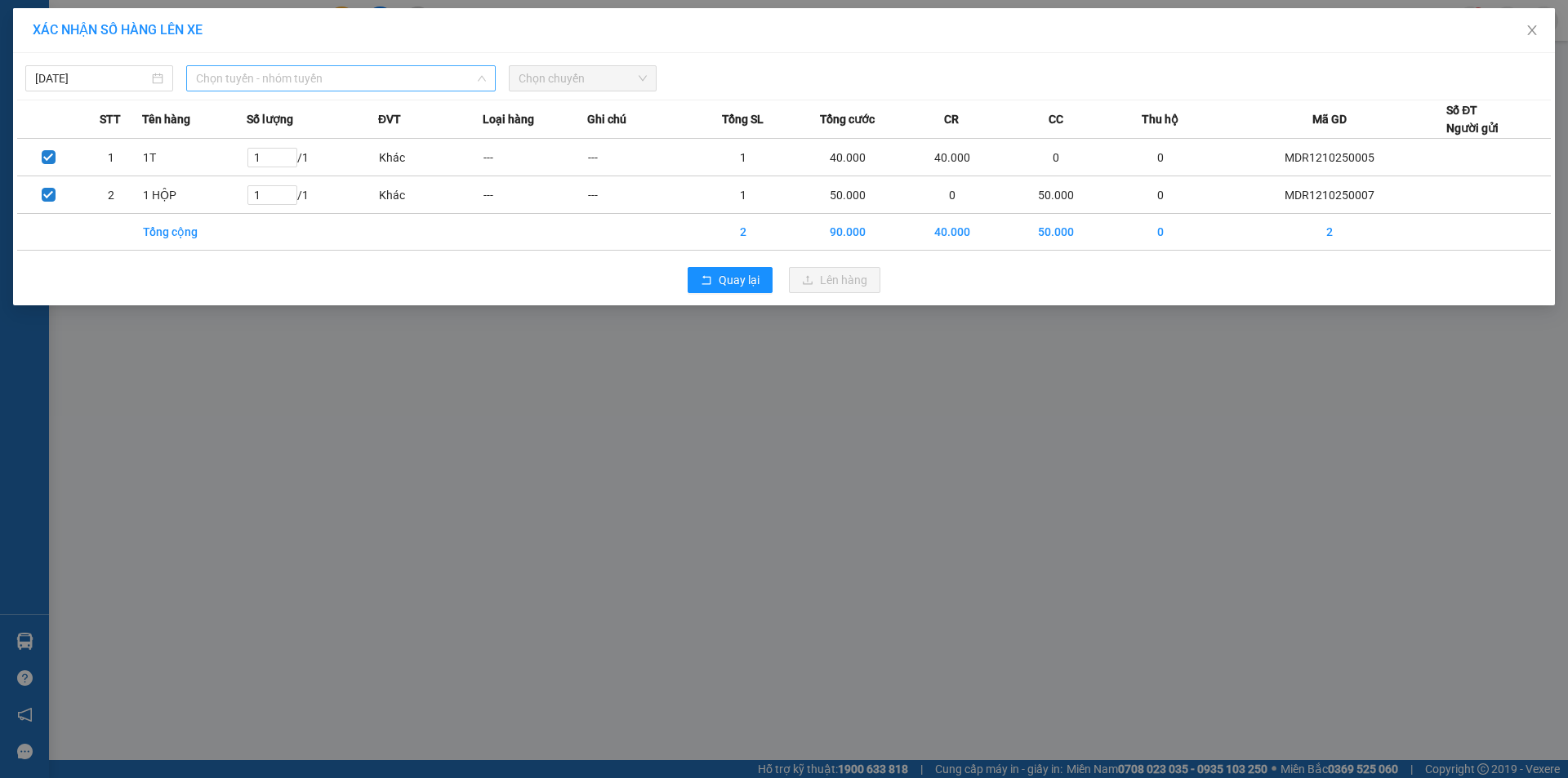
click at [327, 86] on span "Chọn tuyến - nhóm tuyến" at bounding box center [341, 79] width 290 height 25
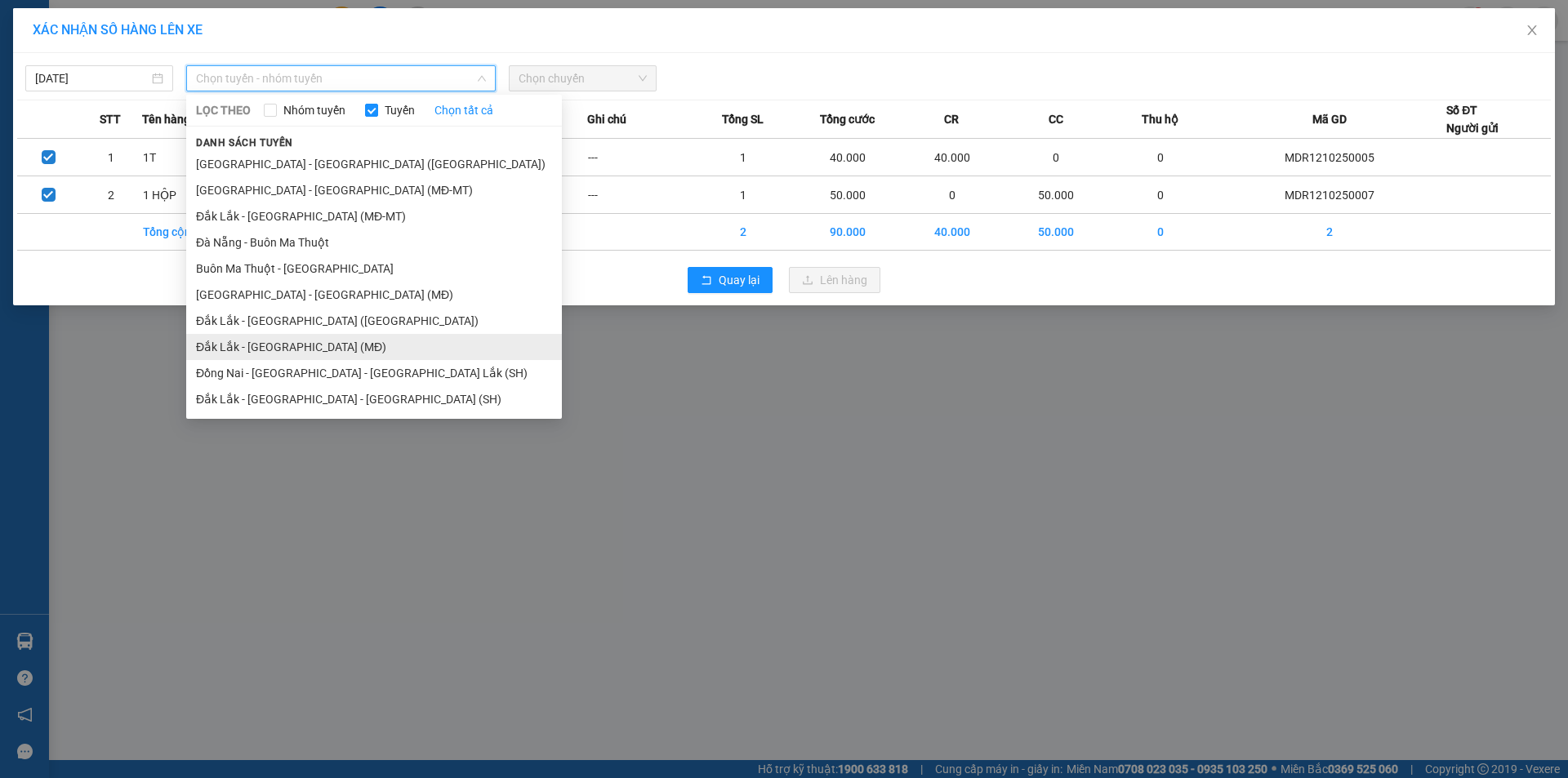
click at [289, 351] on li "Đắk Lắk - [GEOGRAPHIC_DATA] (MĐ)" at bounding box center [374, 347] width 375 height 26
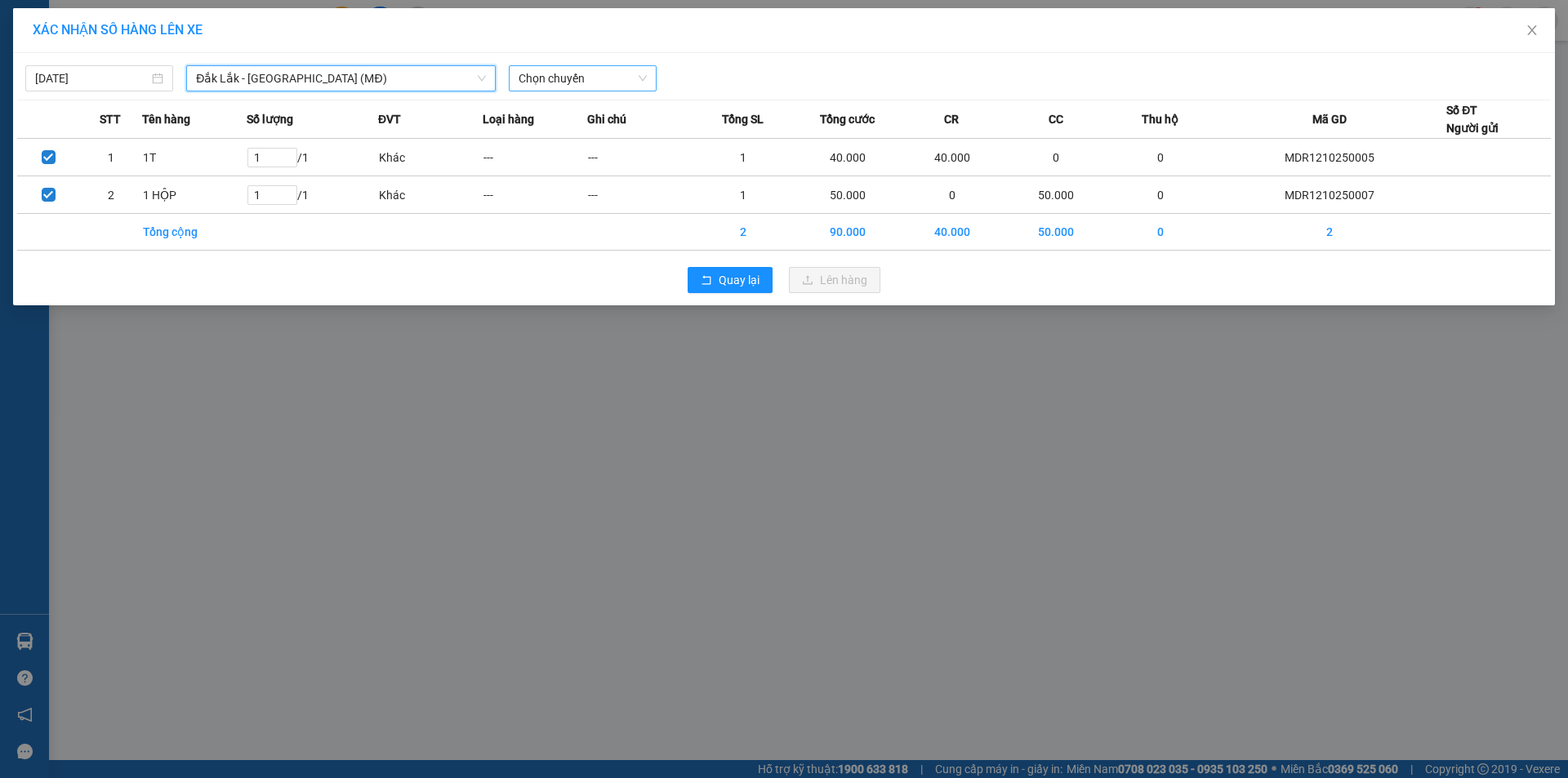
click at [571, 75] on span "Chọn chuyến" at bounding box center [582, 79] width 128 height 25
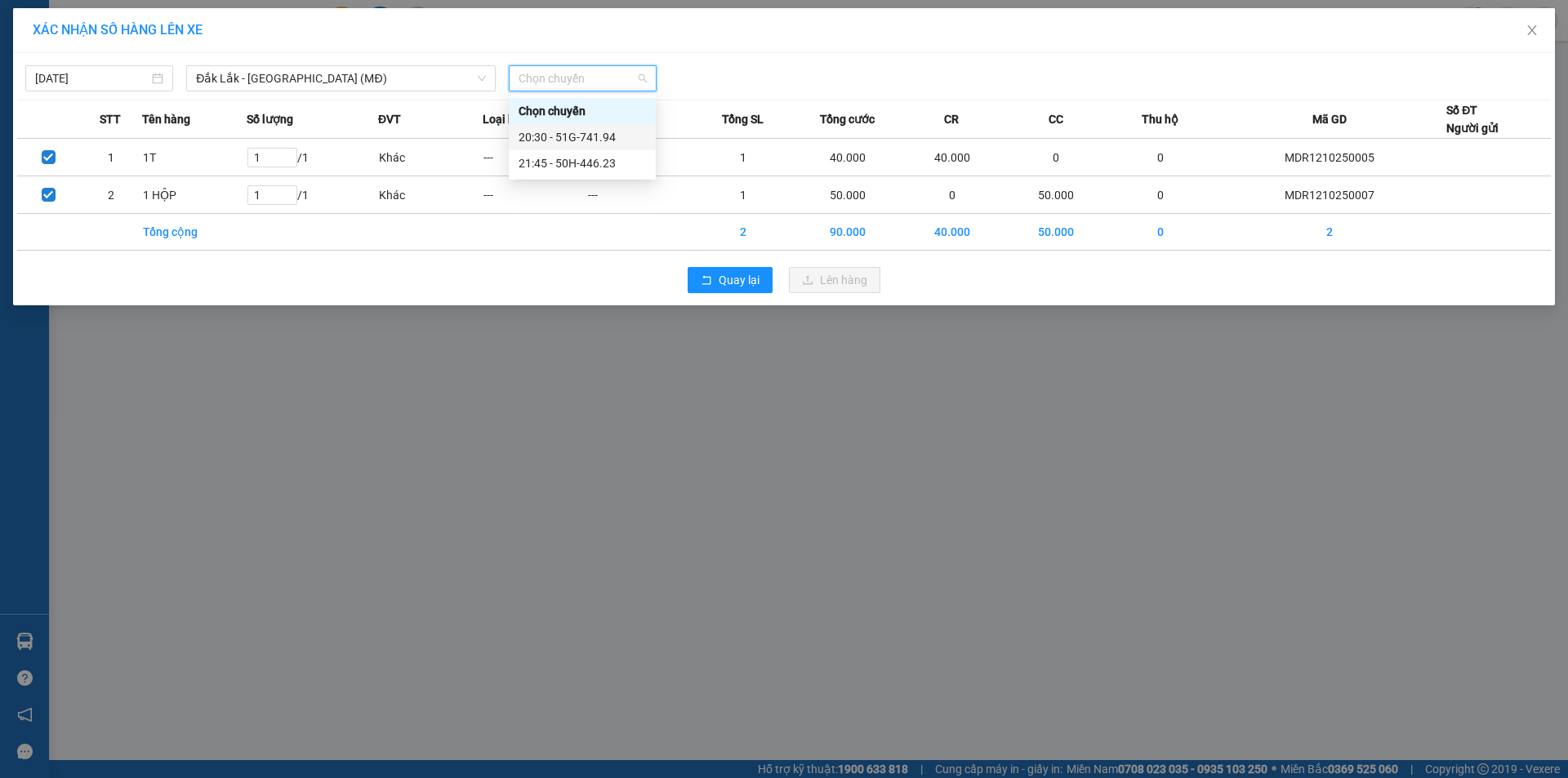
click at [569, 145] on div "20:30 - 51G-741.94" at bounding box center [582, 137] width 127 height 18
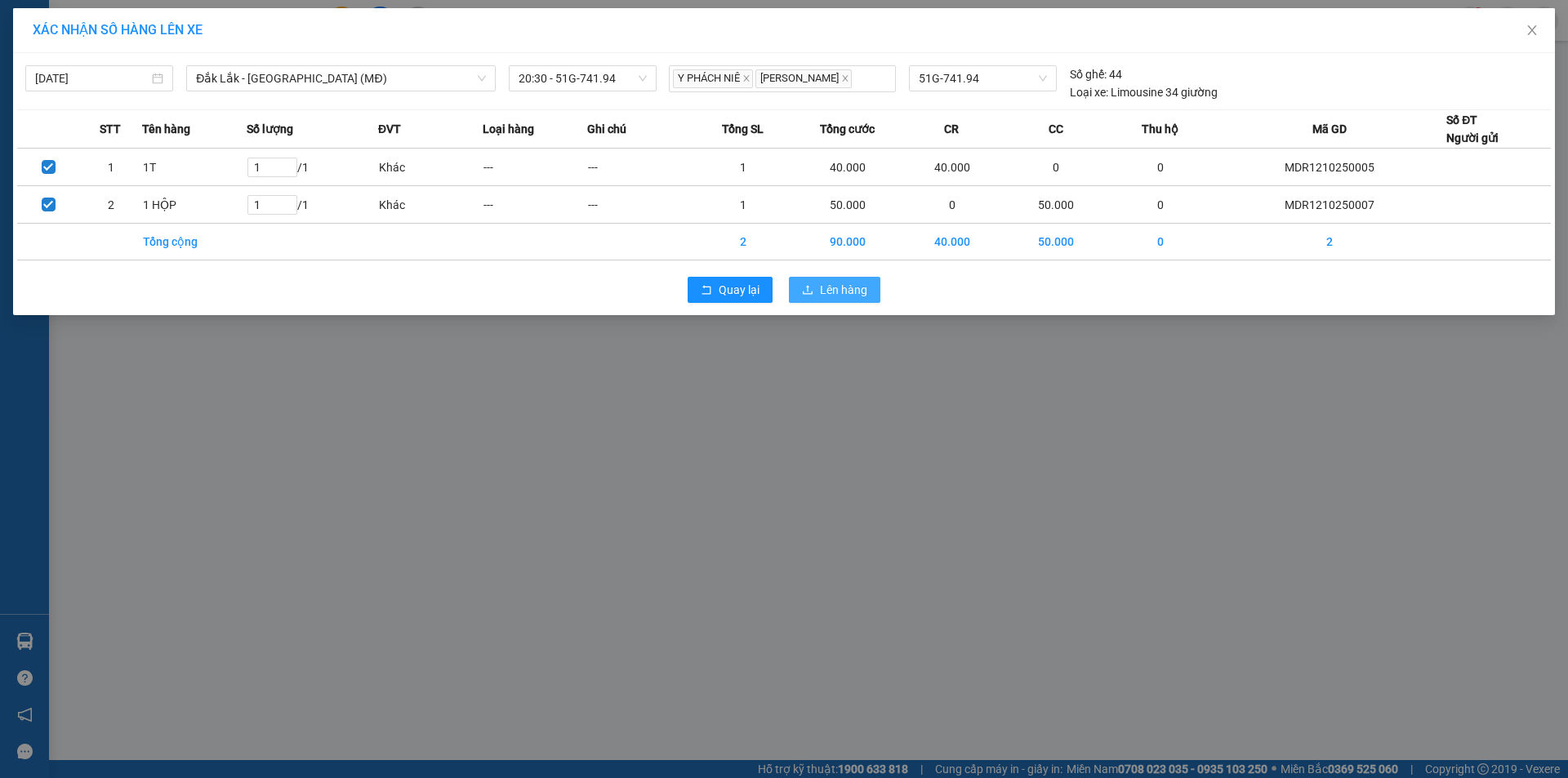
click at [836, 294] on span "Lên hàng" at bounding box center [844, 290] width 47 height 18
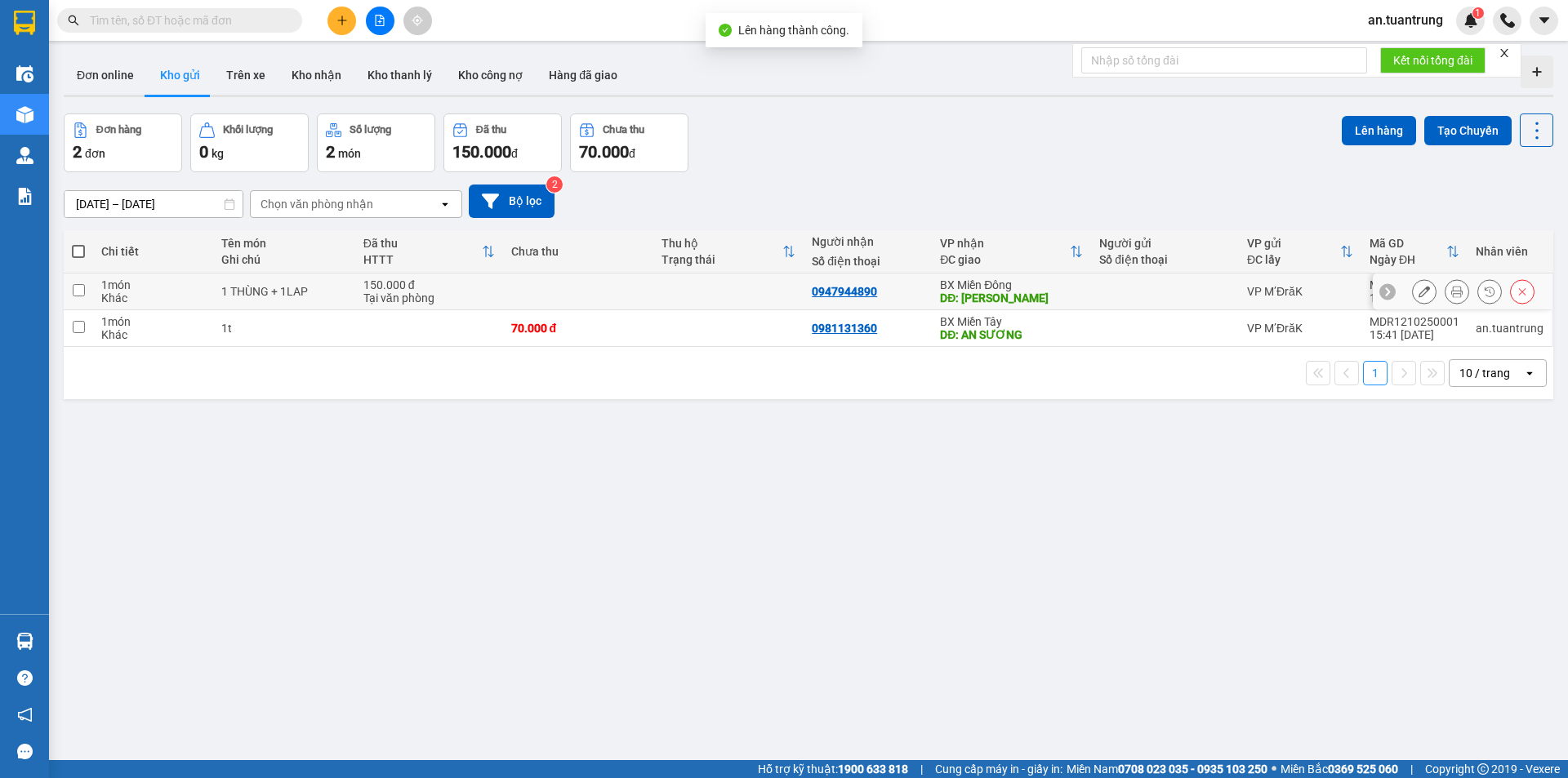
click at [1040, 294] on div "DĐ: [PERSON_NAME]" at bounding box center [1011, 298] width 143 height 13
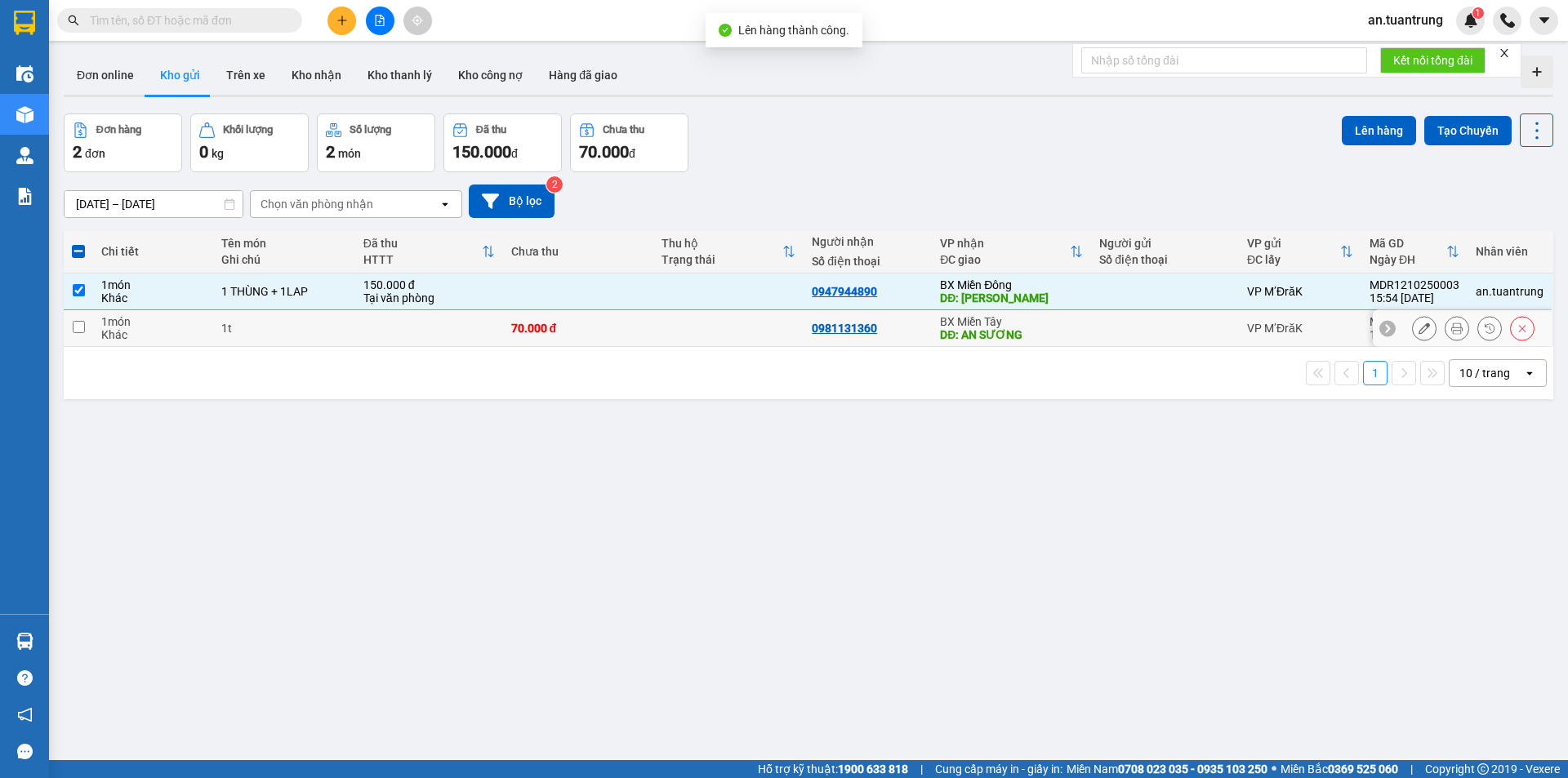
click at [1048, 334] on div "DĐ: AN SƯƠNG" at bounding box center [1011, 335] width 143 height 13
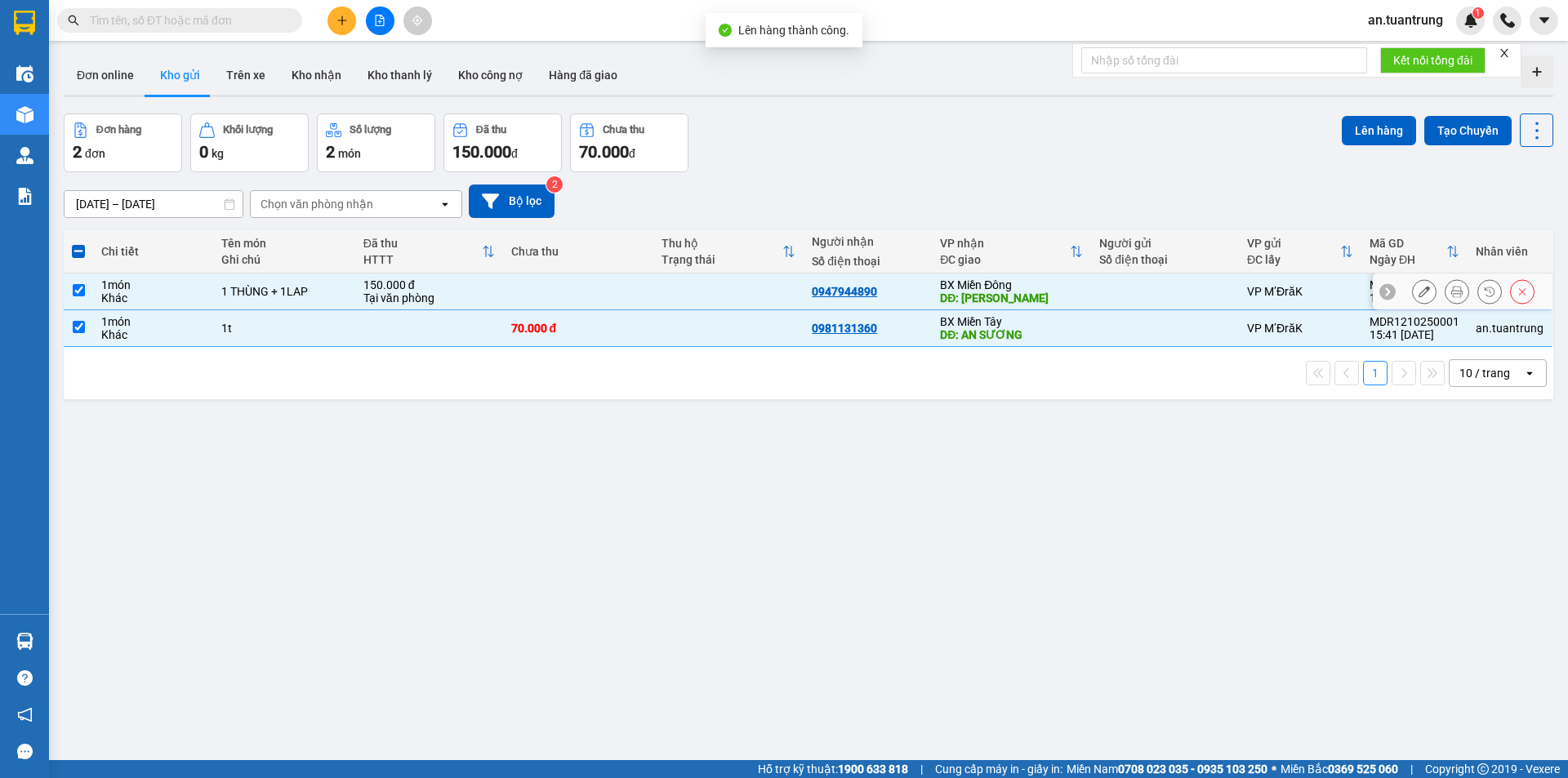
click at [1048, 281] on div "BX Miền Đông" at bounding box center [1011, 285] width 143 height 13
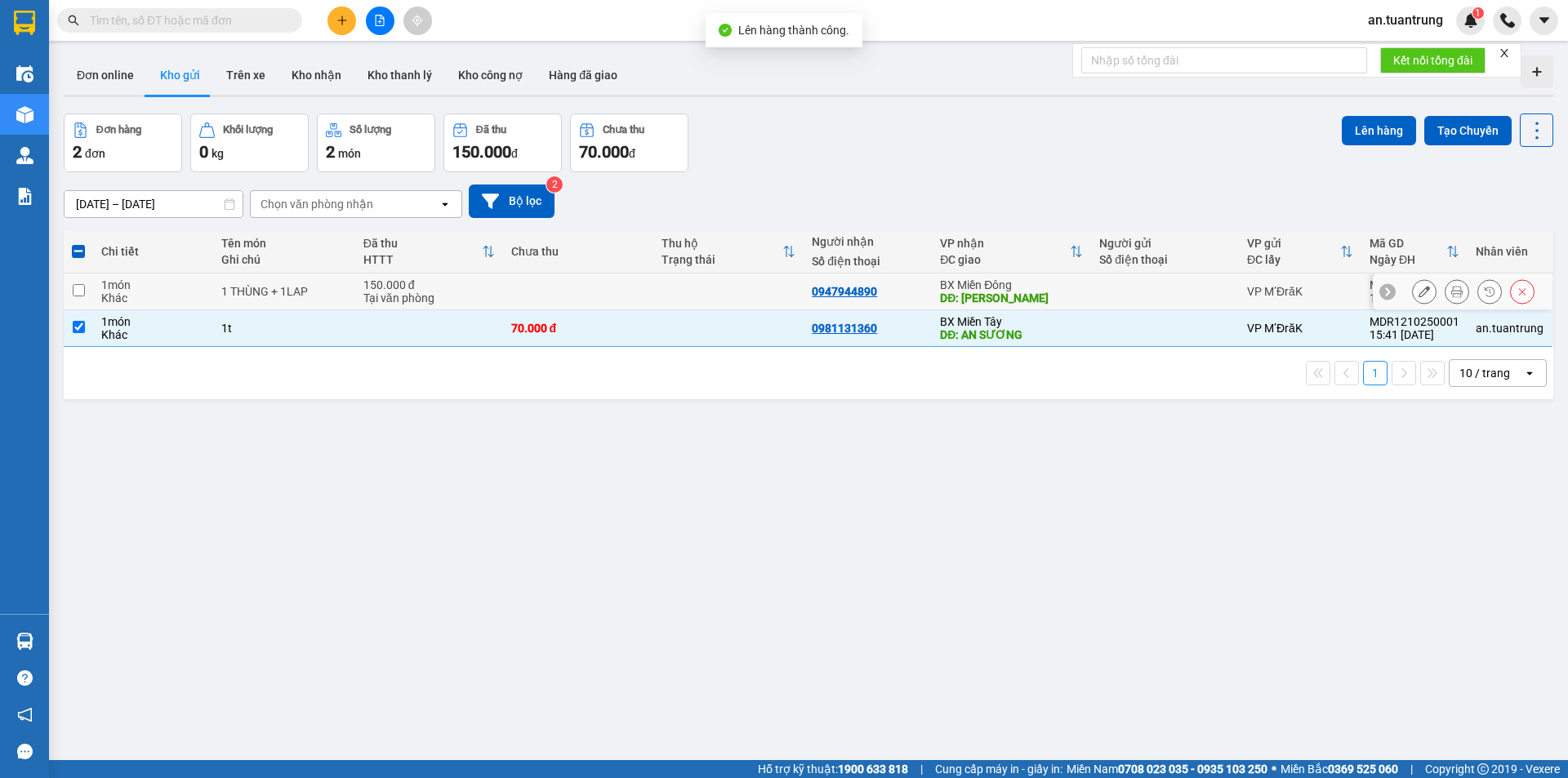
click at [1055, 322] on div "BX Miền Tây" at bounding box center [1011, 322] width 143 height 13
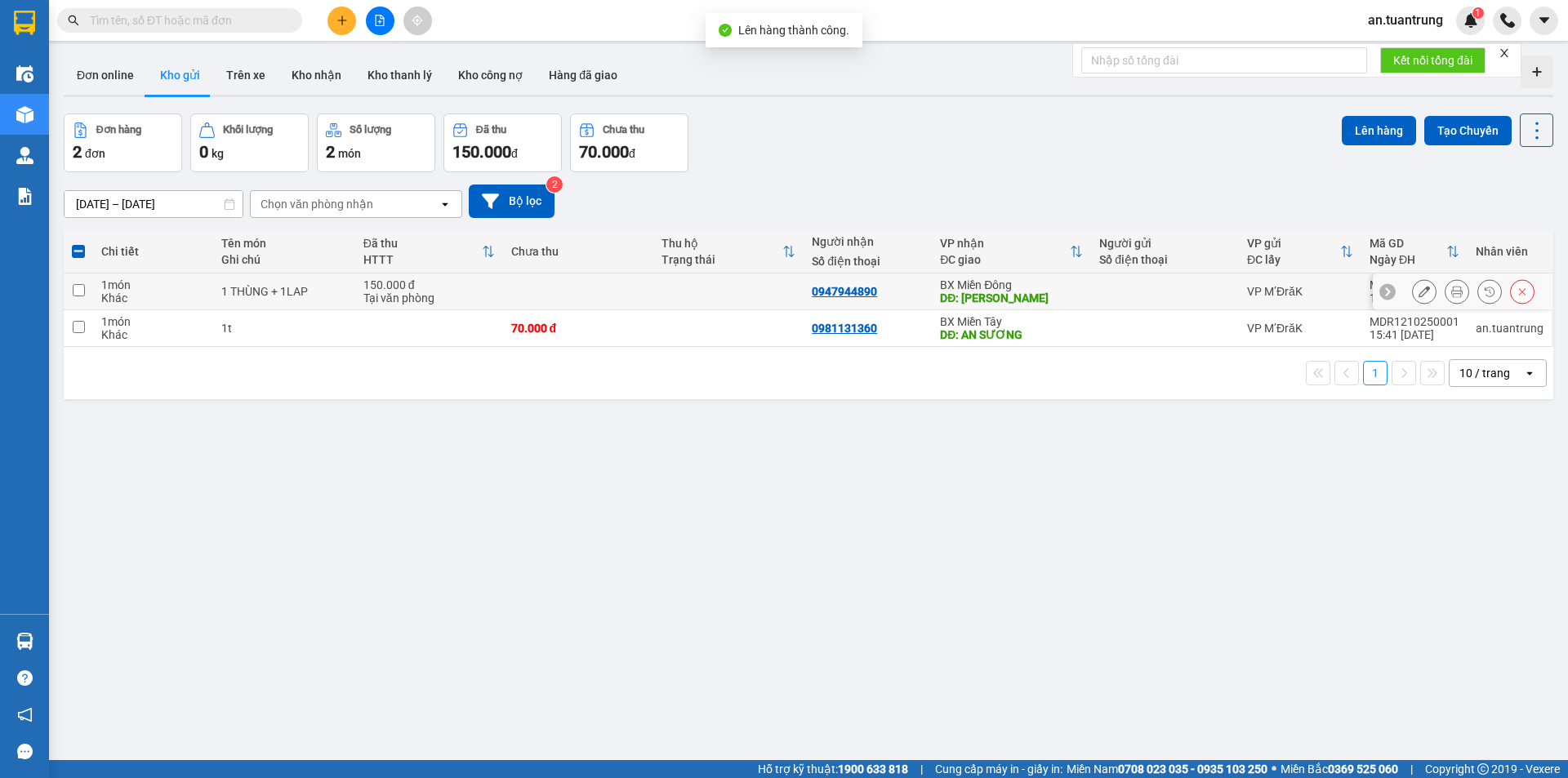
click at [1062, 292] on div "DĐ: [PERSON_NAME]" at bounding box center [1011, 298] width 143 height 13
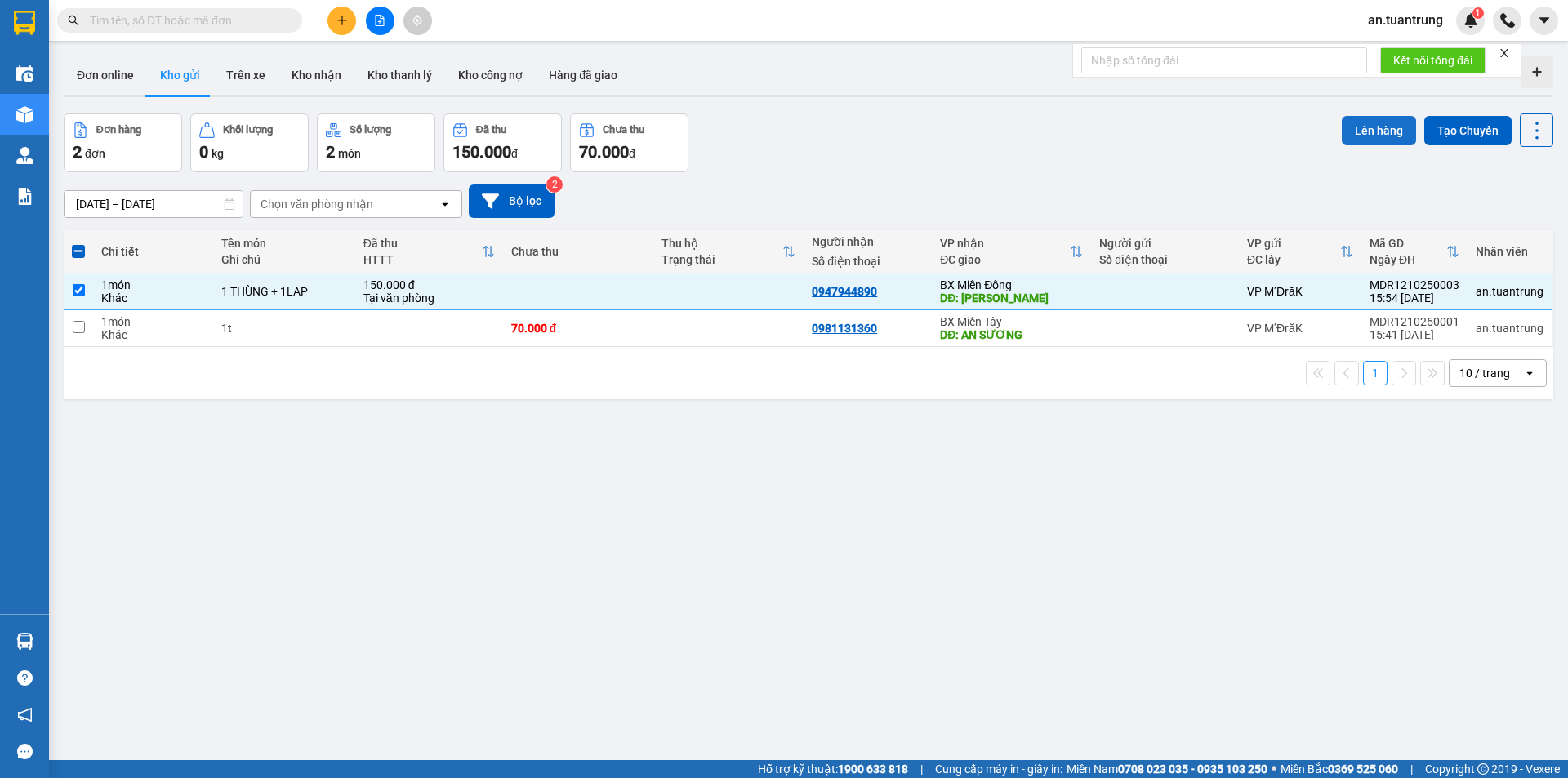
click at [1357, 128] on button "Lên hàng" at bounding box center [1379, 131] width 74 height 30
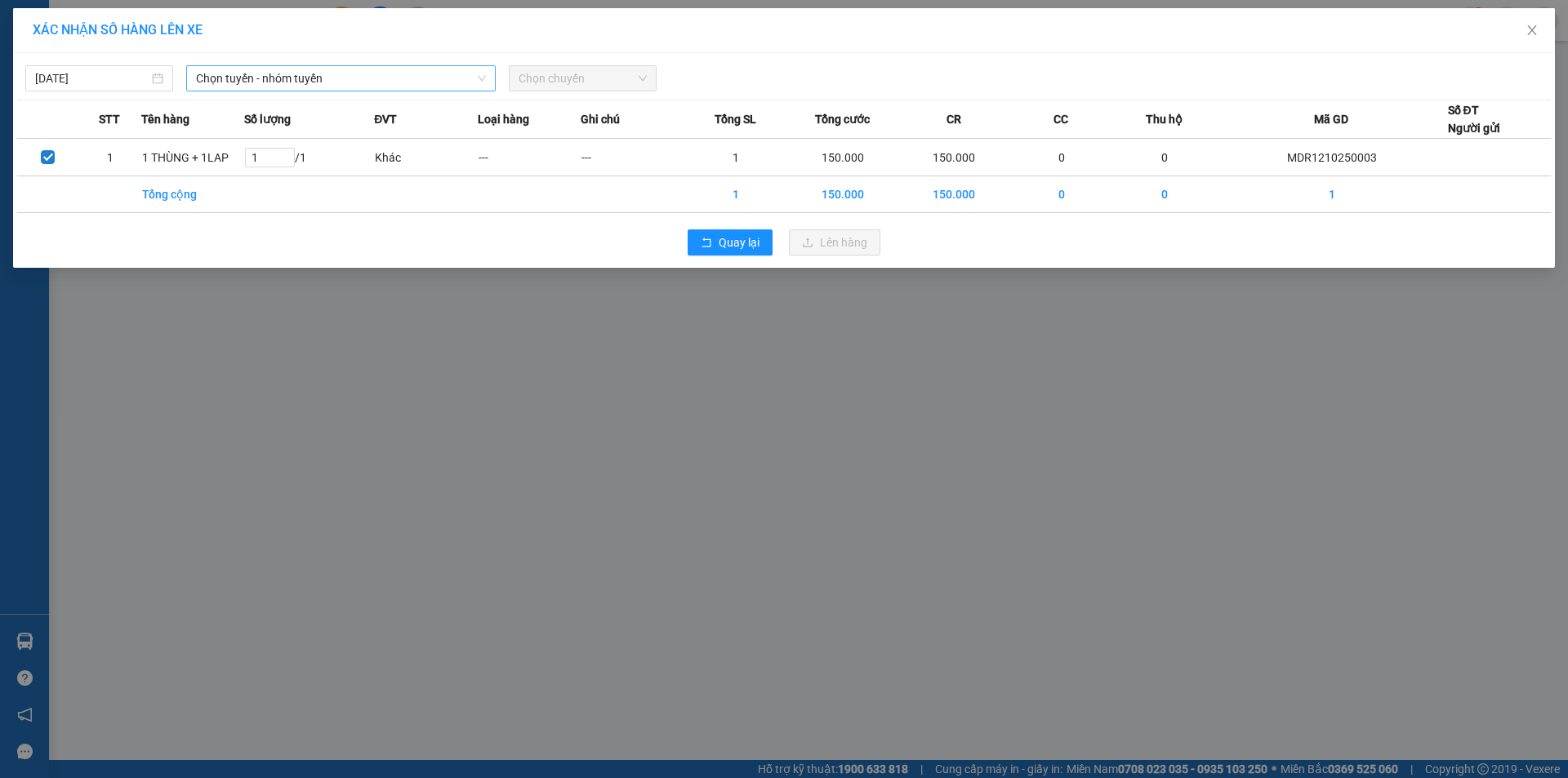
click at [342, 85] on span "Chọn tuyến - nhóm tuyến" at bounding box center [341, 79] width 290 height 25
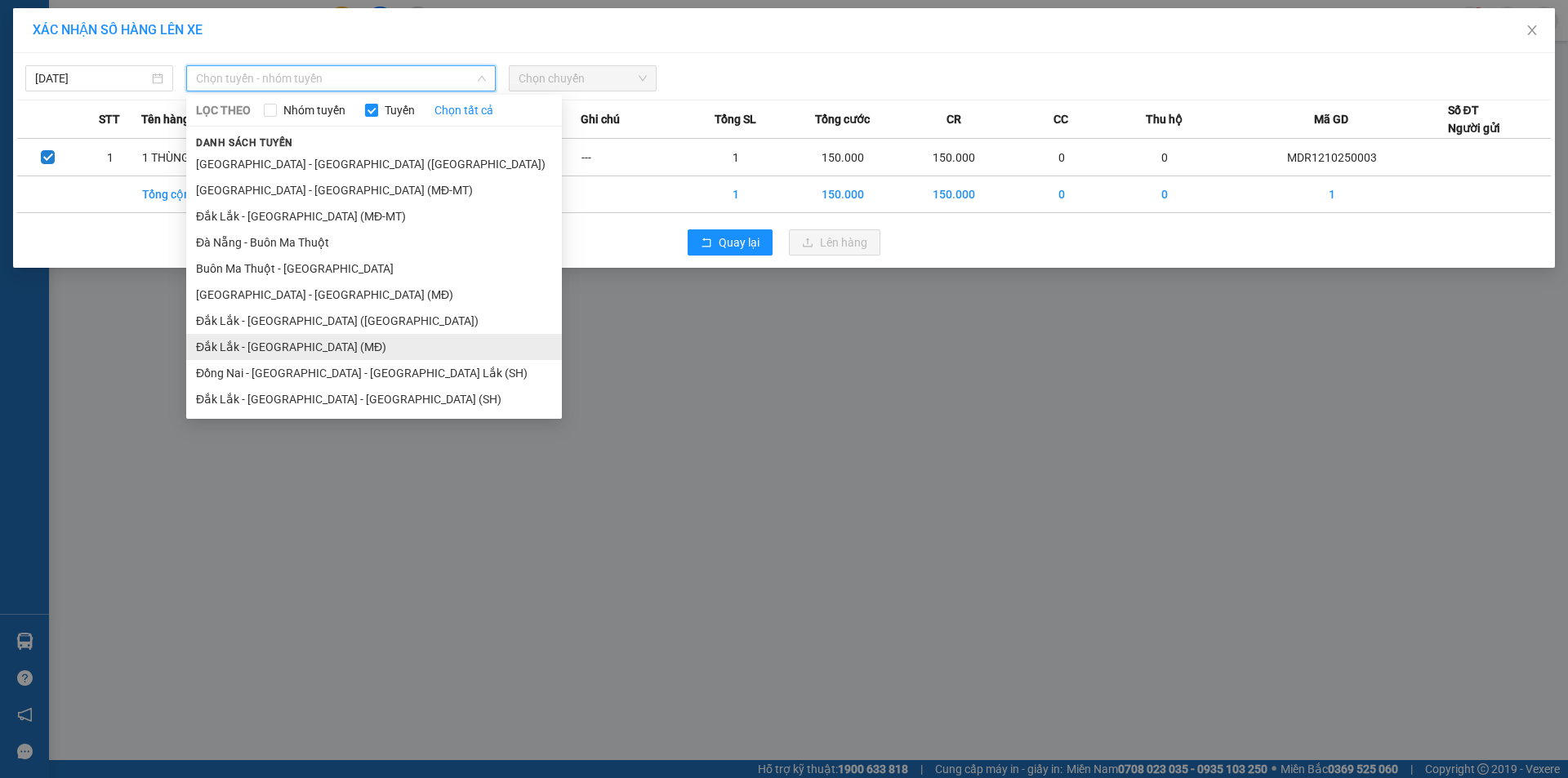
click at [279, 351] on li "Đắk Lắk - [GEOGRAPHIC_DATA] (MĐ)" at bounding box center [374, 347] width 375 height 26
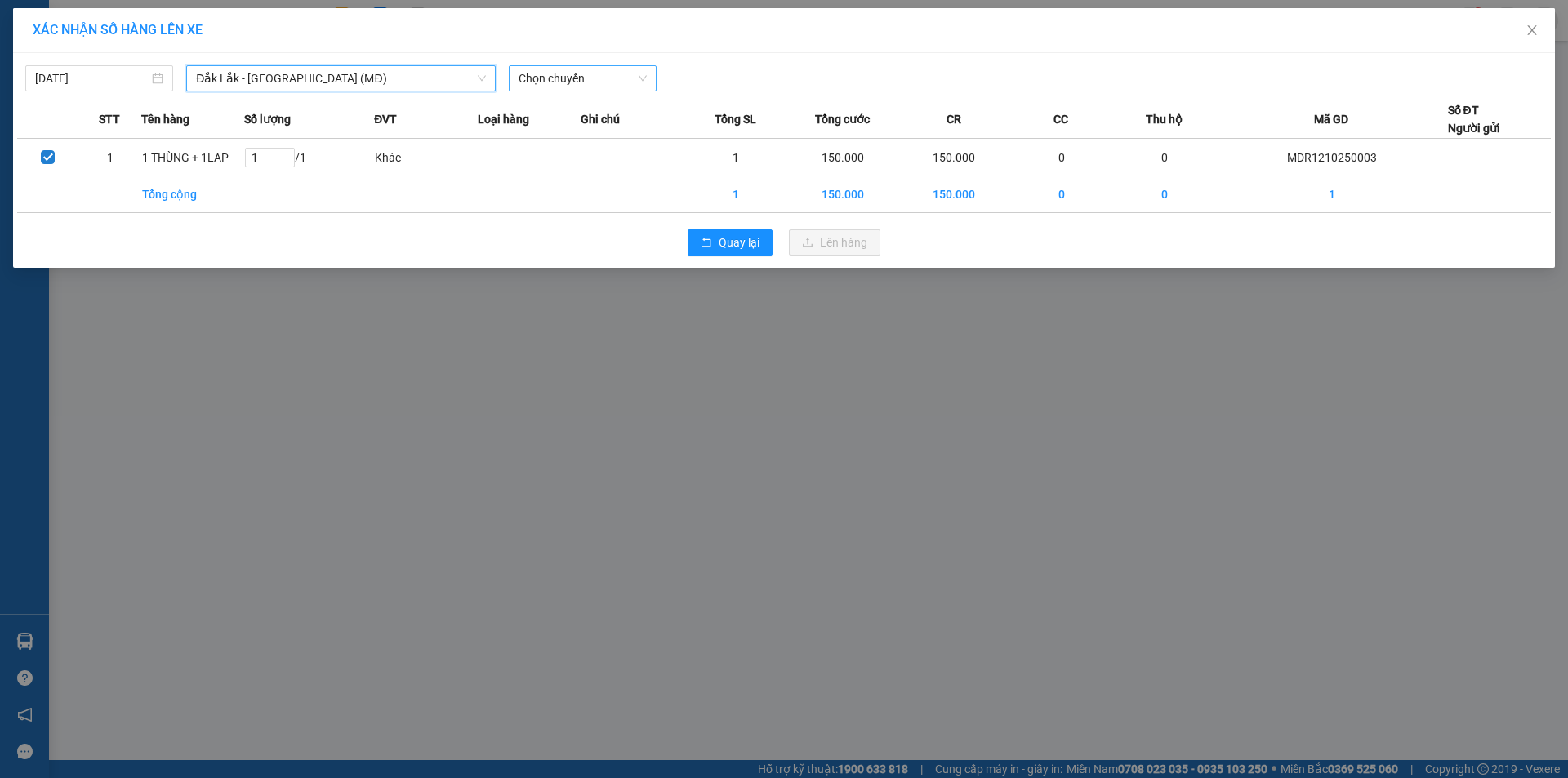
click at [539, 84] on span "Chọn chuyến" at bounding box center [582, 79] width 128 height 25
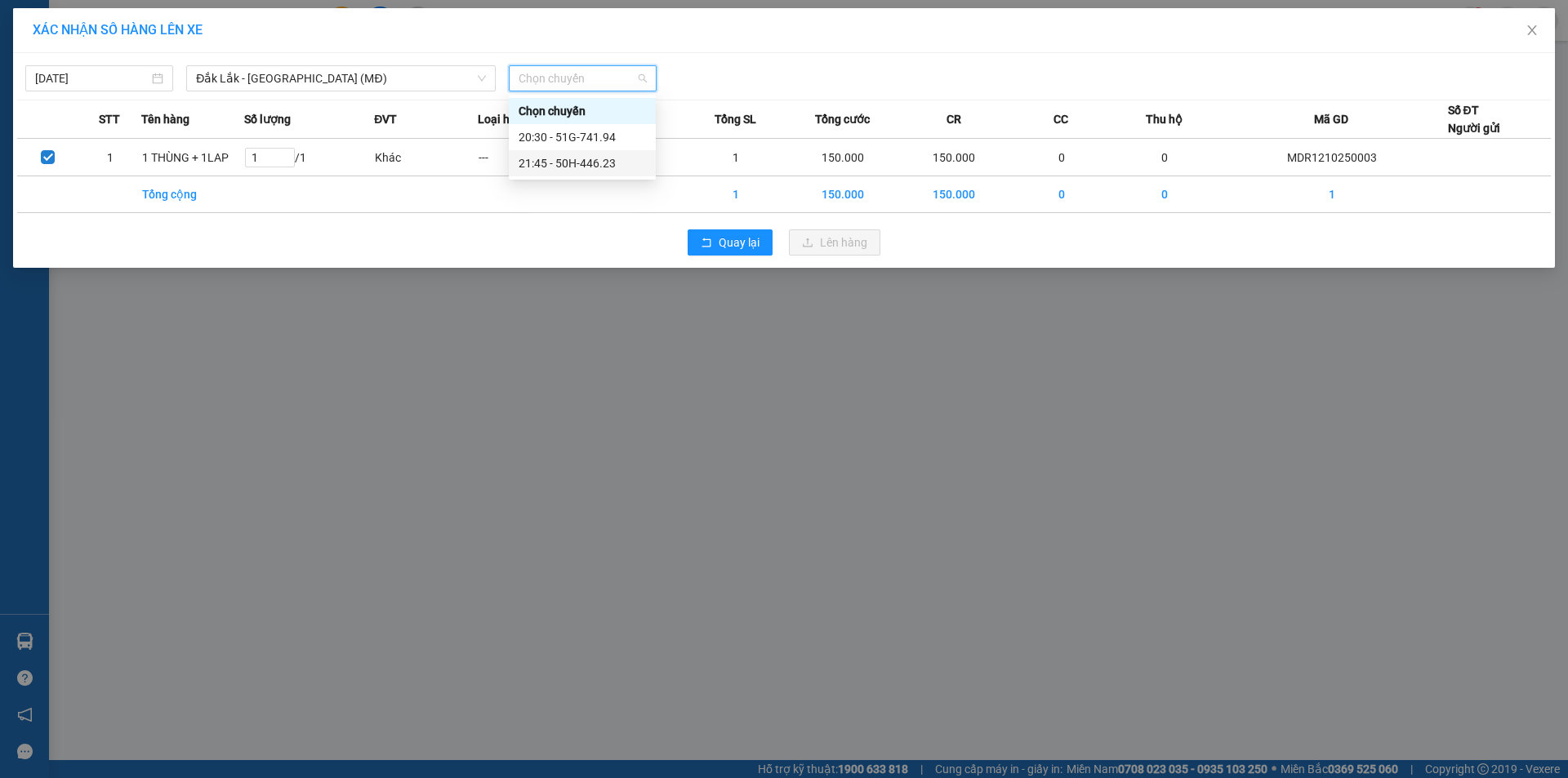
click at [557, 160] on div "21:45 - 50H-446.23" at bounding box center [582, 164] width 127 height 18
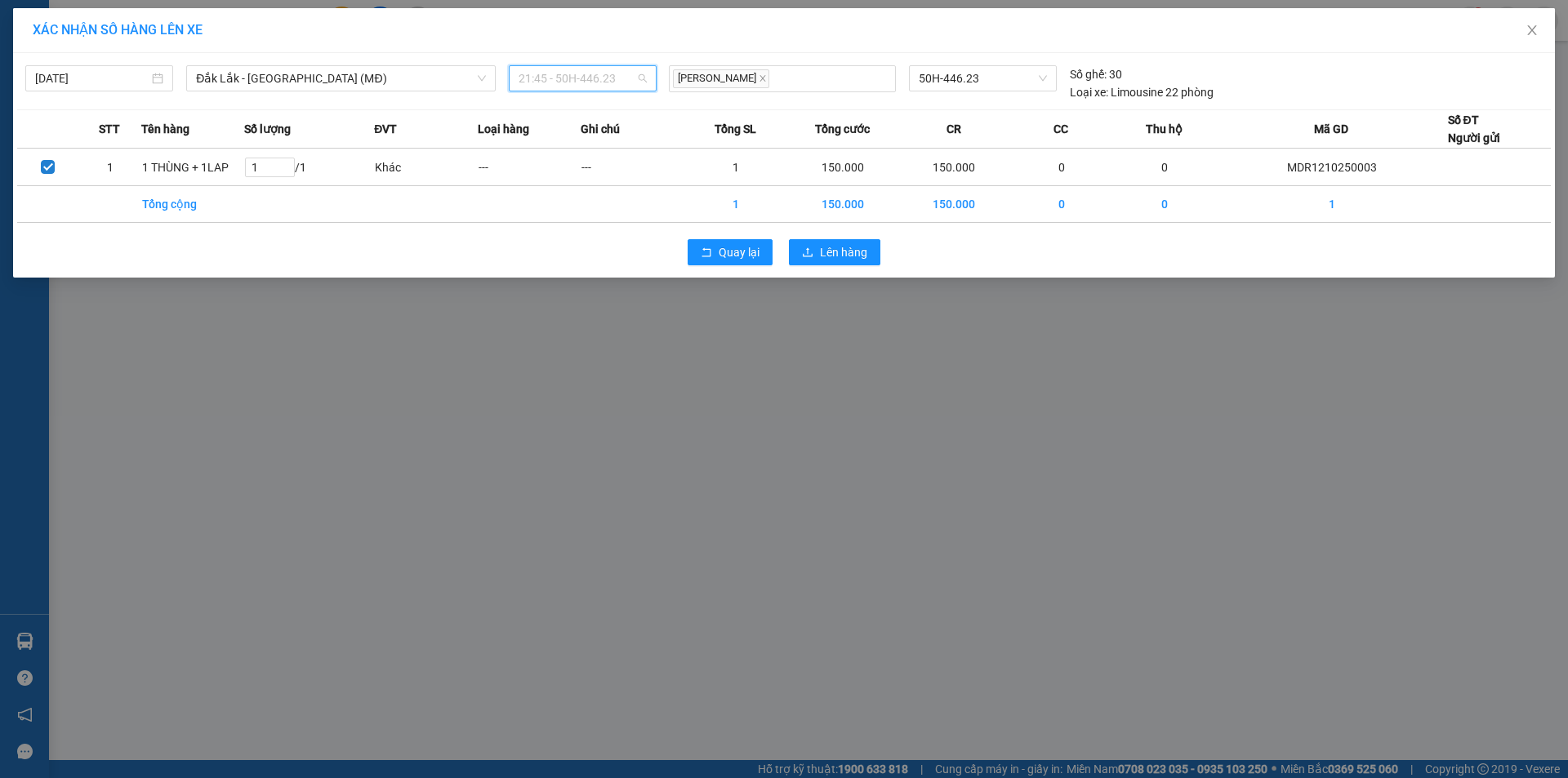
click at [590, 65] on div "21:45 - 50H-446.23" at bounding box center [582, 79] width 148 height 26
click at [586, 140] on div "20:30 - 51G-741.94" at bounding box center [582, 137] width 127 height 18
click at [836, 252] on span "Lên hàng" at bounding box center [844, 252] width 47 height 18
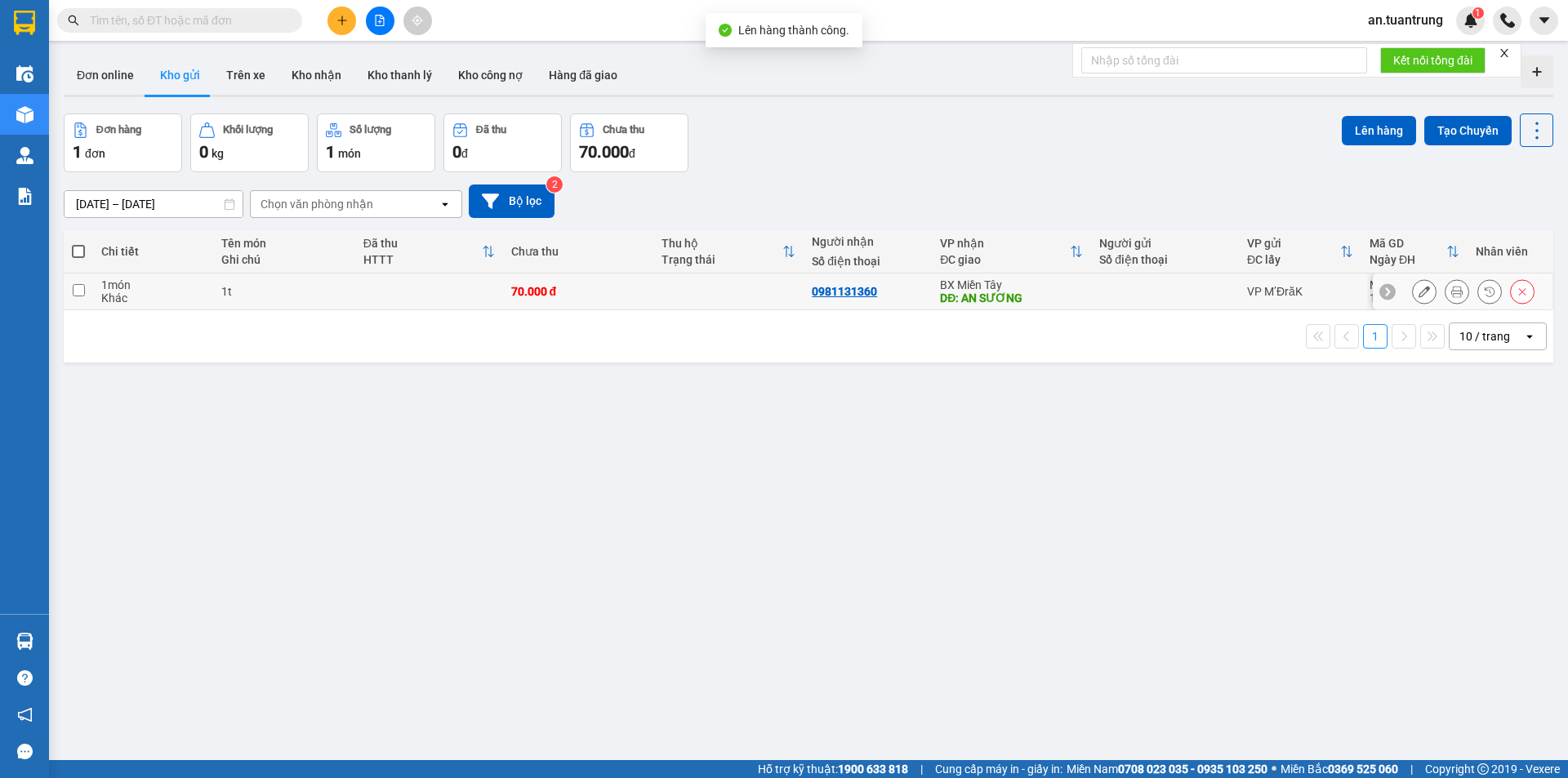
click at [1049, 296] on div "DĐ: AN SƯƠNG" at bounding box center [1011, 298] width 143 height 13
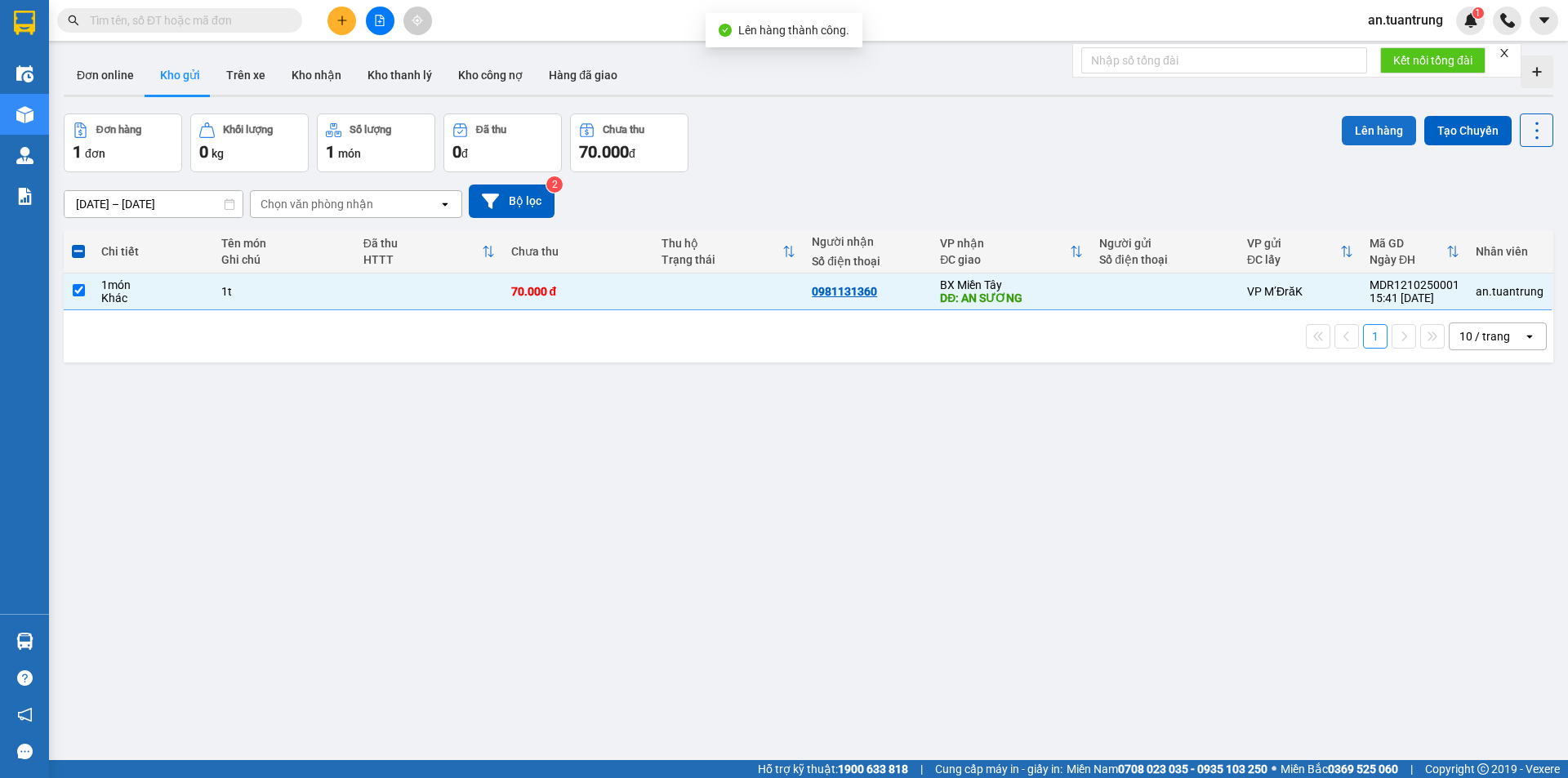
click at [1381, 135] on button "Lên hàng" at bounding box center [1379, 131] width 74 height 30
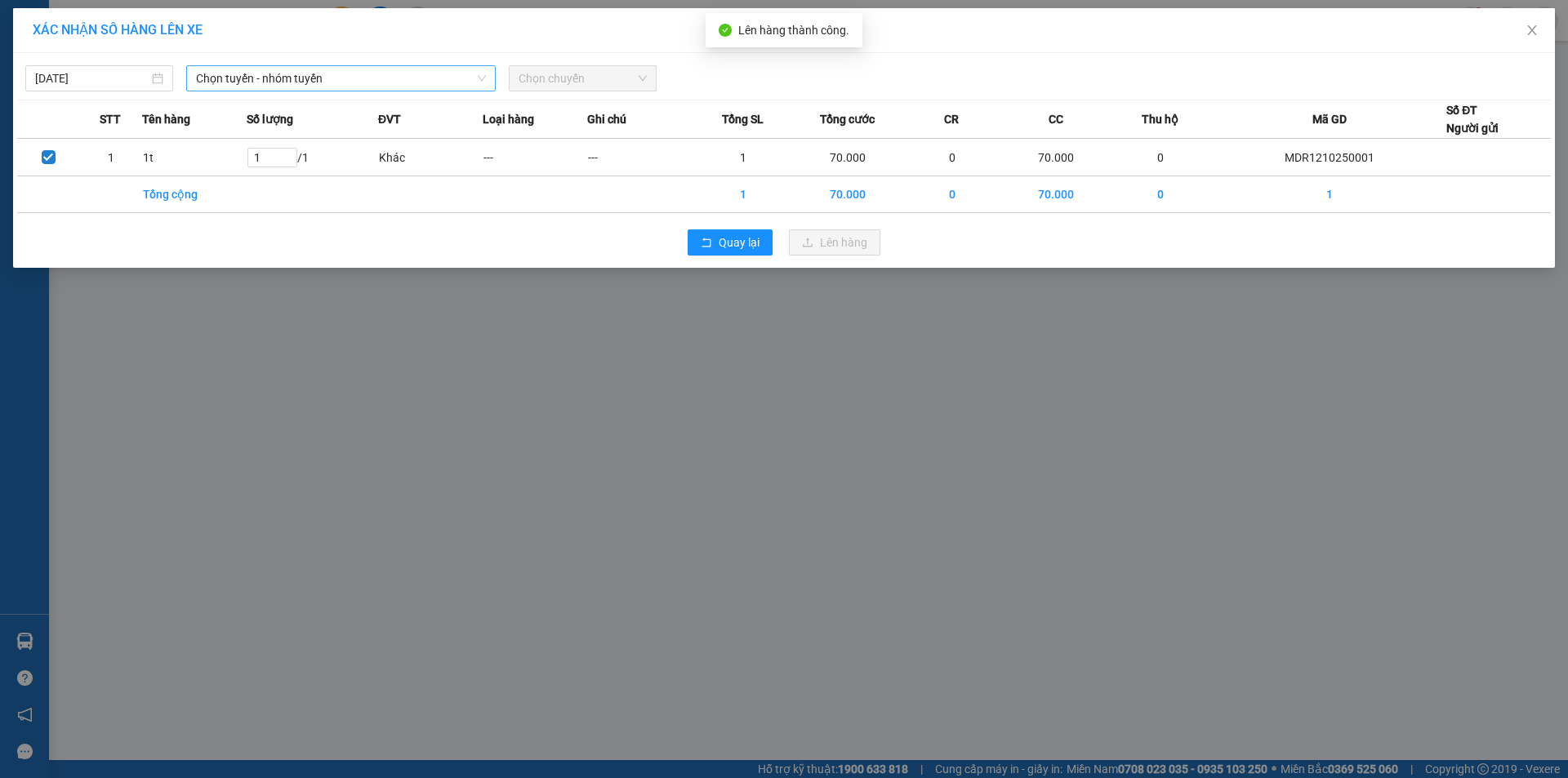
click at [356, 75] on span "Chọn tuyến - nhóm tuyến" at bounding box center [341, 79] width 290 height 25
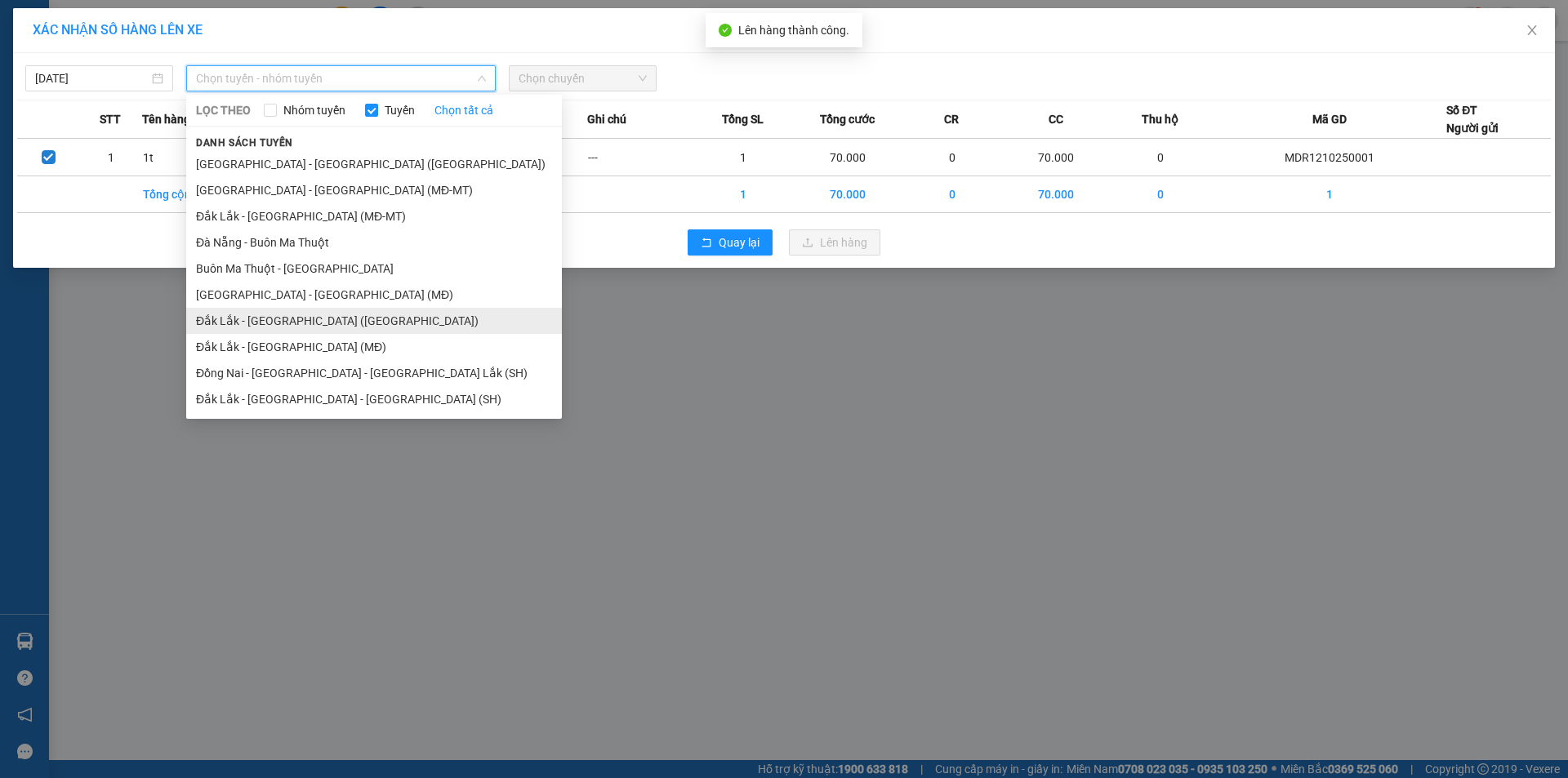
click at [306, 321] on li "Đắk Lắk - [GEOGRAPHIC_DATA] ([GEOGRAPHIC_DATA])" at bounding box center [374, 321] width 375 height 26
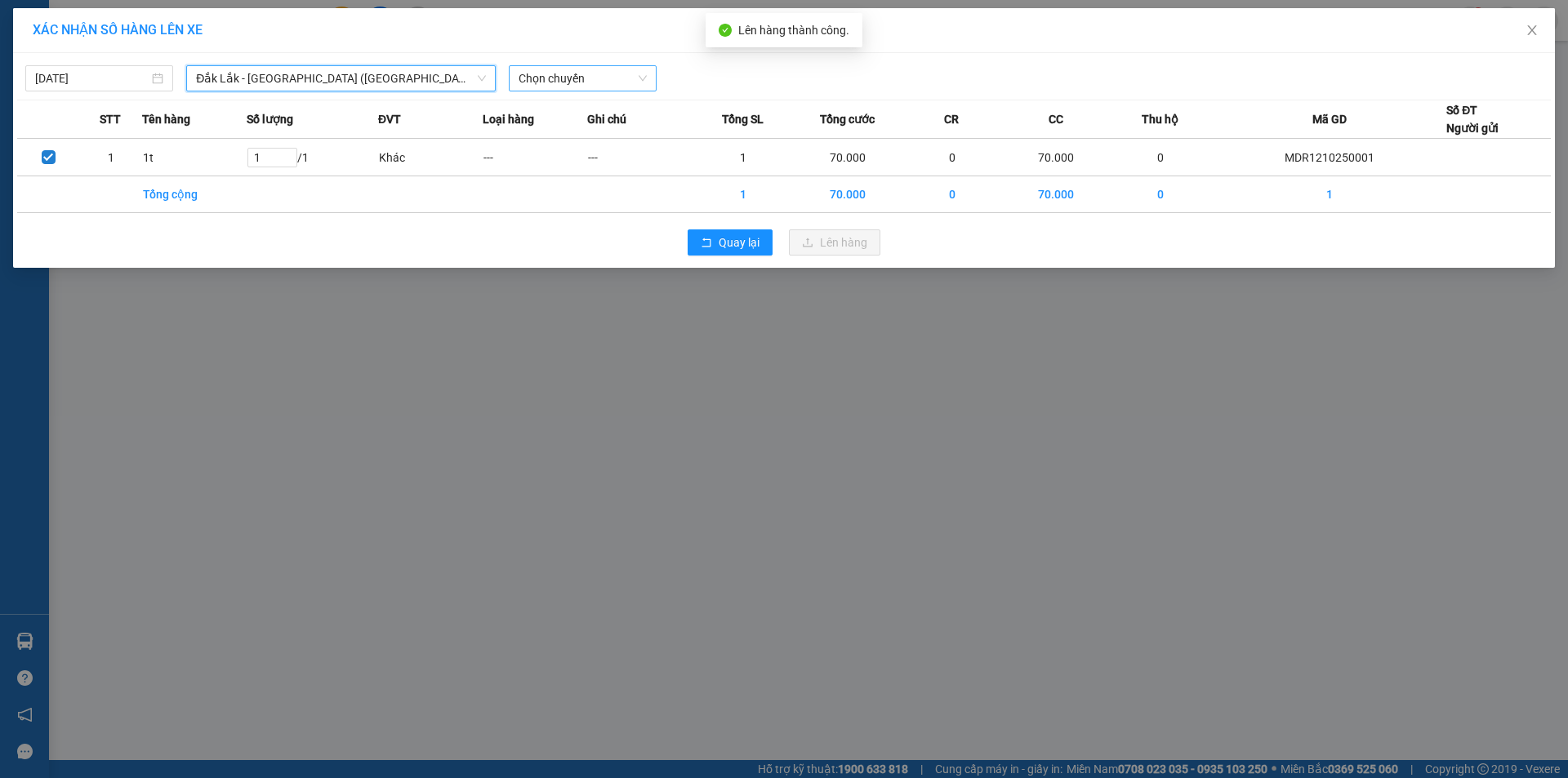
click at [551, 82] on span "Chọn chuyến" at bounding box center [582, 79] width 128 height 25
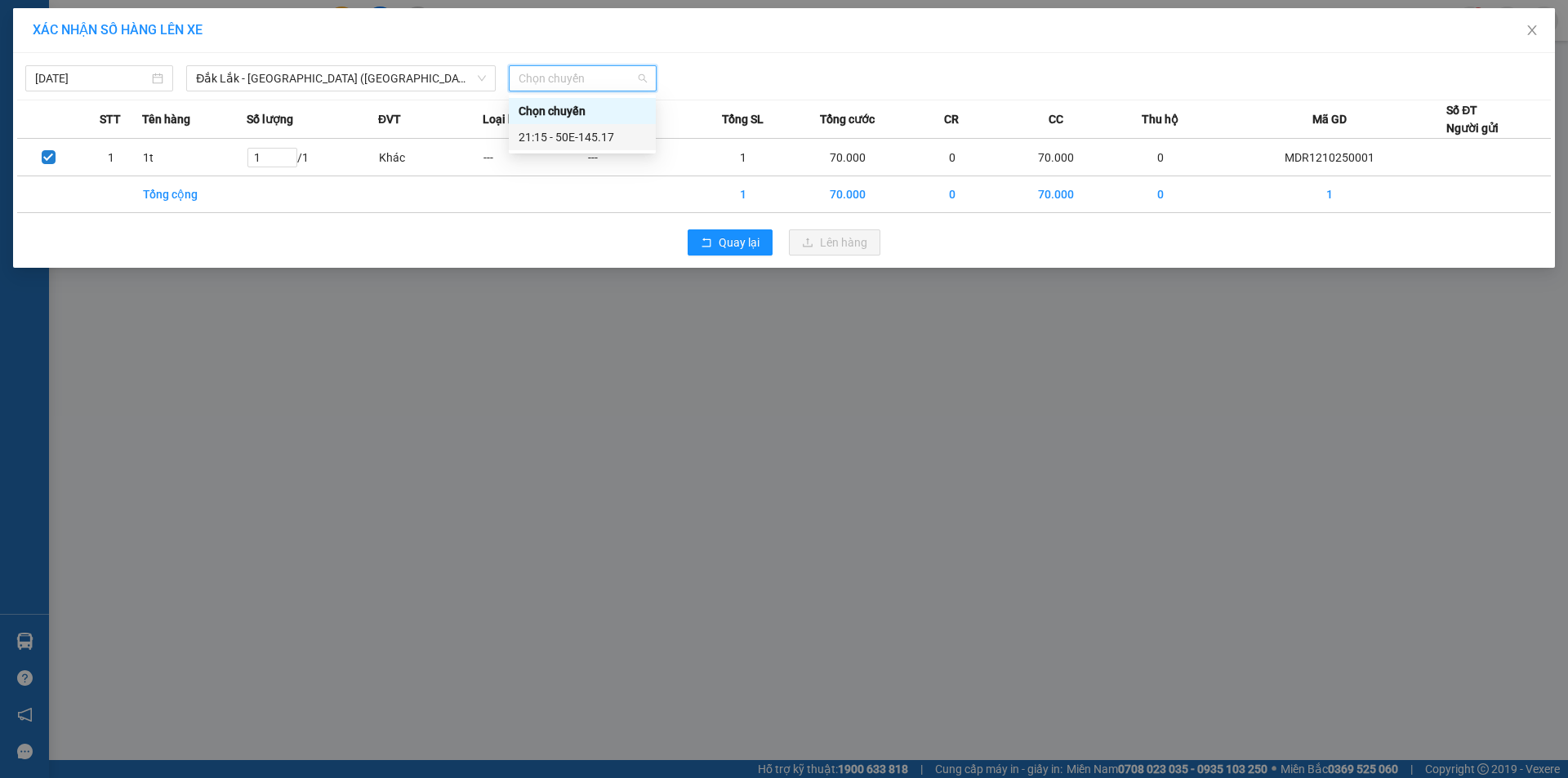
click at [572, 137] on div "21:15 - 50E-145.17" at bounding box center [582, 137] width 127 height 18
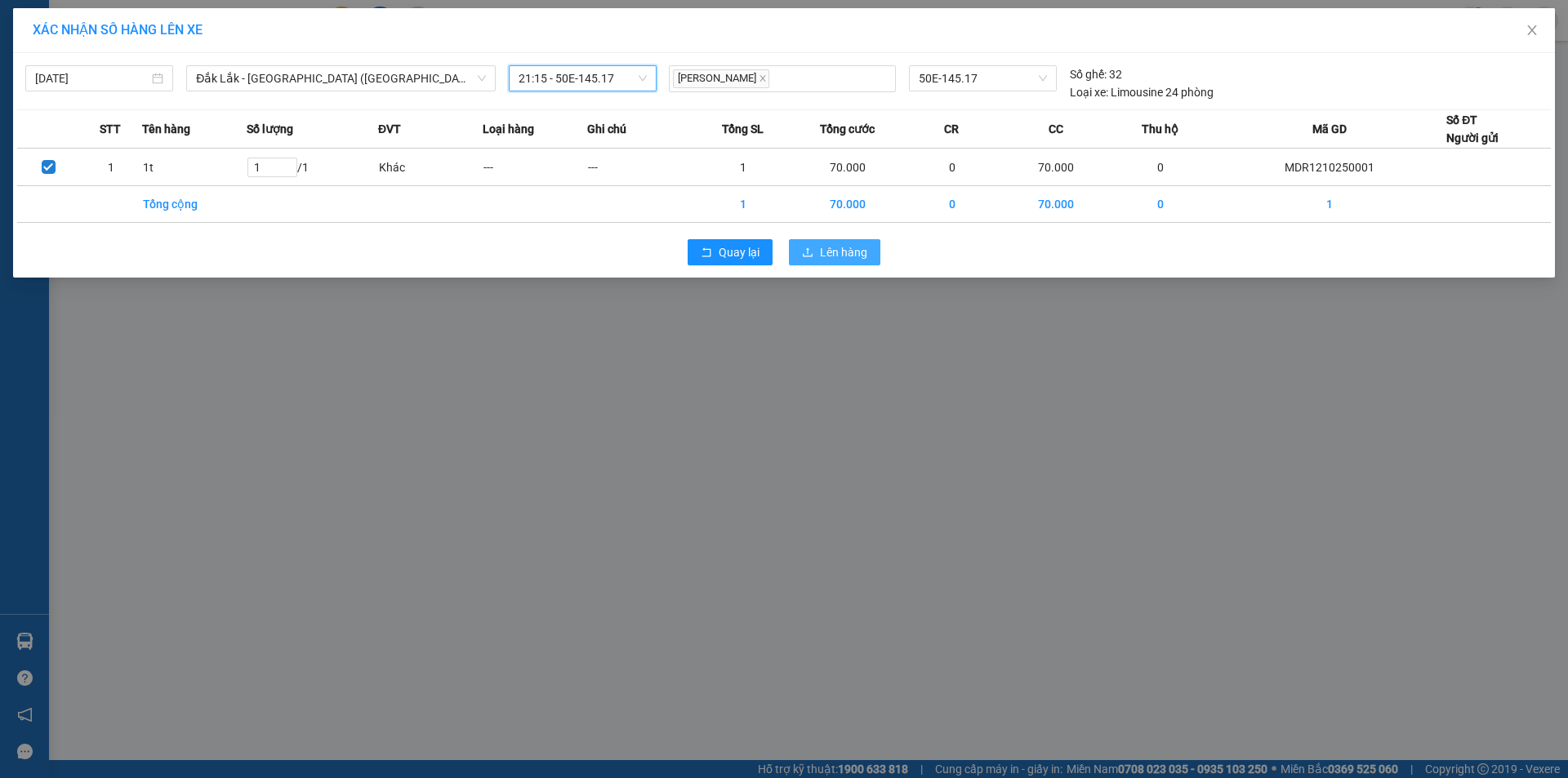
click at [815, 247] on button "Lên hàng" at bounding box center [834, 252] width 92 height 26
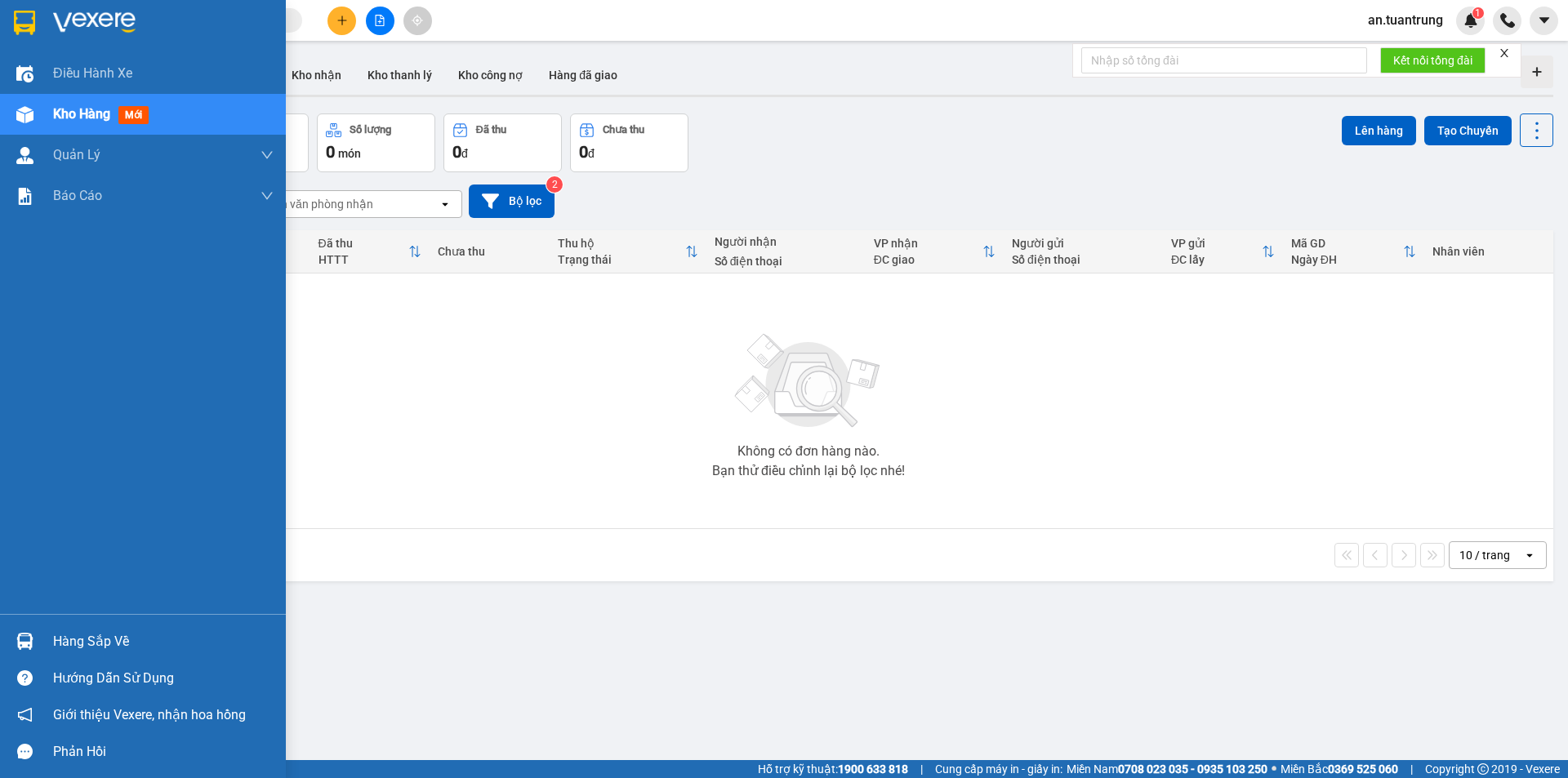
click at [81, 129] on div "Kho hàng mới" at bounding box center [163, 114] width 221 height 41
